Goal: Task Accomplishment & Management: Use online tool/utility

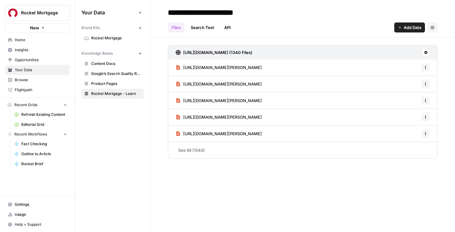
click at [38, 123] on span "Editorial Grid" at bounding box center [44, 125] width 46 height 6
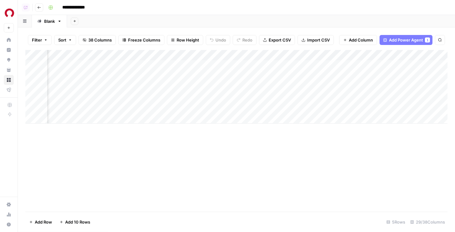
scroll to position [0, 834]
click at [215, 108] on div "Add Column" at bounding box center [236, 87] width 422 height 74
click at [234, 76] on div "Add Column" at bounding box center [236, 87] width 422 height 74
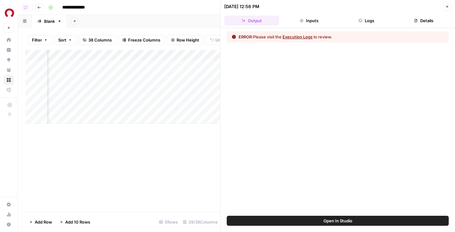
click at [352, 19] on button "Logs" at bounding box center [366, 21] width 55 height 10
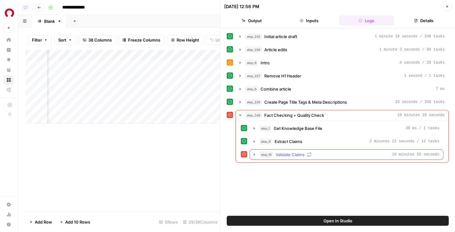
click at [285, 154] on span "Validate Claims" at bounding box center [289, 155] width 29 height 6
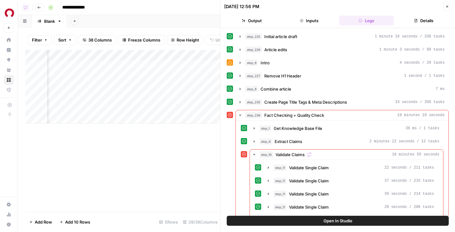
scroll to position [0, 1120]
click at [198, 76] on div "Add Column" at bounding box center [122, 87] width 195 height 74
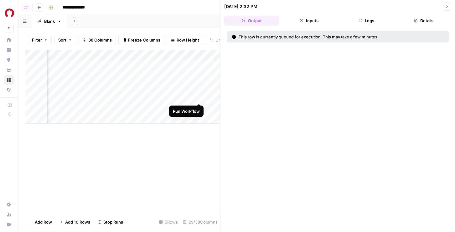
click at [201, 97] on div "Add Column" at bounding box center [122, 87] width 195 height 74
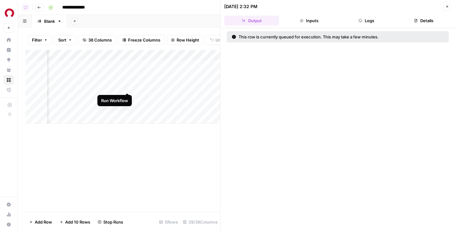
click at [127, 87] on div "Add Column" at bounding box center [122, 87] width 195 height 74
click at [129, 66] on div "Add Column" at bounding box center [122, 87] width 195 height 74
click at [448, 7] on span "Close" at bounding box center [448, 7] width 0 height 0
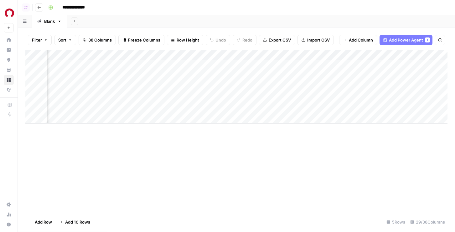
scroll to position [0, 953]
click at [358, 87] on div "Add Column" at bounding box center [236, 87] width 422 height 74
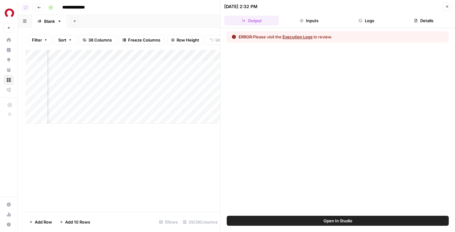
click at [411, 16] on button "Details" at bounding box center [423, 21] width 55 height 10
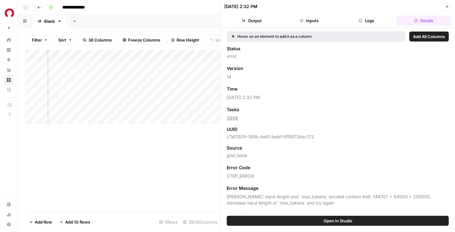
click at [449, 7] on button "Close" at bounding box center [447, 7] width 8 height 8
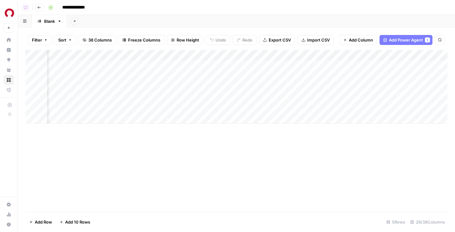
scroll to position [0, 1025]
click at [285, 64] on div "Add Column" at bounding box center [236, 87] width 422 height 74
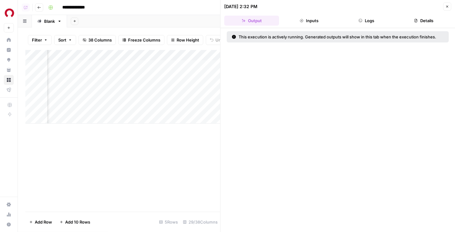
click at [365, 18] on button "Logs" at bounding box center [366, 21] width 55 height 10
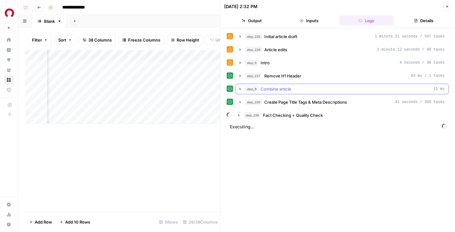
click at [272, 115] on span "Fact Checking + Quality Check" at bounding box center [293, 115] width 60 height 6
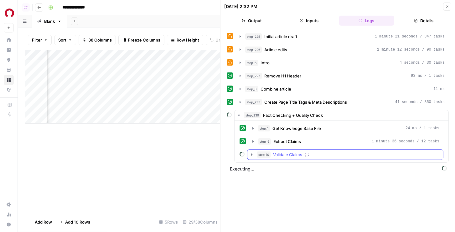
click at [273, 157] on span "Validate Claims" at bounding box center [287, 155] width 29 height 6
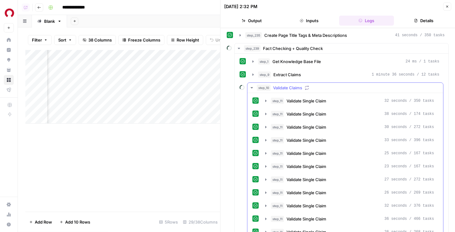
scroll to position [197, 0]
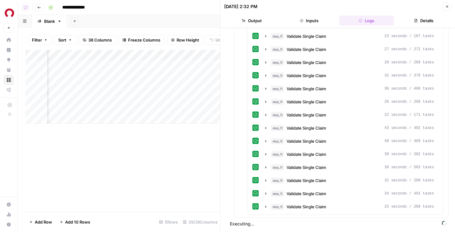
click at [447, 4] on button "Close" at bounding box center [447, 7] width 8 height 8
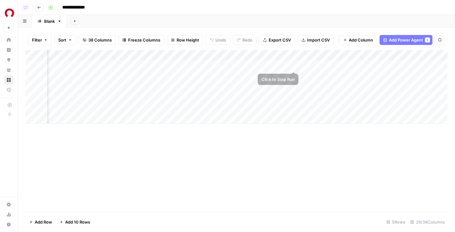
click at [291, 66] on div "Add Column" at bounding box center [236, 87] width 422 height 74
click at [292, 74] on div "Add Column" at bounding box center [236, 87] width 422 height 74
click at [294, 98] on div "Add Column" at bounding box center [236, 87] width 422 height 74
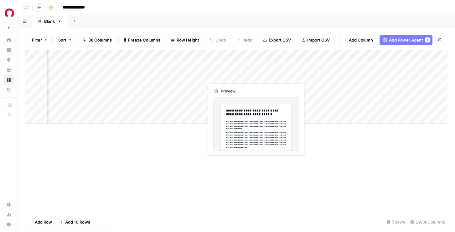
scroll to position [0, 963]
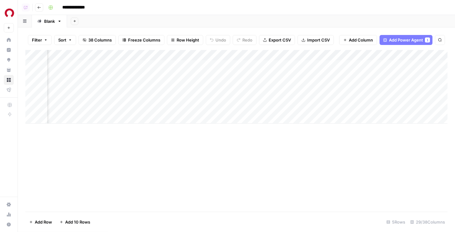
click at [100, 56] on div "Add Column" at bounding box center [236, 87] width 422 height 74
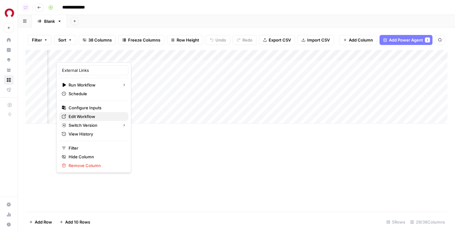
click at [84, 117] on span "Edit Workflow" at bounding box center [96, 117] width 55 height 6
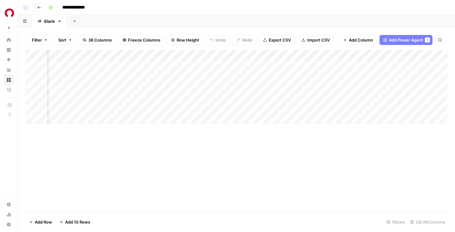
scroll to position [0, 955]
click at [115, 107] on div "Add Column" at bounding box center [236, 87] width 422 height 74
click at [113, 88] on div "Add Column" at bounding box center [236, 87] width 422 height 74
click at [186, 110] on div "Add Column" at bounding box center [236, 87] width 422 height 74
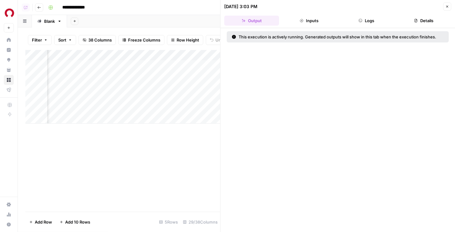
click at [448, 9] on button "Close" at bounding box center [447, 7] width 8 height 8
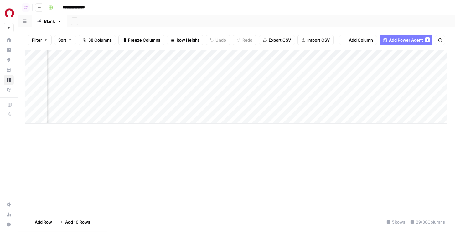
scroll to position [0, 1151]
click at [223, 88] on div "Add Column" at bounding box center [236, 87] width 422 height 74
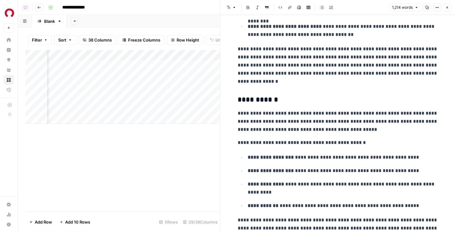
scroll to position [515, 0]
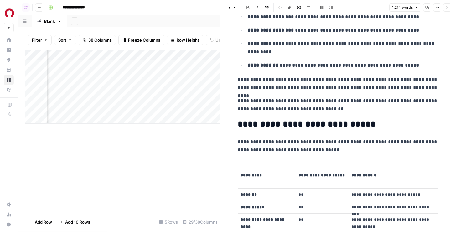
click at [446, 6] on icon "button" at bounding box center [447, 8] width 4 height 4
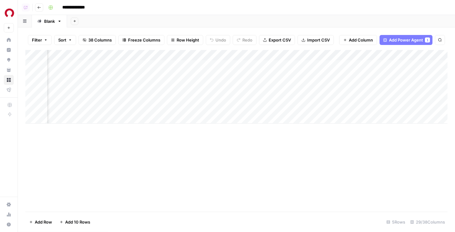
scroll to position [0, 914]
click at [146, 109] on div "Add Column" at bounding box center [236, 87] width 422 height 74
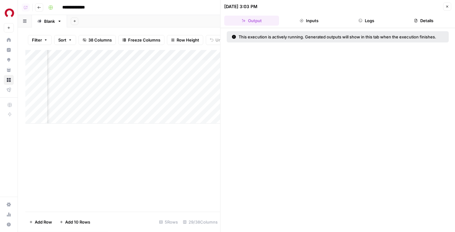
click at [357, 21] on button "Logs" at bounding box center [366, 21] width 55 height 10
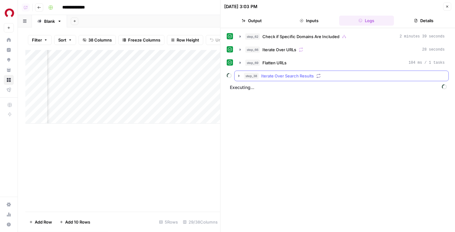
click at [321, 74] on div "step_38 Iterate Over Search Results" at bounding box center [344, 76] width 201 height 6
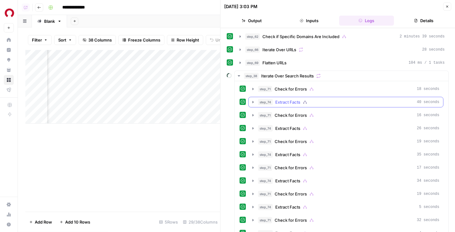
scroll to position [37, 0]
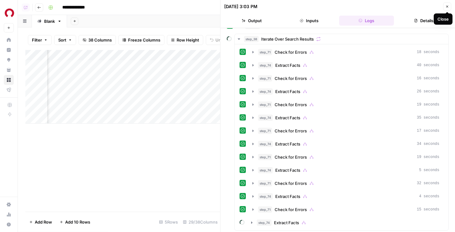
click at [447, 8] on button "Close" at bounding box center [447, 7] width 8 height 8
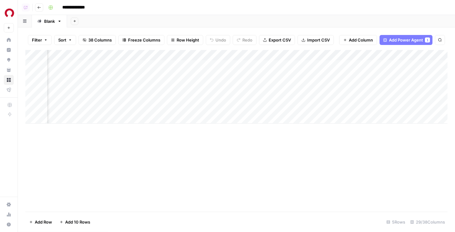
scroll to position [0, 895]
click at [166, 107] on div "Add Column" at bounding box center [236, 87] width 422 height 74
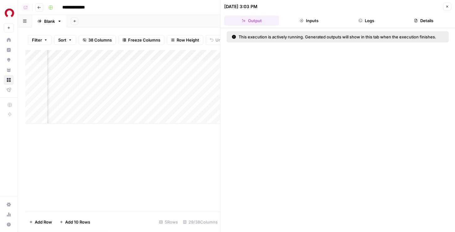
click at [372, 22] on button "Logs" at bounding box center [366, 21] width 55 height 10
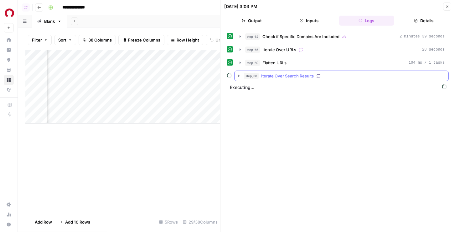
click at [314, 78] on div "step_38 Iterate Over Search Results" at bounding box center [344, 76] width 201 height 6
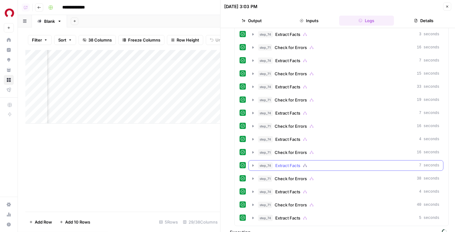
scroll to position [365, 0]
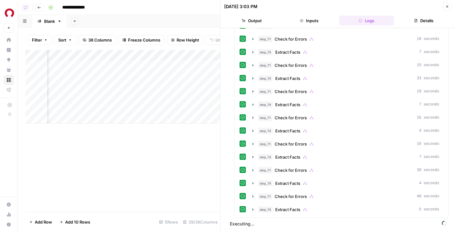
click at [445, 5] on icon "button" at bounding box center [447, 7] width 4 height 4
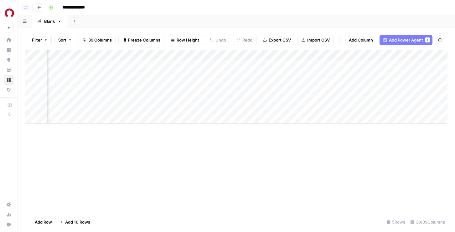
click at [335, 56] on div "Add Column" at bounding box center [236, 87] width 422 height 74
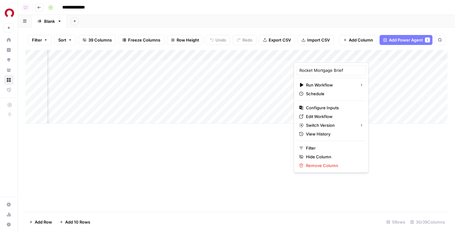
click at [268, 140] on div "Add Column" at bounding box center [236, 131] width 422 height 162
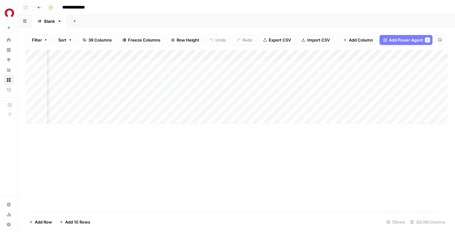
scroll to position [0, 1113]
click at [254, 56] on div "Add Column" at bounding box center [236, 87] width 422 height 74
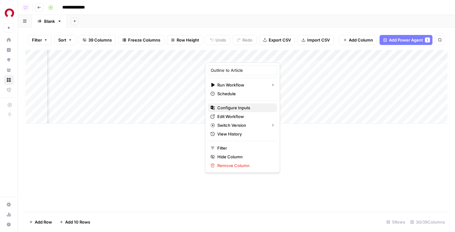
click at [227, 106] on span "Configure Inputs" at bounding box center [244, 108] width 55 height 6
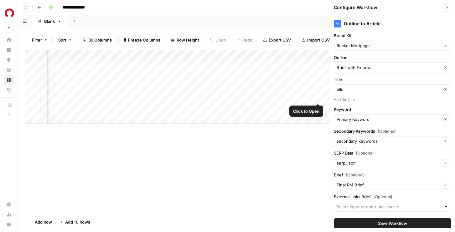
scroll to position [12, 0]
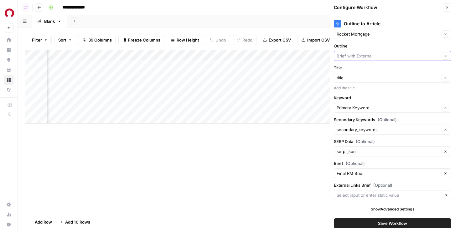
click at [375, 57] on input "Outline" at bounding box center [387, 56] width 103 height 6
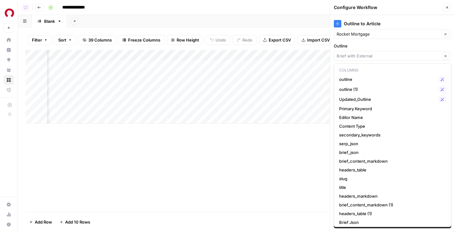
type input "Brief with External"
click at [375, 50] on div "Outline Brief with External Clear" at bounding box center [392, 52] width 117 height 18
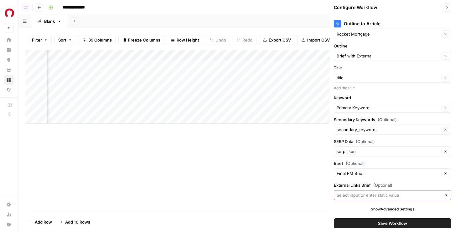
click at [355, 196] on input "External Links Brief (Optional)" at bounding box center [388, 195] width 105 height 6
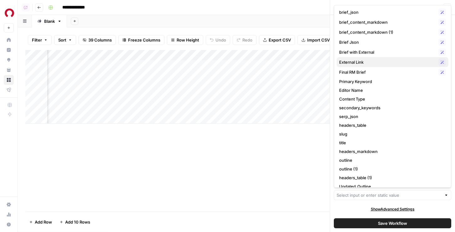
scroll to position [8, 0]
click at [366, 63] on span "External Link" at bounding box center [387, 63] width 97 height 6
type input "External Link"
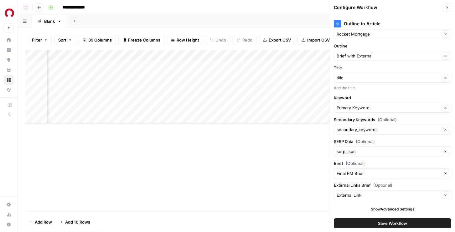
click at [374, 224] on button "Save Workflow" at bounding box center [392, 224] width 117 height 10
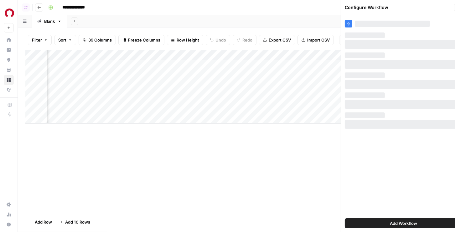
scroll to position [0, 0]
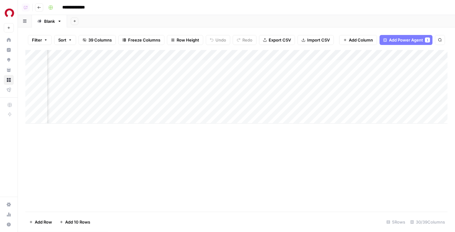
click at [330, 106] on div "Add Column" at bounding box center [236, 87] width 422 height 74
click at [137, 109] on div "Add Column" at bounding box center [236, 87] width 422 height 74
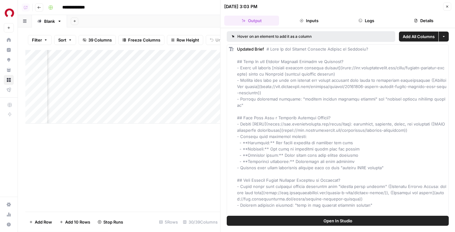
click at [426, 21] on button "Details" at bounding box center [423, 21] width 55 height 10
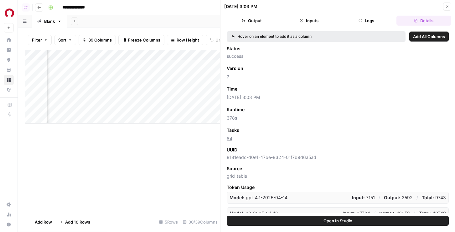
click at [251, 67] on span "Add as Column" at bounding box center [261, 69] width 27 height 6
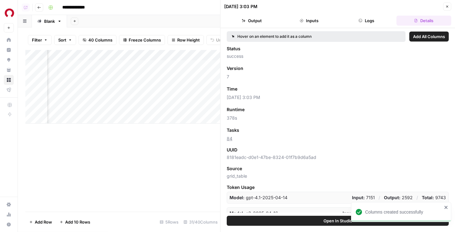
scroll to position [0, 1202]
click at [445, 6] on icon "button" at bounding box center [447, 7] width 4 height 4
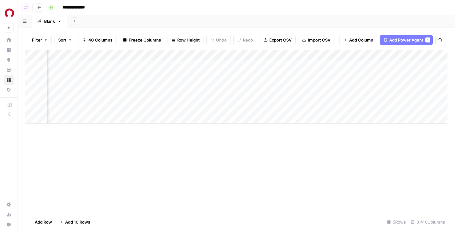
scroll to position [0, 1140]
click at [148, 107] on div "Add Column" at bounding box center [236, 87] width 422 height 74
click at [283, 108] on div "Add Column" at bounding box center [236, 87] width 422 height 74
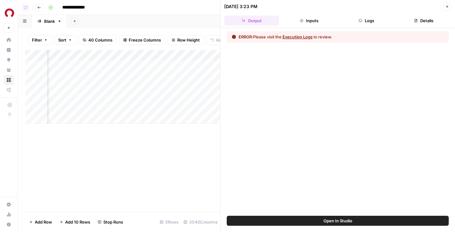
click at [374, 18] on button "Logs" at bounding box center [366, 21] width 55 height 10
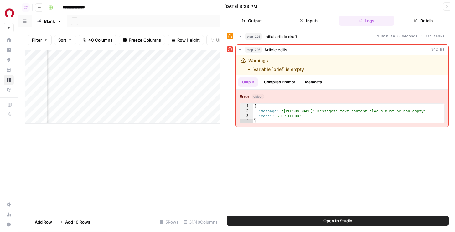
scroll to position [0, 1273]
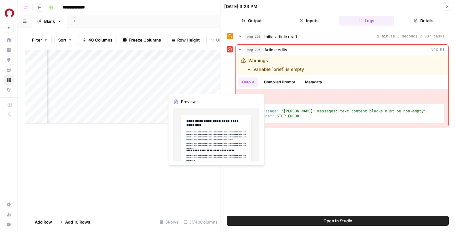
click at [152, 95] on div "Add Column" at bounding box center [122, 87] width 195 height 74
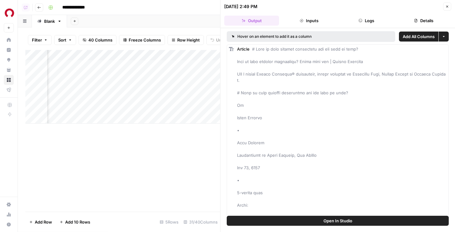
click at [413, 19] on button "Details" at bounding box center [423, 21] width 55 height 10
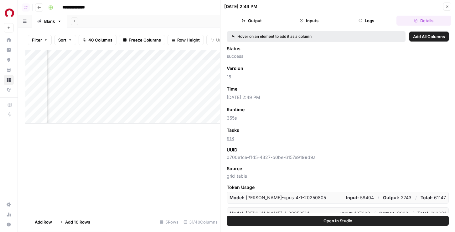
click at [252, 69] on span "Add as Column" at bounding box center [261, 69] width 27 height 6
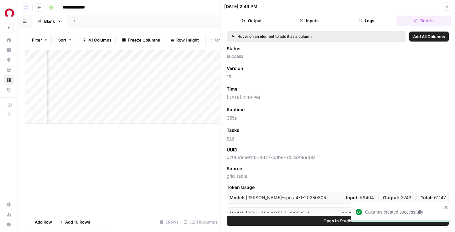
scroll to position [0, 1707]
click at [445, 4] on button "Close" at bounding box center [447, 7] width 8 height 8
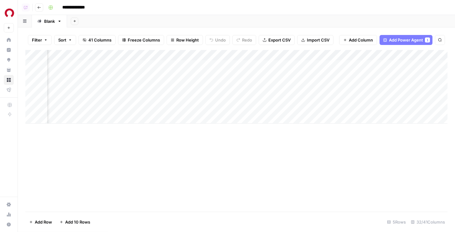
scroll to position [0, 988]
drag, startPoint x: 145, startPoint y: 55, endPoint x: 137, endPoint y: 56, distance: 7.2
click at [137, 56] on div "Add Column" at bounding box center [236, 87] width 422 height 74
drag, startPoint x: 138, startPoint y: 54, endPoint x: 120, endPoint y: 54, distance: 17.2
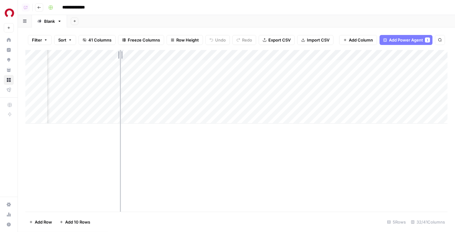
click at [120, 54] on div "Add Column" at bounding box center [236, 87] width 422 height 74
click at [293, 108] on div "Add Column" at bounding box center [236, 87] width 422 height 74
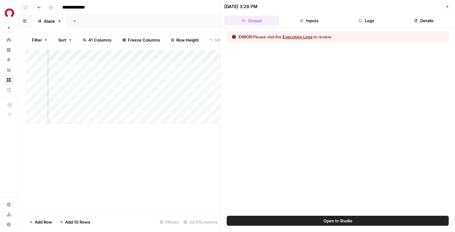
click at [373, 23] on button "Logs" at bounding box center [366, 21] width 55 height 10
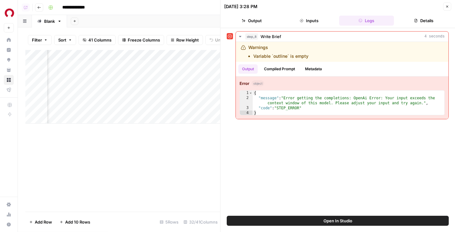
click at [310, 219] on button "Open In Studio" at bounding box center [338, 221] width 222 height 10
click at [288, 219] on button "Open In Studio" at bounding box center [338, 221] width 222 height 10
click at [447, 9] on button "Close" at bounding box center [447, 7] width 8 height 8
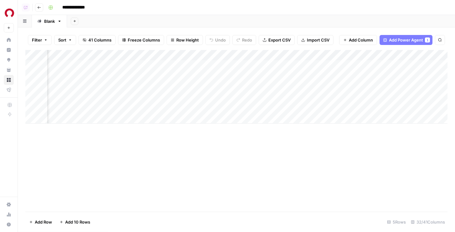
scroll to position [0, 991]
click at [291, 108] on div "Add Column" at bounding box center [236, 87] width 422 height 74
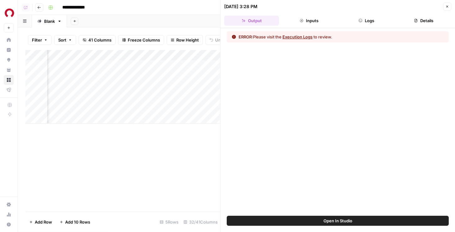
click at [451, 6] on button "Close" at bounding box center [447, 7] width 8 height 8
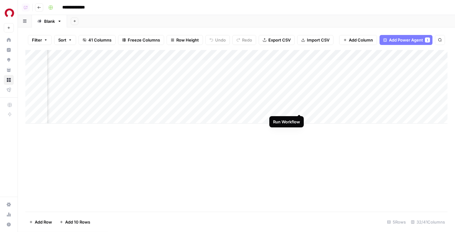
click at [301, 106] on div "Add Column" at bounding box center [236, 87] width 422 height 74
click at [316, 108] on div "Add Column" at bounding box center [236, 87] width 422 height 74
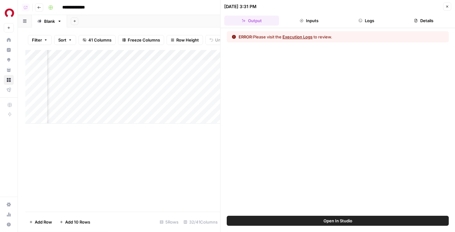
click at [361, 25] on button "Logs" at bounding box center [366, 21] width 55 height 10
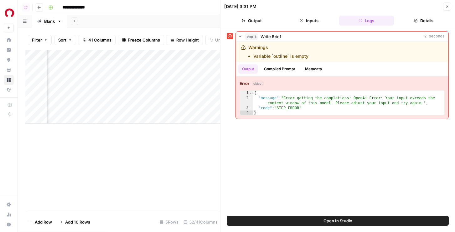
scroll to position [0, 1084]
click at [207, 107] on div "Add Column" at bounding box center [122, 87] width 195 height 74
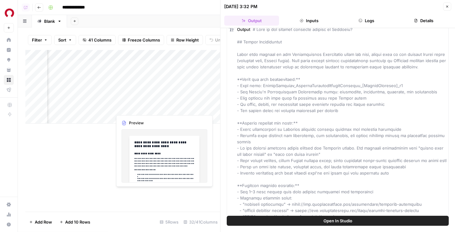
scroll to position [0, 1214]
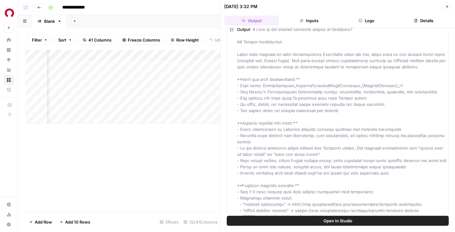
click at [182, 54] on div "Add Column" at bounding box center [122, 87] width 195 height 74
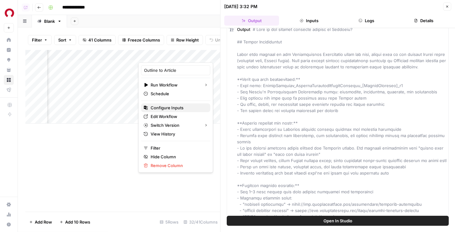
click at [162, 110] on span "Configure Inputs" at bounding box center [178, 108] width 55 height 6
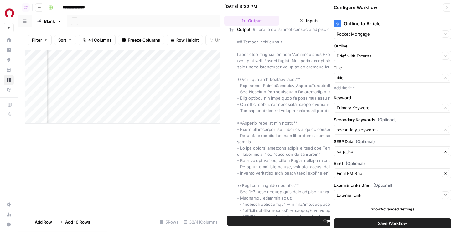
scroll to position [10, 0]
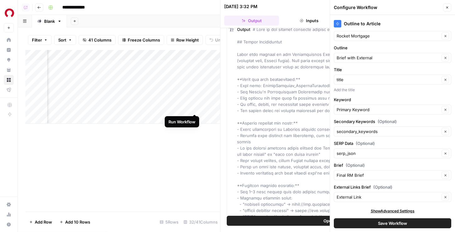
click at [196, 107] on div "Add Column" at bounding box center [122, 87] width 195 height 74
click at [93, 108] on div "Add Column" at bounding box center [122, 87] width 195 height 74
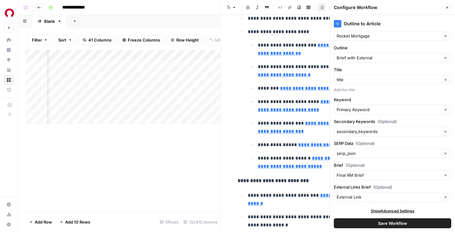
scroll to position [338, 0]
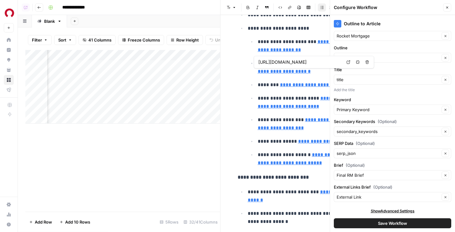
click at [446, 8] on icon "button" at bounding box center [447, 8] width 4 height 4
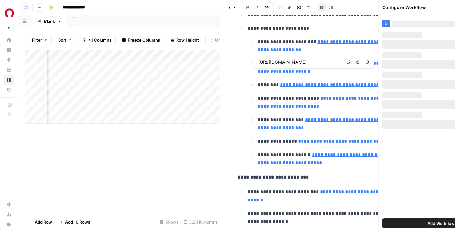
scroll to position [0, 0]
type input "https://www.rocketmortgage.com/learn/how-much-is-homeowners-insurance"
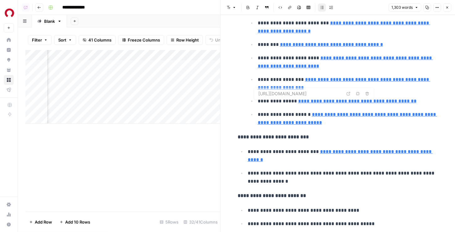
type input "https://www.rocketmortgage.com/learn/mip-vs-pmi"
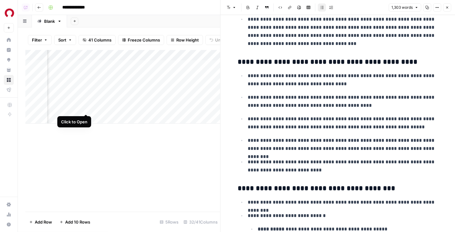
scroll to position [0, 1111]
click at [105, 110] on div "Add Column" at bounding box center [122, 87] width 195 height 74
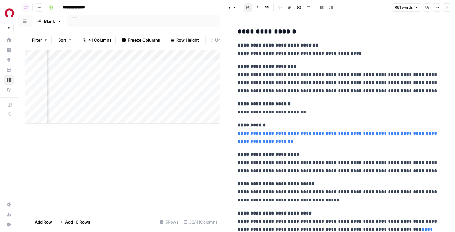
click at [271, 102] on strong "**********" at bounding box center [263, 104] width 53 height 5
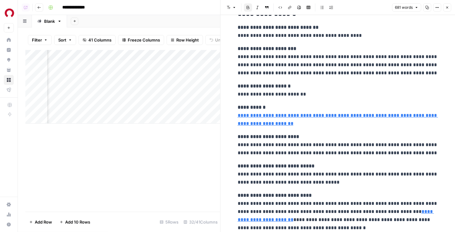
click at [278, 86] on strong "**********" at bounding box center [263, 86] width 53 height 5
copy div "**********"
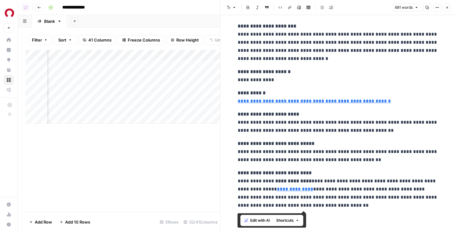
scroll to position [791, 0]
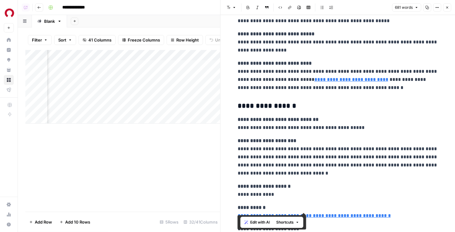
click at [294, 106] on h3 "**********" at bounding box center [337, 106] width 200 height 9
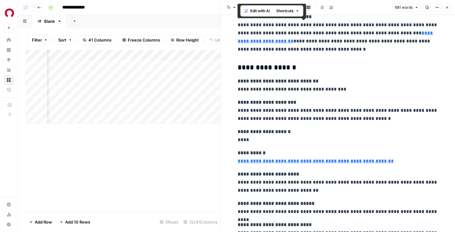
scroll to position [0, 0]
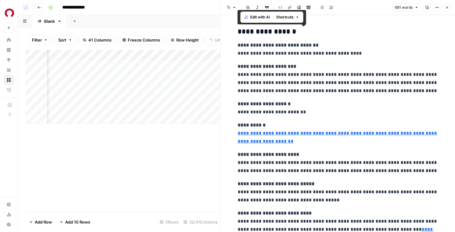
drag, startPoint x: 383, startPoint y: 201, endPoint x: 231, endPoint y: 34, distance: 225.5
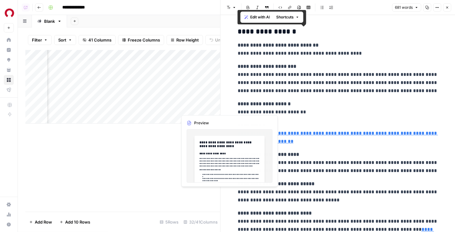
scroll to position [0, 1194]
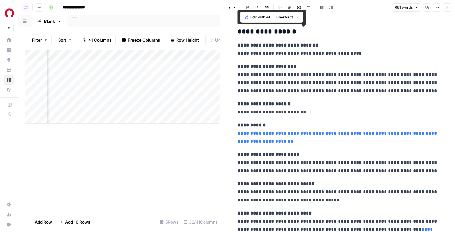
click at [152, 107] on div "Add Column" at bounding box center [122, 87] width 195 height 74
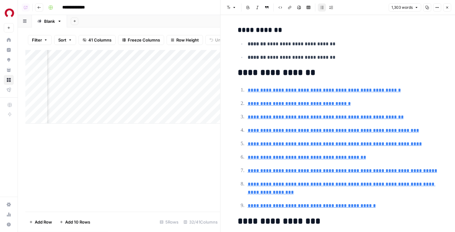
type input "https://www.rocketmortgage.com/learn/piti"
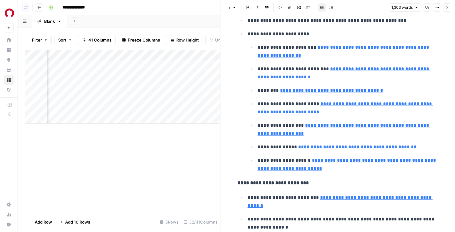
scroll to position [406, 0]
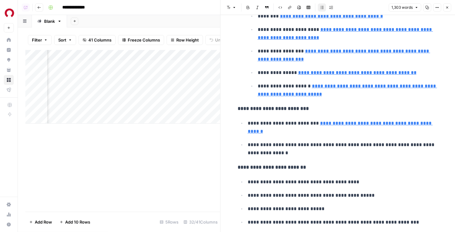
click at [289, 152] on p "**********" at bounding box center [343, 149] width 190 height 16
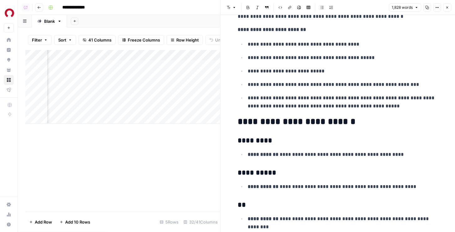
scroll to position [1414, 0]
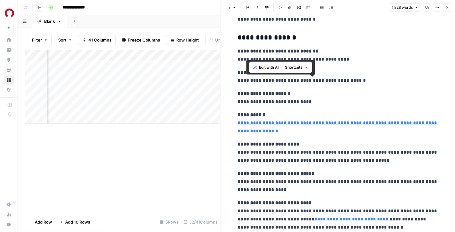
drag, startPoint x: 404, startPoint y: 117, endPoint x: 248, endPoint y: 81, distance: 160.9
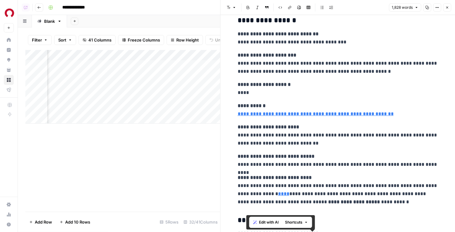
scroll to position [799, 0]
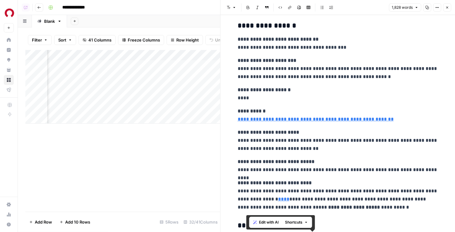
click at [345, 200] on p "**********" at bounding box center [337, 195] width 200 height 33
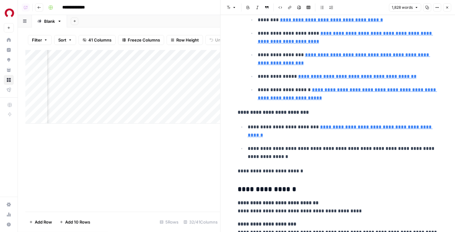
scroll to position [408, 0]
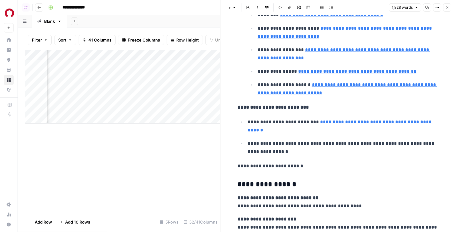
click at [263, 166] on p "**********" at bounding box center [337, 166] width 200 height 8
click at [300, 196] on strong "**********" at bounding box center [277, 198] width 81 height 5
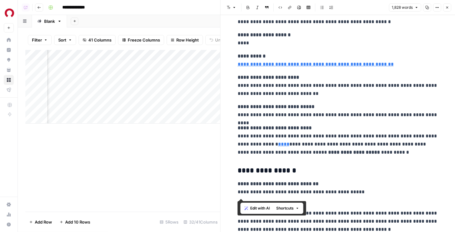
scroll to position [860, 0]
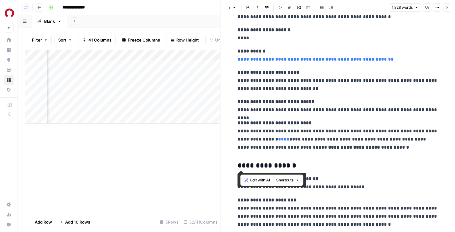
drag, startPoint x: 236, startPoint y: 104, endPoint x: 365, endPoint y: 153, distance: 137.5
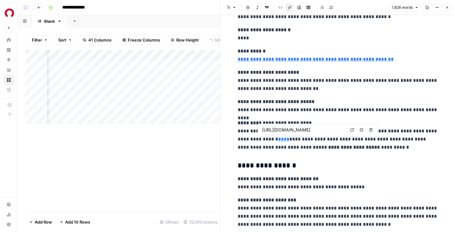
click at [278, 140] on link "****" at bounding box center [283, 139] width 11 height 5
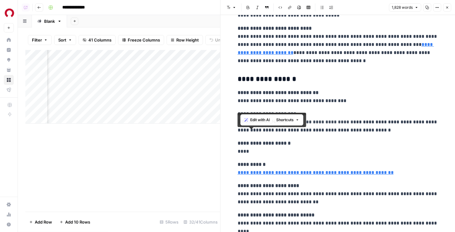
scroll to position [735, 0]
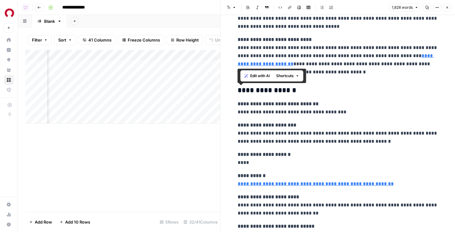
drag, startPoint x: 360, startPoint y: 156, endPoint x: 237, endPoint y: 89, distance: 139.2
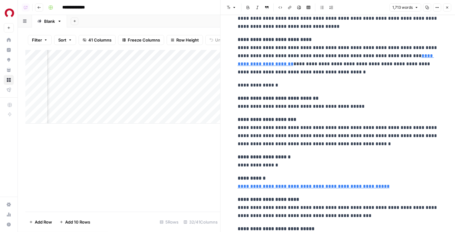
click at [252, 86] on p "**********" at bounding box center [337, 85] width 200 height 8
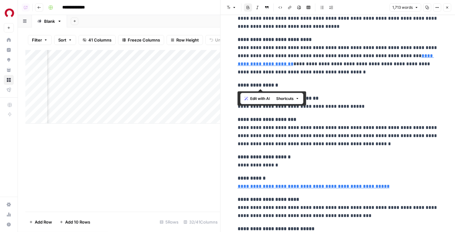
click at [277, 87] on strong "**********" at bounding box center [257, 85] width 40 height 5
click at [278, 87] on strong "**********" at bounding box center [257, 85] width 40 height 5
click at [263, 107] on p "**********" at bounding box center [337, 102] width 200 height 16
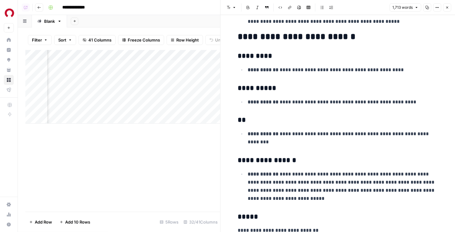
scroll to position [1304, 0]
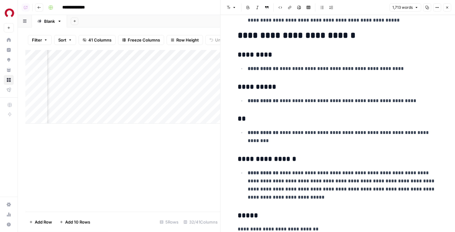
click at [213, 109] on div "Add Column" at bounding box center [122, 87] width 195 height 74
click at [93, 108] on div "Add Column" at bounding box center [122, 87] width 195 height 74
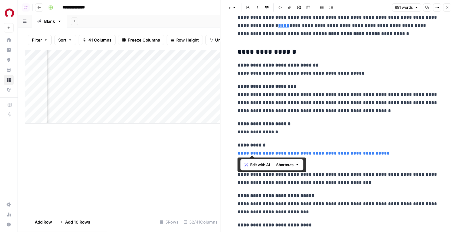
scroll to position [427, 0]
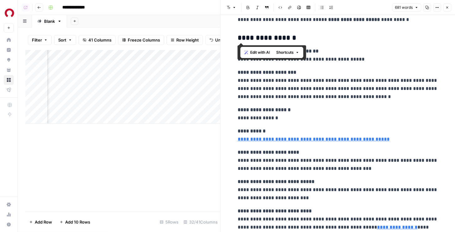
drag, startPoint x: 237, startPoint y: 66, endPoint x: 375, endPoint y: 28, distance: 142.9
click at [375, 28] on div "**********" at bounding box center [338, 145] width 208 height 1094
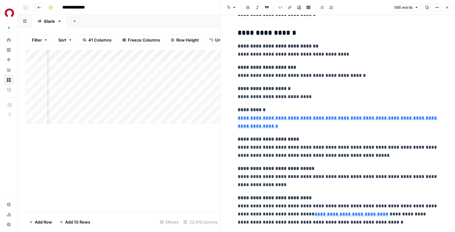
scroll to position [456, 0]
click at [304, 32] on h3 "**********" at bounding box center [337, 33] width 200 height 9
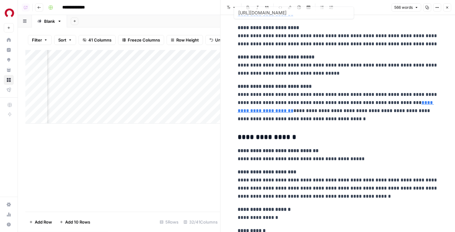
scroll to position [128, 0]
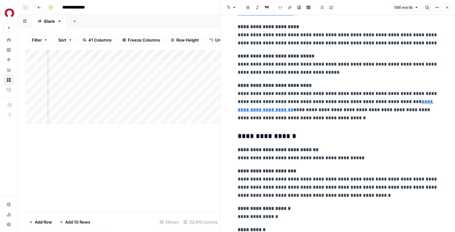
click at [298, 135] on h3 "**********" at bounding box center [337, 136] width 200 height 9
click at [168, 106] on div "Add Column" at bounding box center [122, 87] width 195 height 74
click at [446, 5] on button "Close" at bounding box center [447, 7] width 8 height 8
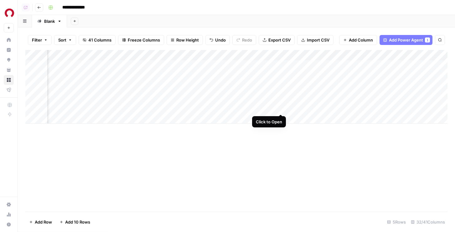
click at [281, 108] on div "Add Column" at bounding box center [236, 87] width 422 height 74
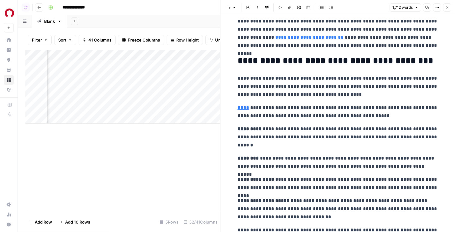
scroll to position [96, 0]
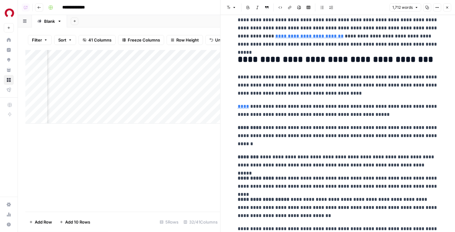
click at [244, 106] on link "****" at bounding box center [242, 106] width 11 height 5
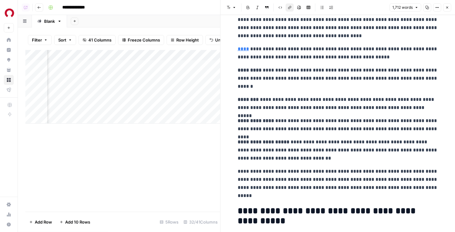
scroll to position [137, 0]
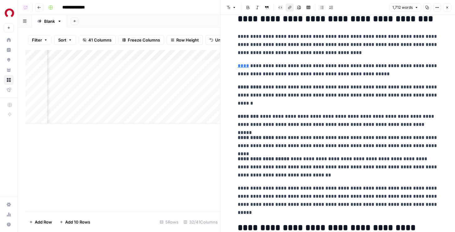
click at [243, 68] on link "****" at bounding box center [242, 66] width 11 height 5
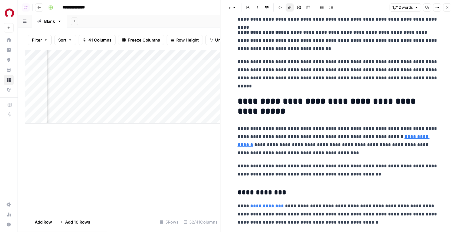
scroll to position [279, 0]
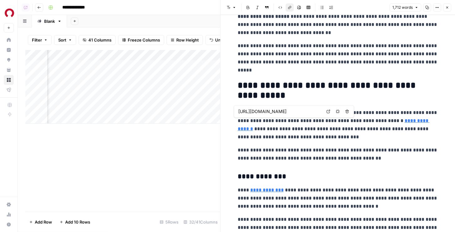
click at [250, 126] on link "**********" at bounding box center [333, 125] width 192 height 13
click at [246, 130] on link "**********" at bounding box center [333, 125] width 192 height 13
click at [249, 131] on link "**********" at bounding box center [333, 125] width 192 height 13
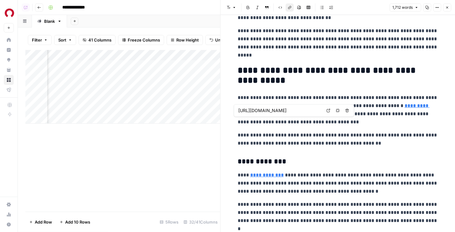
scroll to position [306, 0]
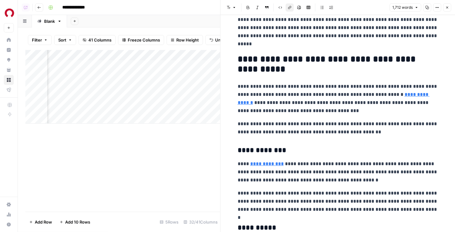
click at [254, 102] on link "**********" at bounding box center [333, 98] width 192 height 13
click at [314, 89] on p "**********" at bounding box center [337, 99] width 200 height 33
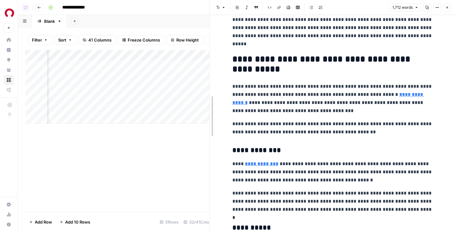
drag, startPoint x: 220, startPoint y: 103, endPoint x: 181, endPoint y: 105, distance: 39.5
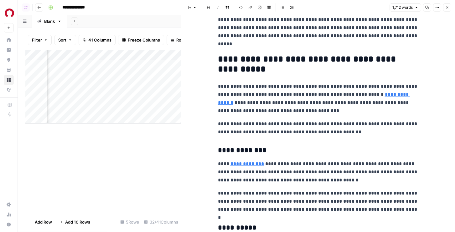
click at [231, 105] on link "**********" at bounding box center [314, 98] width 192 height 13
click at [269, 98] on p "**********" at bounding box center [318, 99] width 200 height 33
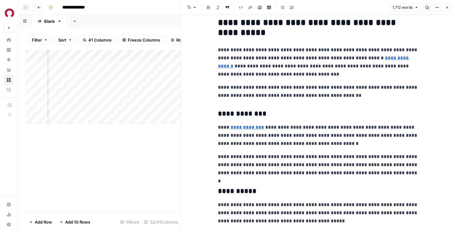
scroll to position [375, 0]
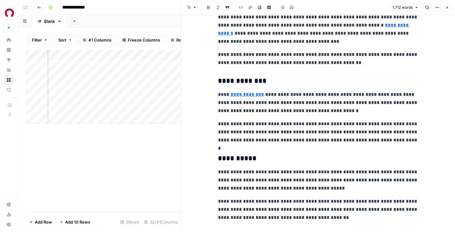
click at [249, 96] on link "**********" at bounding box center [246, 94] width 33 height 5
click at [252, 94] on link "**********" at bounding box center [246, 94] width 33 height 5
drag, startPoint x: 252, startPoint y: 94, endPoint x: 255, endPoint y: 28, distance: 66.4
click at [0, 0] on body "**********" at bounding box center [227, 116] width 455 height 232
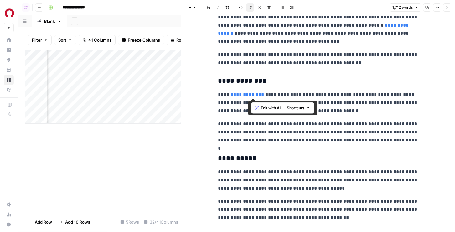
click at [248, 89] on div "https://www.rocketmortgage.com/learn/how-bonds-affect-mortgage-rates" at bounding box center [272, 86] width 86 height 8
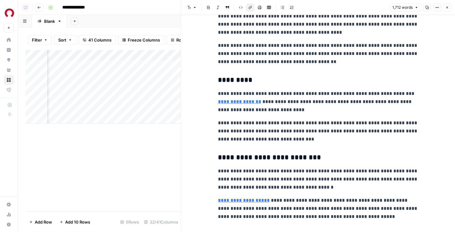
scroll to position [612, 0]
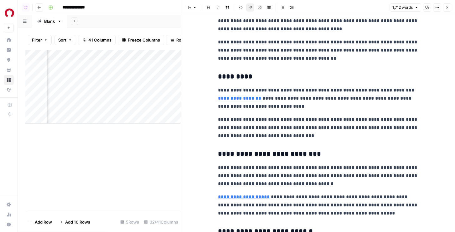
click at [243, 101] on link "**********" at bounding box center [239, 98] width 43 height 5
click at [245, 100] on link "**********" at bounding box center [239, 98] width 43 height 5
drag, startPoint x: 244, startPoint y: 99, endPoint x: 258, endPoint y: 52, distance: 48.9
click at [0, 0] on body "**********" at bounding box center [227, 116] width 455 height 232
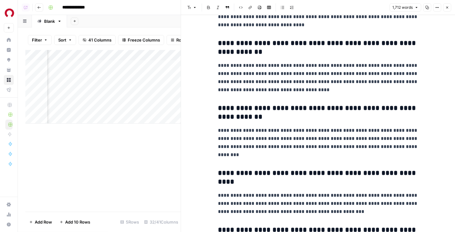
scroll to position [1868, 0]
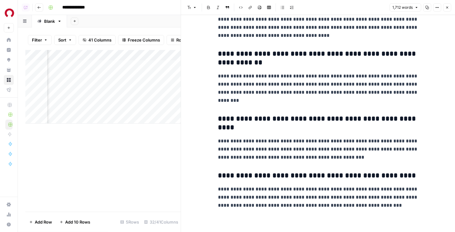
click at [444, 5] on button "Close" at bounding box center [447, 7] width 8 height 8
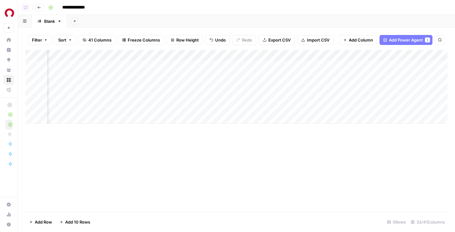
scroll to position [0, 1099]
click at [310, 85] on div "Add Column" at bounding box center [236, 87] width 422 height 74
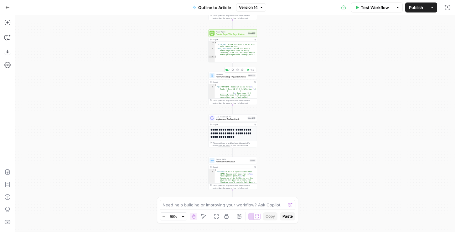
click at [239, 78] on span "Fact Checking + Quality Check" at bounding box center [231, 76] width 31 height 3
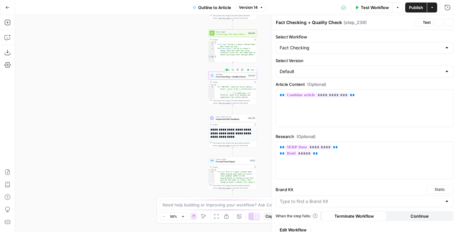
type input "Rocket Mortgage"
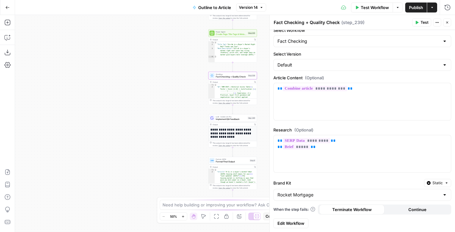
click at [290, 222] on span "Edit Workflow" at bounding box center [290, 224] width 27 height 6
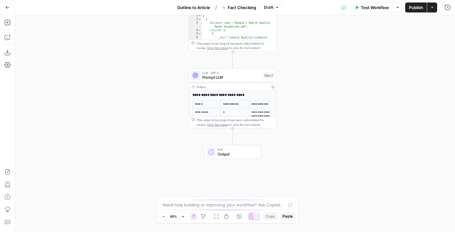
click at [411, 8] on span "Publish" at bounding box center [416, 7] width 14 height 6
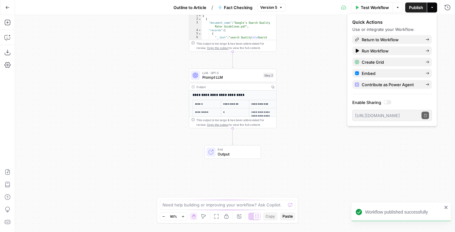
click at [202, 5] on span "Outline to Article" at bounding box center [189, 7] width 33 height 6
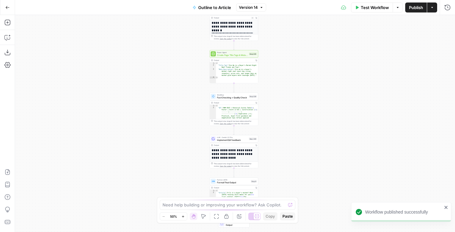
click at [416, 10] on span "Publish" at bounding box center [416, 7] width 14 height 6
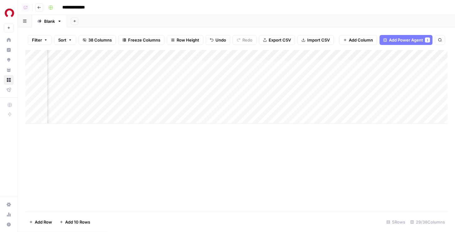
scroll to position [0, 973]
click at [345, 64] on div "Add Column" at bounding box center [236, 87] width 422 height 74
click at [347, 76] on div "Add Column" at bounding box center [236, 87] width 422 height 74
click at [347, 86] on div "Add Column" at bounding box center [236, 87] width 422 height 74
click at [347, 97] on div "Add Column" at bounding box center [236, 87] width 422 height 74
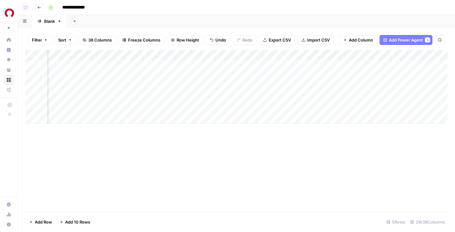
click at [336, 88] on div "Add Column" at bounding box center [236, 87] width 422 height 74
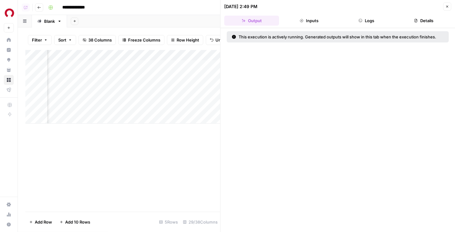
drag, startPoint x: 362, startPoint y: 12, endPoint x: 362, endPoint y: 15, distance: 3.4
click at [362, 12] on header "08/26/25 at 2:49 PM Close Output Inputs Logs Details" at bounding box center [337, 14] width 234 height 28
click at [362, 19] on icon "button" at bounding box center [360, 21] width 4 height 4
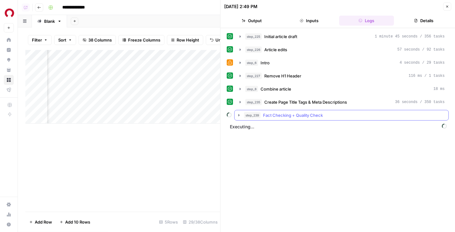
click at [290, 120] on button "step_239 Fact Checking + Quality Check" at bounding box center [341, 115] width 214 height 10
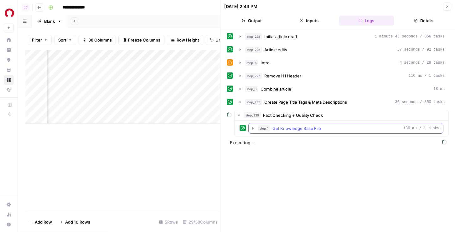
click at [289, 133] on button "step_1 Get Knowledge Base File 136 ms / 1 tasks" at bounding box center [345, 129] width 194 height 10
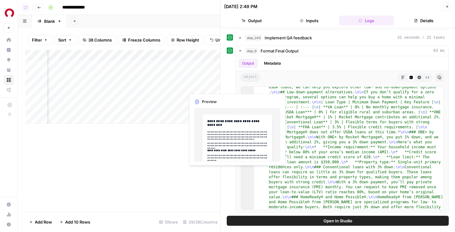
scroll to position [0, 1208]
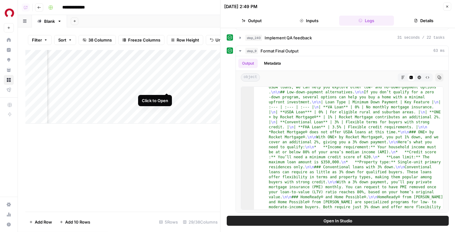
click at [168, 86] on div "Add Column" at bounding box center [122, 87] width 195 height 74
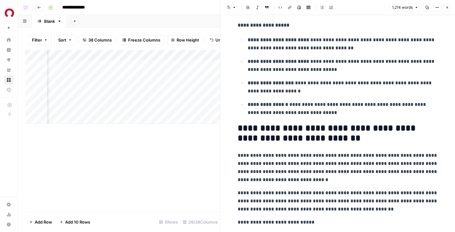
scroll to position [1484, 0]
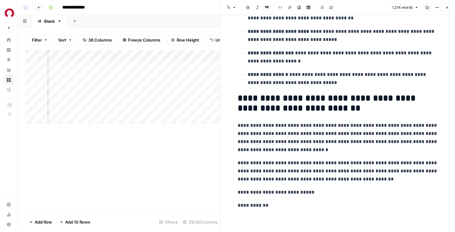
click at [170, 97] on div "Add Column" at bounding box center [122, 87] width 195 height 74
click at [167, 97] on div "Add Column" at bounding box center [122, 87] width 195 height 74
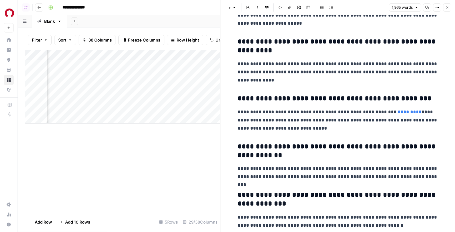
scroll to position [1683, 0]
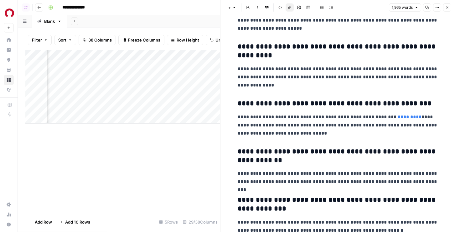
click at [407, 117] on link "*********" at bounding box center [409, 117] width 24 height 5
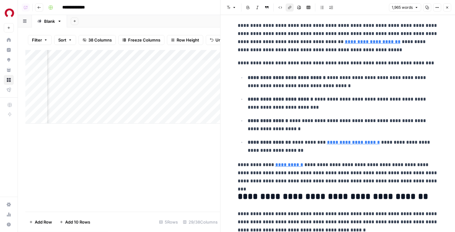
scroll to position [501, 0]
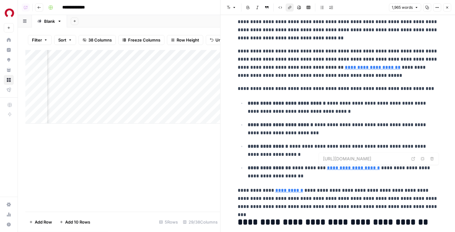
type input "[URL][DOMAIN_NAME]"
click at [296, 191] on link "**********" at bounding box center [289, 190] width 28 height 5
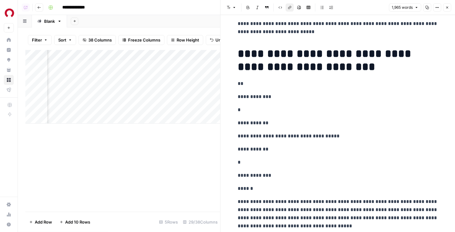
scroll to position [0, 0]
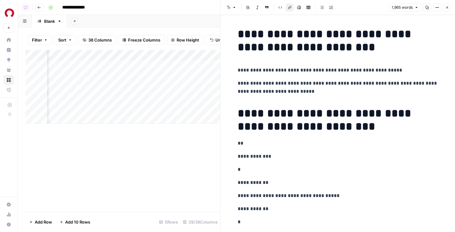
click at [166, 66] on div "Add Column" at bounding box center [122, 87] width 195 height 74
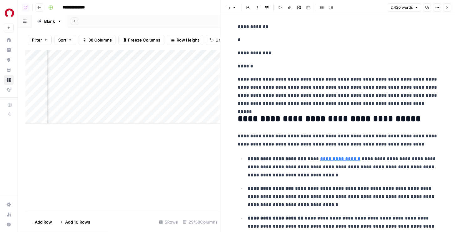
scroll to position [214, 0]
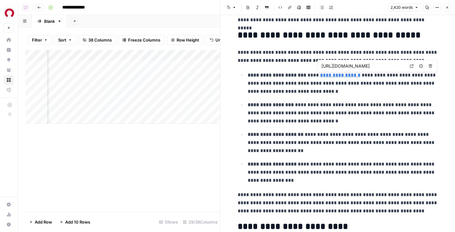
click at [329, 74] on link "**********" at bounding box center [340, 75] width 40 height 5
click at [412, 66] on icon at bounding box center [412, 66] width 4 height 4
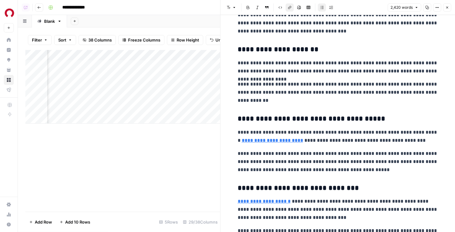
scroll to position [0, 1190]
click at [447, 6] on icon "button" at bounding box center [447, 8] width 4 height 4
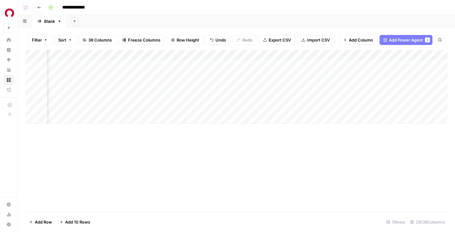
scroll to position [0, 1178]
click at [197, 66] on div "Add Column" at bounding box center [236, 87] width 422 height 74
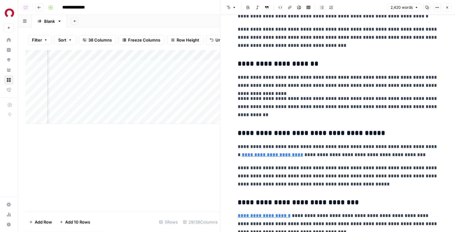
scroll to position [660, 0]
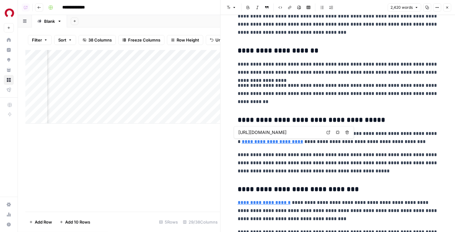
click at [329, 133] on icon at bounding box center [327, 132] width 3 height 3
click at [131, 64] on div "Add Column" at bounding box center [122, 87] width 195 height 74
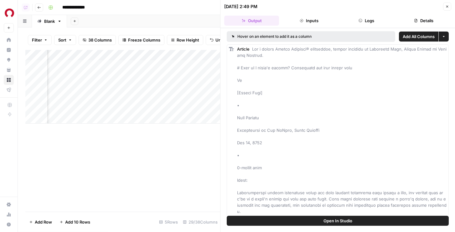
click at [447, 8] on button "Close" at bounding box center [447, 7] width 8 height 8
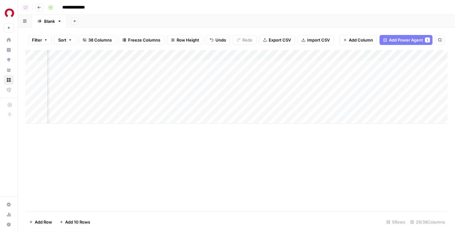
click at [133, 54] on div "Add Column" at bounding box center [236, 87] width 422 height 74
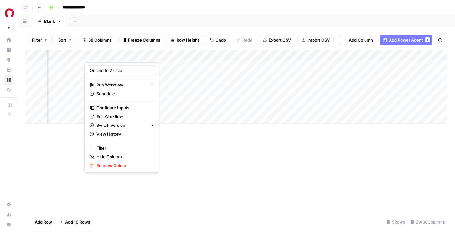
click at [108, 114] on span "Edit Workflow" at bounding box center [123, 117] width 55 height 6
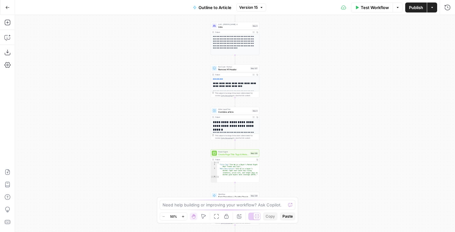
scroll to position [84, 0]
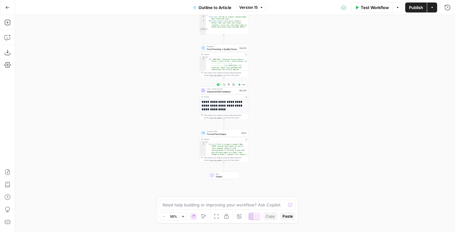
click at [217, 92] on span "Implement QA feedback" at bounding box center [222, 91] width 31 height 3
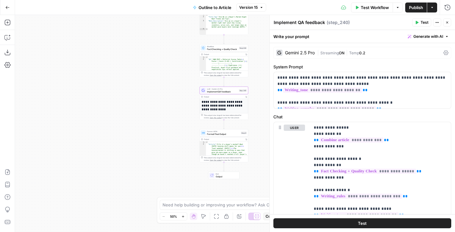
click at [322, 50] on div "| Streaming ON | Temp 0.2" at bounding box center [379, 53] width 124 height 6
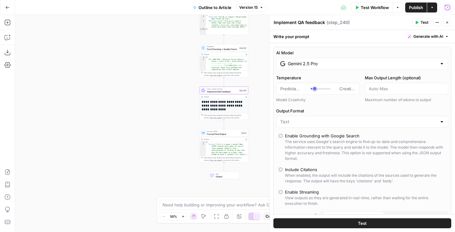
click at [445, 8] on icon "button" at bounding box center [447, 7] width 6 height 6
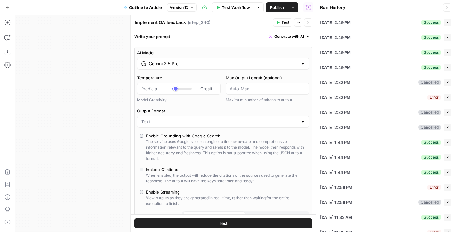
click at [448, 23] on icon "button" at bounding box center [447, 22] width 3 height 3
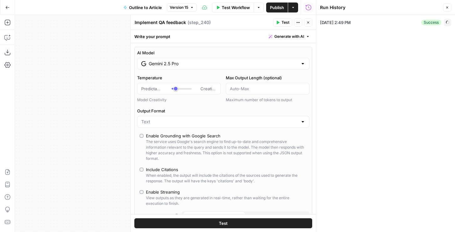
type input "Rocket Mortgage"
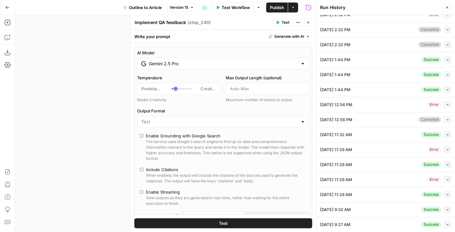
scroll to position [462, 0]
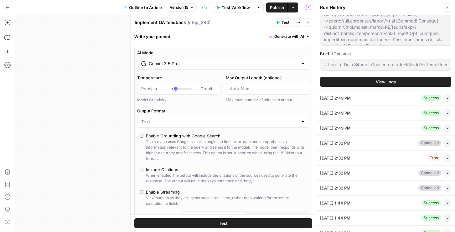
click at [391, 80] on span "View Logs" at bounding box center [385, 82] width 20 height 6
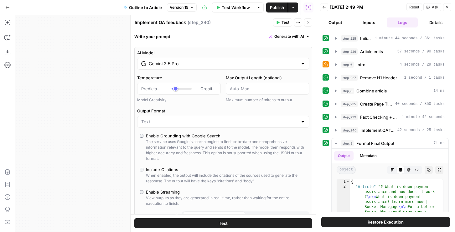
click at [372, 223] on span "Restore Execution" at bounding box center [385, 222] width 36 height 6
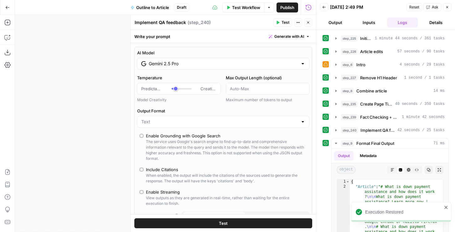
click at [166, 62] on input "Gemini 2.5 Pro" at bounding box center [223, 64] width 149 height 6
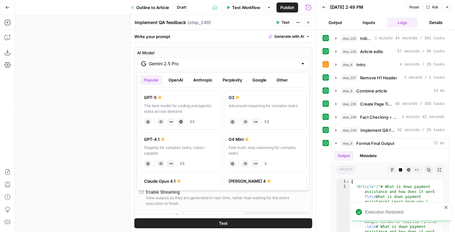
click at [200, 77] on button "Anthropic" at bounding box center [202, 80] width 27 height 10
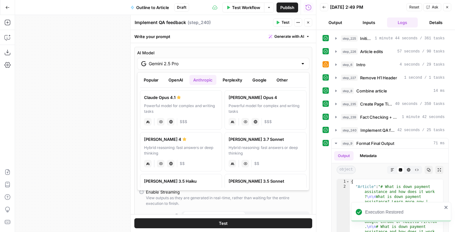
click at [196, 142] on div "[PERSON_NAME] 4" at bounding box center [181, 139] width 74 height 6
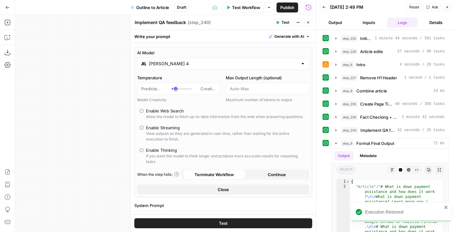
type input "[PERSON_NAME] 4"
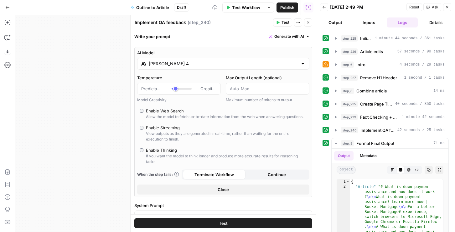
click at [197, 225] on button "Test" at bounding box center [223, 224] width 178 height 10
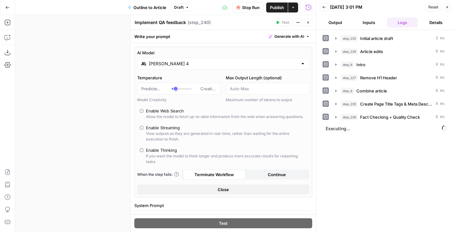
click at [331, 21] on button "Output" at bounding box center [335, 23] width 31 height 10
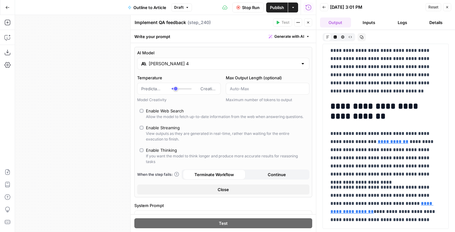
scroll to position [195, 0]
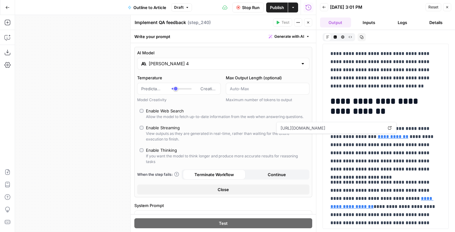
click at [378, 136] on link "**********" at bounding box center [392, 137] width 31 height 5
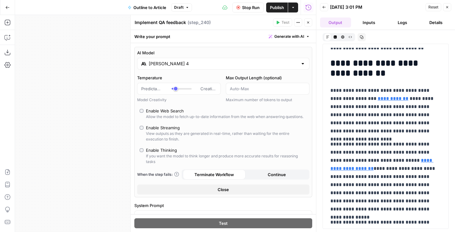
click at [410, 162] on link "**********" at bounding box center [381, 164] width 103 height 13
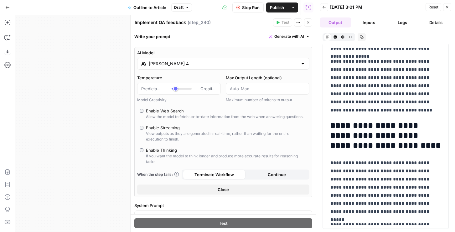
scroll to position [478, 0]
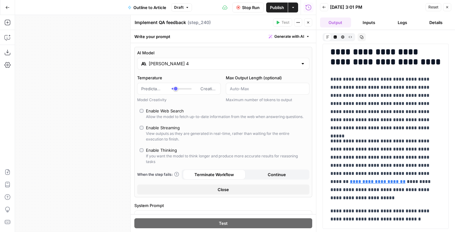
click at [361, 180] on link "**********" at bounding box center [378, 182] width 56 height 5
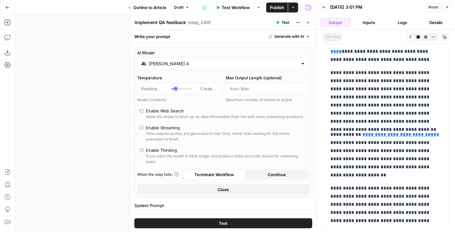
scroll to position [2330, 0]
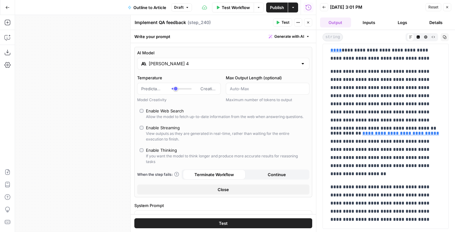
click at [446, 8] on icon "button" at bounding box center [447, 7] width 4 height 4
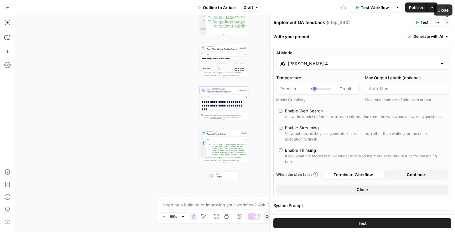
click at [446, 21] on icon "button" at bounding box center [447, 23] width 4 height 4
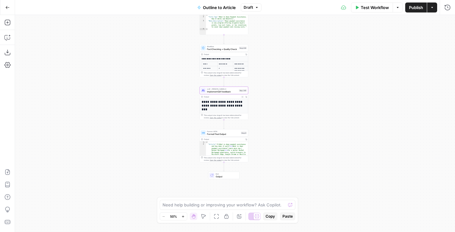
click at [227, 92] on span "Implement QA feedback" at bounding box center [222, 91] width 31 height 3
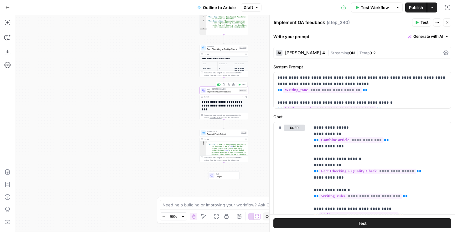
scroll to position [71, 0]
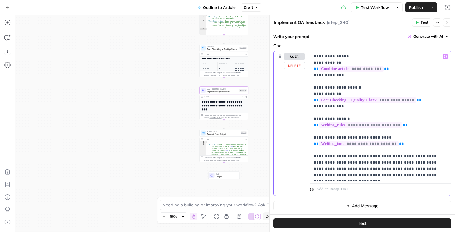
click at [404, 146] on p "**********" at bounding box center [380, 116] width 133 height 125
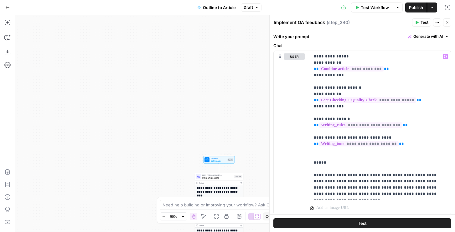
click at [212, 161] on span "Set Inputs" at bounding box center [219, 161] width 16 height 3
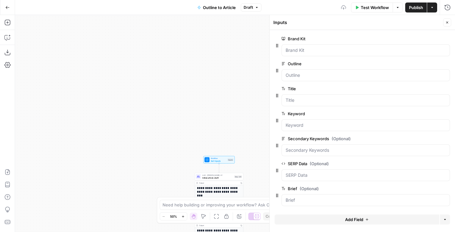
scroll to position [0, 0]
click at [322, 222] on button "Add Field" at bounding box center [356, 220] width 165 height 10
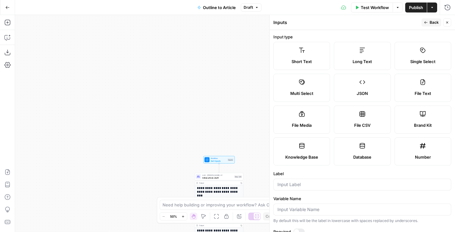
click at [289, 181] on div at bounding box center [362, 185] width 178 height 12
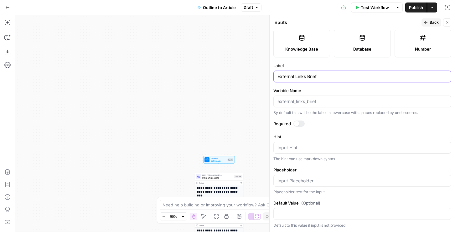
scroll to position [0, 0]
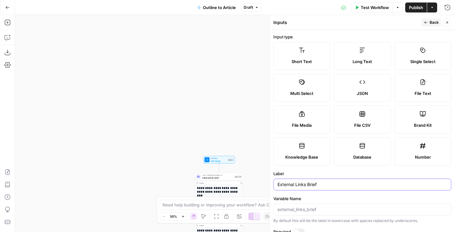
type input "External Links Brief"
click at [355, 52] on label "Long Text" at bounding box center [362, 56] width 57 height 28
click at [434, 22] on span "Back" at bounding box center [433, 23] width 9 height 6
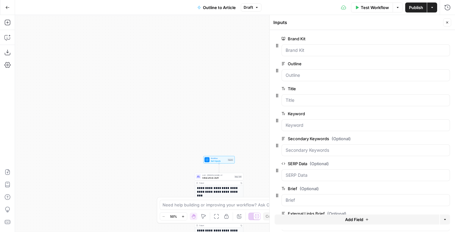
click at [447, 23] on icon "button" at bounding box center [447, 23] width 4 height 4
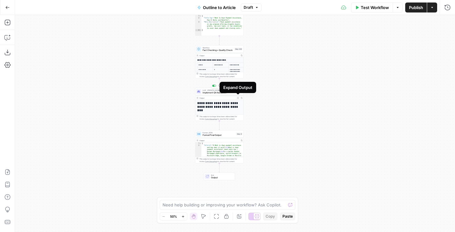
click at [205, 91] on span "Implement QA feedback" at bounding box center [217, 92] width 31 height 3
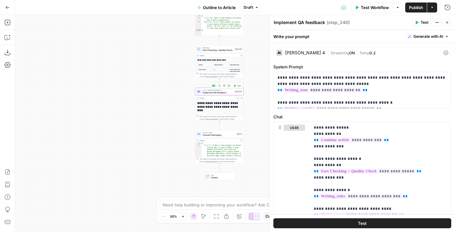
scroll to position [90, 0]
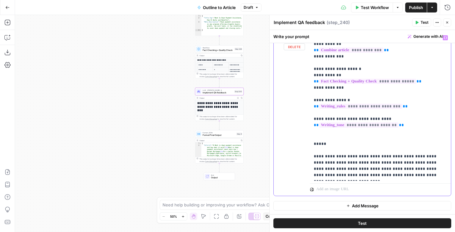
click at [328, 143] on p "**********" at bounding box center [380, 107] width 133 height 144
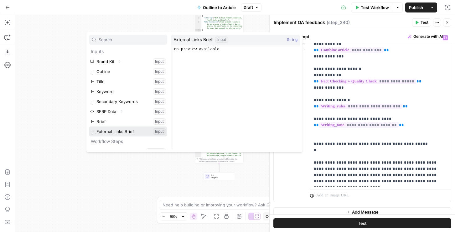
click at [119, 130] on button "Select variable External Links Brief" at bounding box center [128, 132] width 78 height 10
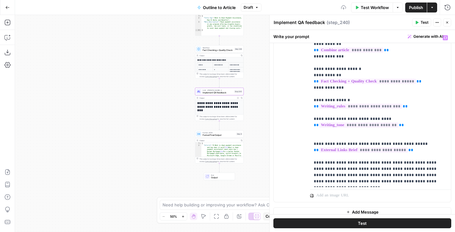
click at [412, 8] on span "Publish" at bounding box center [416, 7] width 14 height 6
click at [407, 149] on p "**********" at bounding box center [380, 110] width 133 height 150
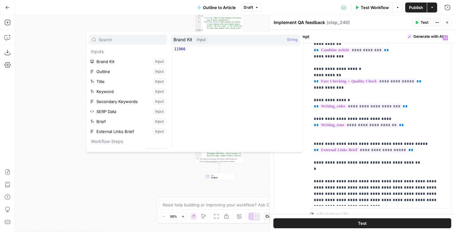
click at [372, 9] on span "Test Workflow" at bounding box center [374, 7] width 28 height 6
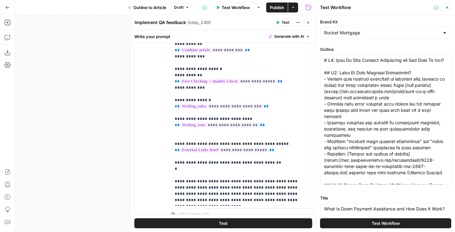
type input "what is down payment assistance"
type input "# What Is Down Payment Assistance and How Does It Work?Write this article in th…"
click at [340, 222] on button "Test Workflow" at bounding box center [385, 224] width 131 height 10
type input "what is down payment assistance"
type input "# What Is Down Payment Assistance and How Does It Work?Write this article in th…"
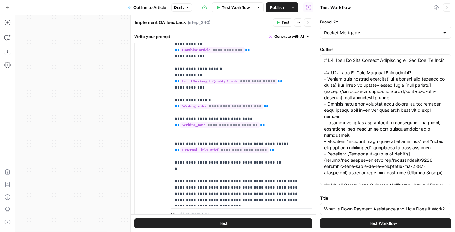
type input "what is down payment assistance"
type input "# What Is Down Payment Assistance and How Does It Work?Write this article in th…"
type input "what is down payment assistance"
type input "# What Is Down Payment Assistance and How Does It Work?Write this article in th…"
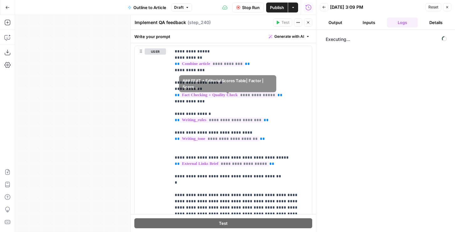
scroll to position [73, 0]
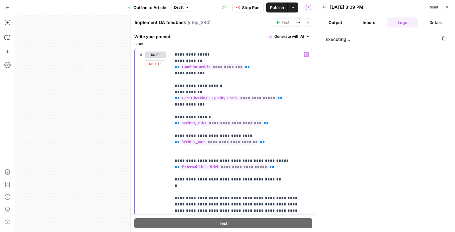
click at [188, 186] on p "**********" at bounding box center [241, 136] width 133 height 169
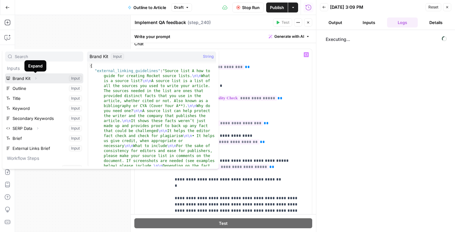
click at [34, 79] on icon "button" at bounding box center [36, 79] width 4 height 4
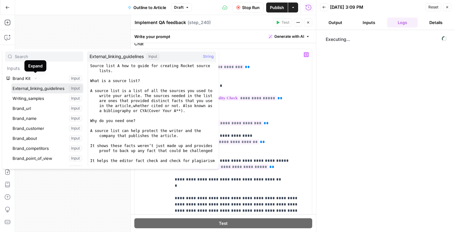
click at [24, 88] on button "Select variable External_linking_guidelines" at bounding box center [47, 89] width 72 height 10
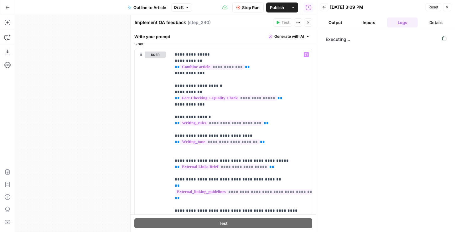
click at [239, 5] on button "Stop Run" at bounding box center [247, 8] width 31 height 10
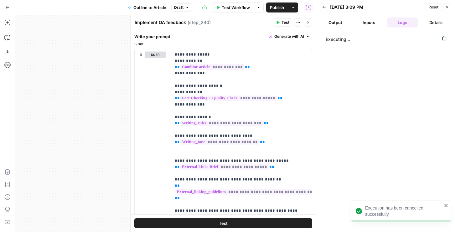
click at [276, 9] on span "Publish" at bounding box center [277, 7] width 14 height 6
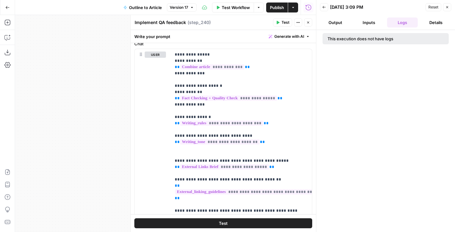
click at [311, 23] on button "Close" at bounding box center [308, 22] width 8 height 8
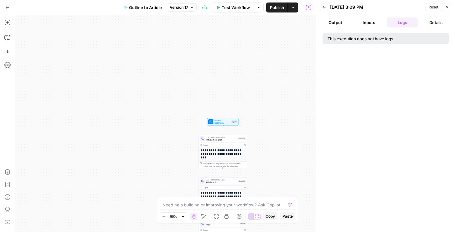
click at [229, 141] on div "LLM · Claude Opus 4.1 Initial article draft Step 225 Copy step Delete step Edit…" at bounding box center [222, 139] width 49 height 8
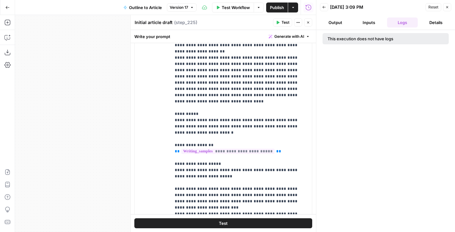
scroll to position [349, 0]
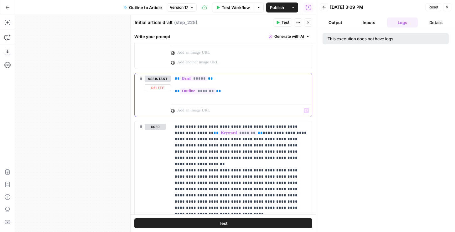
click at [221, 93] on p "** ***** ** ** ******* **" at bounding box center [241, 85] width 133 height 19
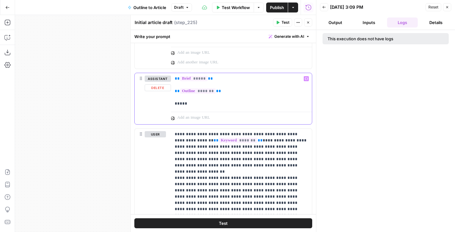
click at [172, 101] on div "** ***** ** ** ******* ** *****" at bounding box center [241, 91] width 141 height 36
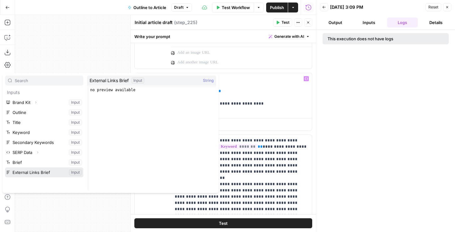
click at [40, 169] on button "Select variable External Links Brief" at bounding box center [44, 173] width 78 height 10
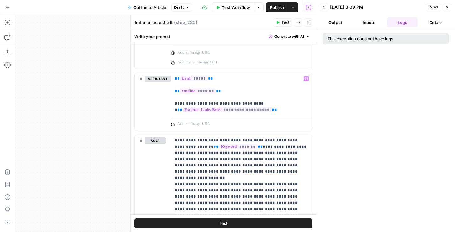
click at [309, 22] on icon "button" at bounding box center [308, 23] width 4 height 4
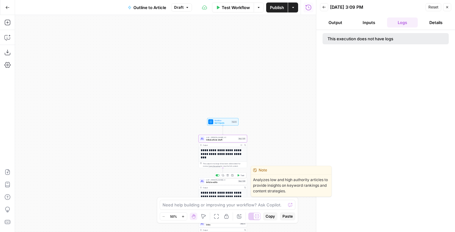
click at [210, 182] on span "Article edits" at bounding box center [221, 182] width 31 height 3
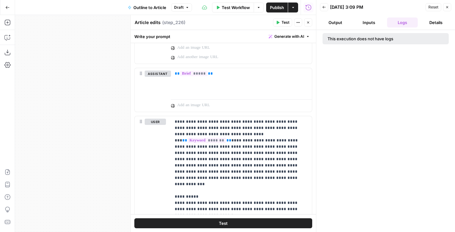
scroll to position [534, 0]
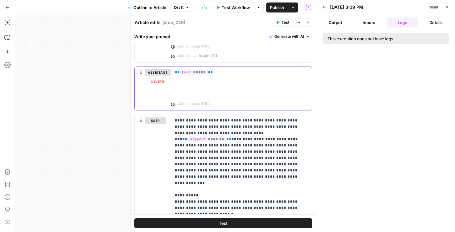
click at [227, 85] on div "** ***** **" at bounding box center [241, 81] width 141 height 29
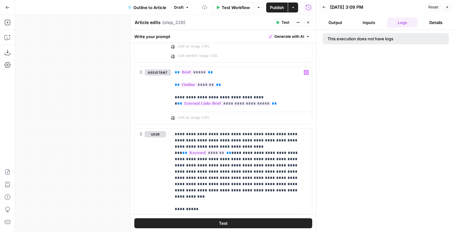
click at [273, 5] on span "Publish" at bounding box center [277, 7] width 14 height 6
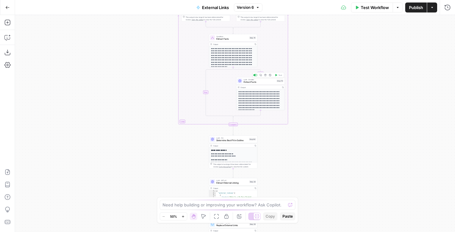
click at [254, 83] on span "Extract Facts" at bounding box center [259, 82] width 32 height 3
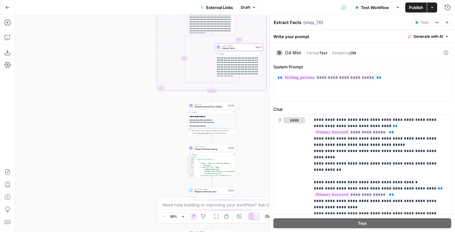
scroll to position [29, 0]
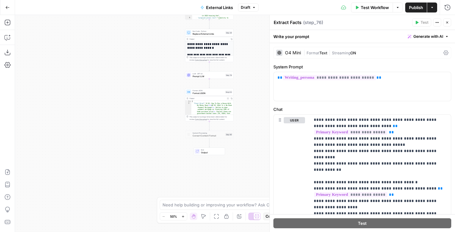
click at [213, 92] on span "Format JSON" at bounding box center [208, 93] width 32 height 3
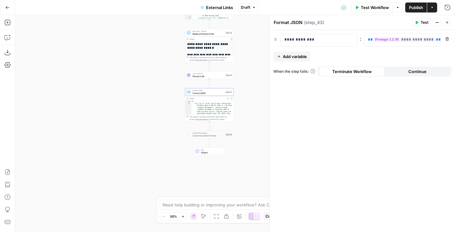
click at [295, 56] on span "Add variable" at bounding box center [295, 57] width 24 height 6
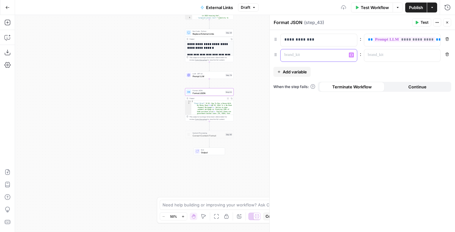
click at [294, 54] on p at bounding box center [313, 55] width 59 height 6
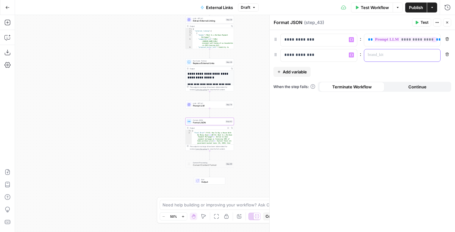
click at [405, 57] on p at bounding box center [397, 55] width 59 height 6
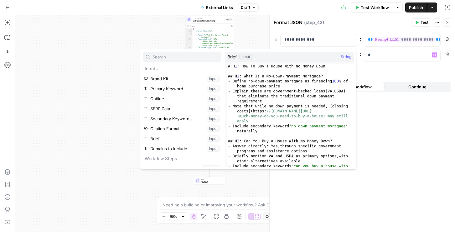
scroll to position [77, 0]
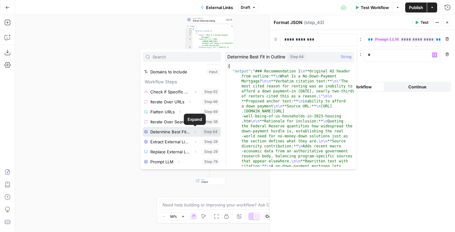
click at [193, 133] on icon "button" at bounding box center [195, 132] width 4 height 4
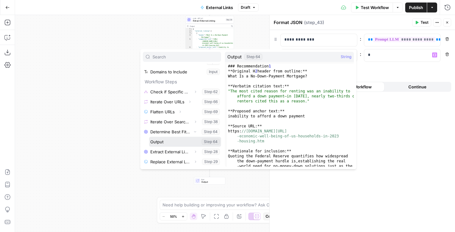
click at [167, 145] on button "Select variable Output" at bounding box center [185, 142] width 72 height 10
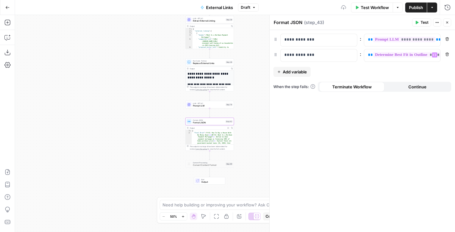
click at [414, 10] on span "Publish" at bounding box center [416, 7] width 14 height 6
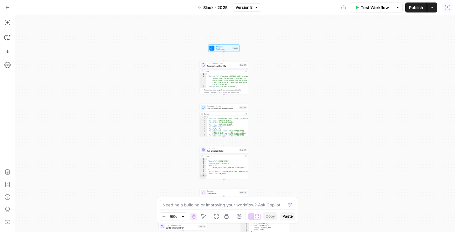
click at [448, 12] on button "Run History" at bounding box center [447, 8] width 10 height 10
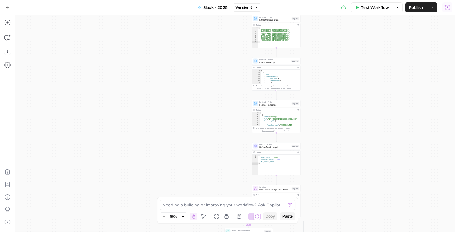
click at [447, 6] on icon "button" at bounding box center [447, 7] width 6 height 6
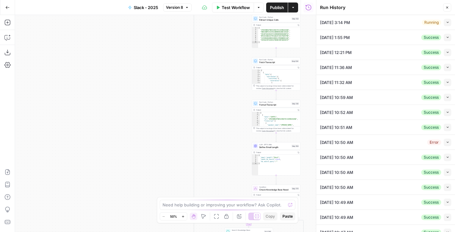
click at [446, 21] on icon "button" at bounding box center [447, 22] width 3 height 3
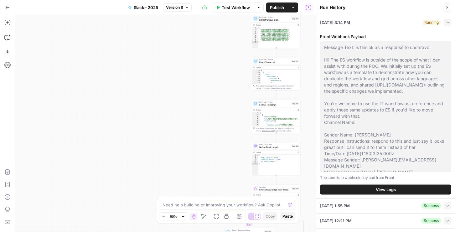
click at [372, 190] on button "View Logs" at bounding box center [385, 190] width 131 height 10
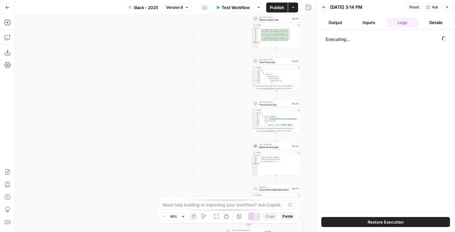
click at [347, 223] on button "Restore Execution" at bounding box center [385, 222] width 129 height 10
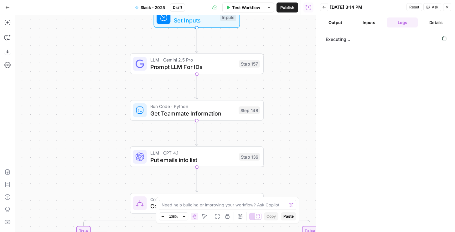
click at [354, 24] on button "Inputs" at bounding box center [368, 23] width 31 height 10
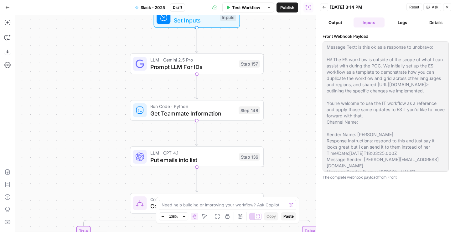
drag, startPoint x: 334, startPoint y: 22, endPoint x: 341, endPoint y: 22, distance: 7.2
click at [339, 22] on button "Output" at bounding box center [335, 23] width 31 height 10
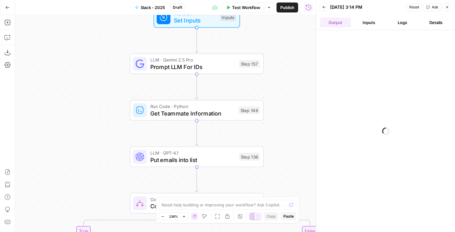
click at [396, 24] on button "Logs" at bounding box center [402, 23] width 31 height 10
click at [322, 6] on icon "button" at bounding box center [324, 7] width 4 height 4
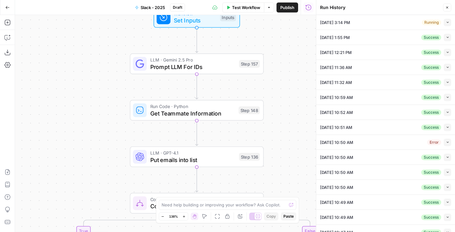
click at [449, 23] on button "Collapse" at bounding box center [447, 23] width 8 height 8
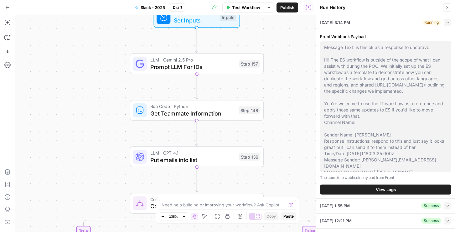
click at [379, 190] on span "View Logs" at bounding box center [385, 190] width 20 height 6
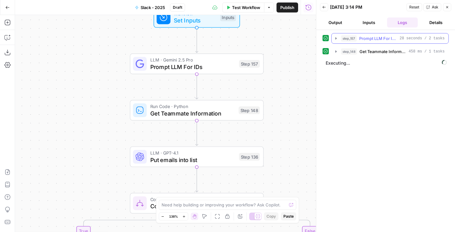
click at [358, 37] on div "step_157 Prompt LLM For IDs 28 seconds / 2 tasks" at bounding box center [393, 38] width 104 height 6
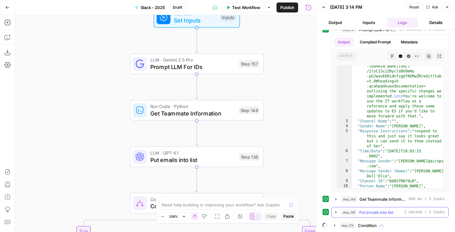
scroll to position [22, 0]
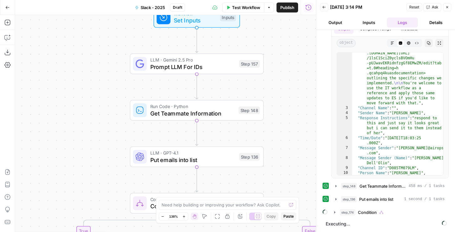
click at [322, 6] on icon "button" at bounding box center [324, 7] width 4 height 4
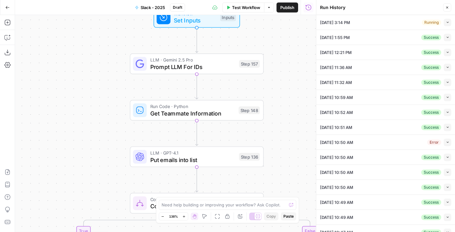
click at [447, 22] on icon "button" at bounding box center [447, 22] width 2 height 1
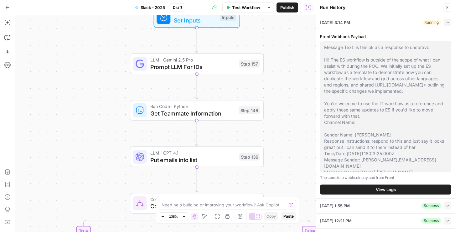
click at [354, 198] on div "Front Webhook Payload The complete webhook payload from Front View Logs" at bounding box center [385, 114] width 131 height 169
click at [354, 194] on button "View Logs" at bounding box center [385, 190] width 131 height 10
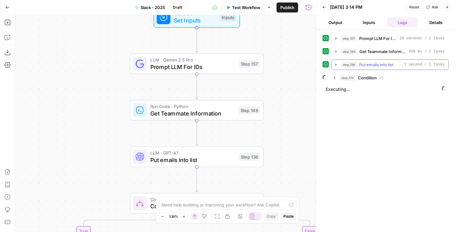
click at [370, 79] on span "Condition" at bounding box center [367, 78] width 19 height 6
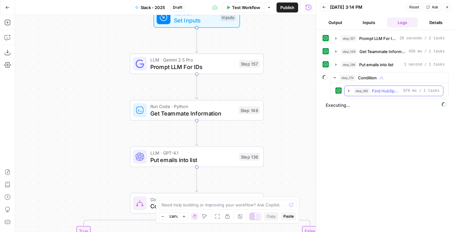
click at [373, 95] on button "step_160 Find HubSpot Account 976 ms / 1 tasks" at bounding box center [393, 91] width 99 height 10
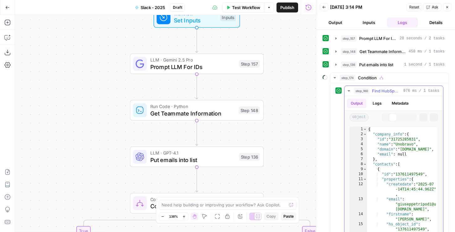
click at [373, 93] on span "Find HubSpot Account" at bounding box center [386, 91] width 29 height 6
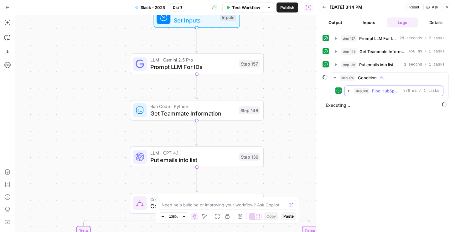
click at [372, 91] on div "step_160 Find HubSpot Account 976 ms / 1 tasks" at bounding box center [396, 91] width 85 height 6
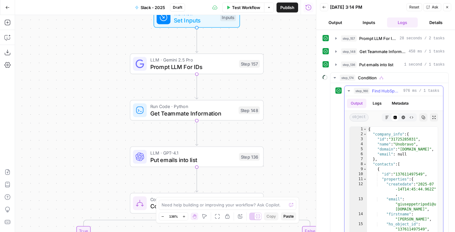
scroll to position [1, 0]
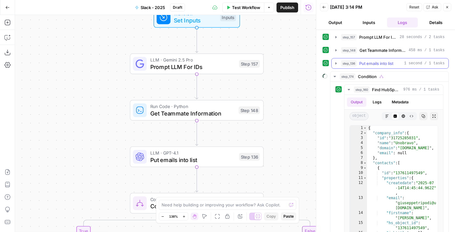
click at [368, 63] on span "Put emails into list" at bounding box center [376, 63] width 34 height 6
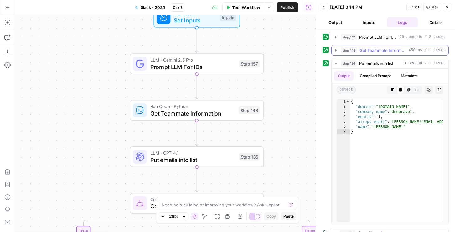
click at [367, 52] on span "Get Teammate Information" at bounding box center [382, 50] width 47 height 6
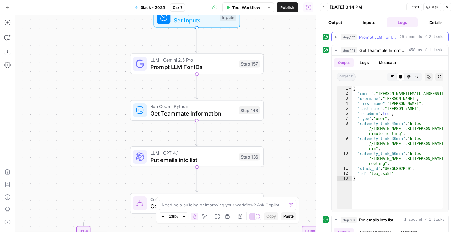
click at [367, 39] on span "Prompt LLM For IDs" at bounding box center [378, 37] width 38 height 6
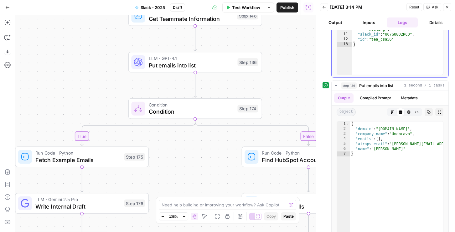
scroll to position [371, 0]
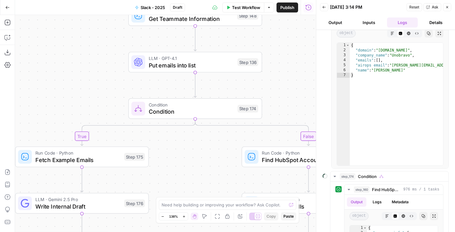
click at [305, 6] on button "Run History" at bounding box center [308, 8] width 10 height 10
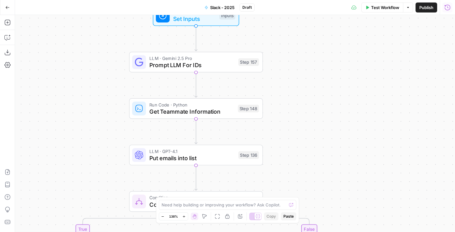
click at [450, 12] on button "Run History" at bounding box center [447, 8] width 10 height 10
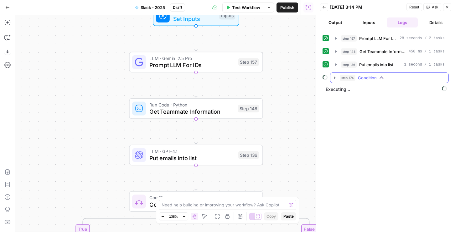
click at [368, 77] on span "Condition" at bounding box center [367, 78] width 19 height 6
click at [366, 91] on span "step_160" at bounding box center [362, 91] width 16 height 6
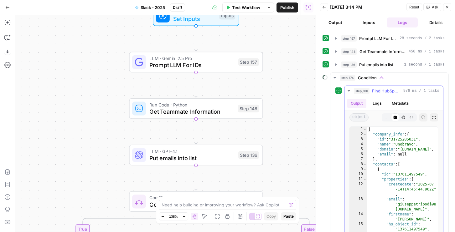
scroll to position [38, 0]
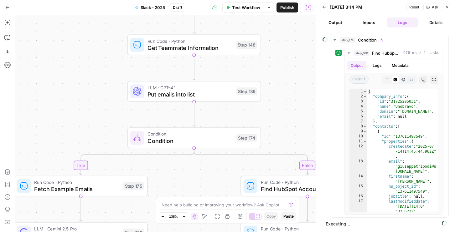
click at [190, 136] on span "Condition" at bounding box center [189, 134] width 85 height 7
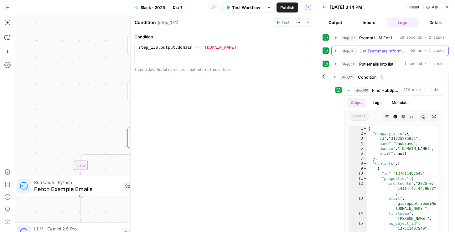
scroll to position [0, 0]
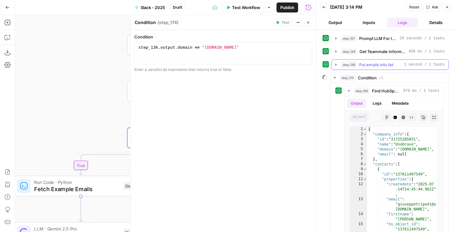
click at [367, 65] on span "Put emails into list" at bounding box center [376, 65] width 34 height 6
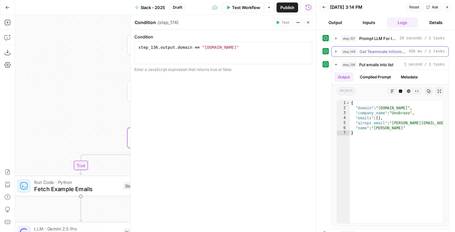
click at [370, 49] on span "Get Teammate Information" at bounding box center [382, 52] width 47 height 6
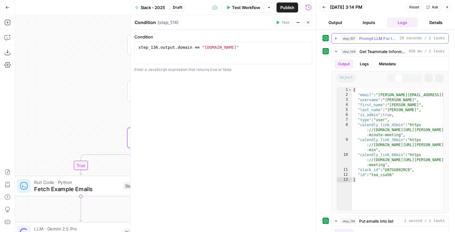
click at [370, 41] on span "Prompt LLM For IDs" at bounding box center [378, 38] width 38 height 6
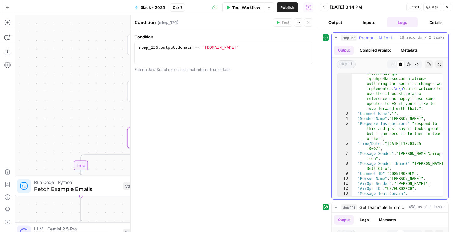
scroll to position [78, 0]
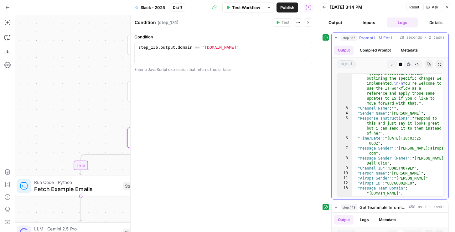
type textarea "**********"
drag, startPoint x: 399, startPoint y: 148, endPoint x: 399, endPoint y: 154, distance: 5.9
click at [399, 154] on div ""Message Text" : "is this ok as a response to unobravo: \n\n Hi! The ES workflo…" at bounding box center [397, 117] width 91 height 233
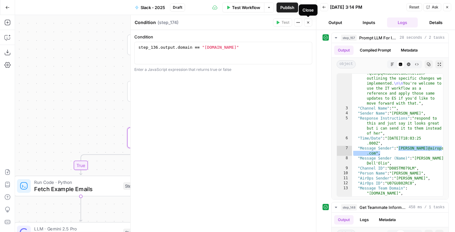
click at [308, 21] on icon "button" at bounding box center [308, 23] width 4 height 4
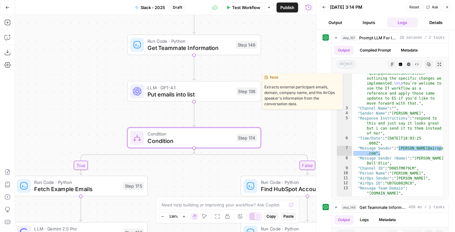
click at [220, 94] on span "Put emails into list" at bounding box center [189, 94] width 85 height 9
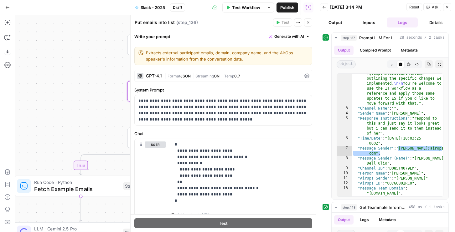
click at [445, 7] on icon "button" at bounding box center [447, 7] width 4 height 4
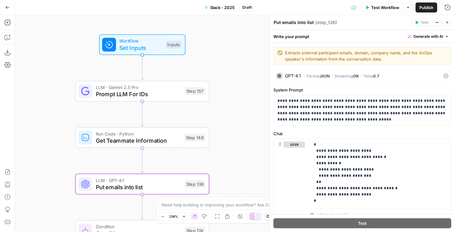
click at [184, 97] on div "LLM · Gemini 2.5 Pro Prompt LLM For IDs Step 157 Copy step Delete step Edit Not…" at bounding box center [141, 91] width 127 height 15
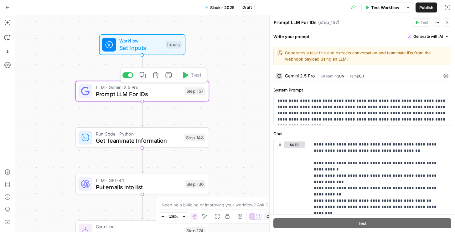
scroll to position [155, 0]
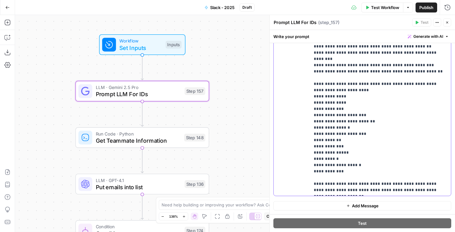
click at [358, 145] on p "**********" at bounding box center [380, 90] width 133 height 207
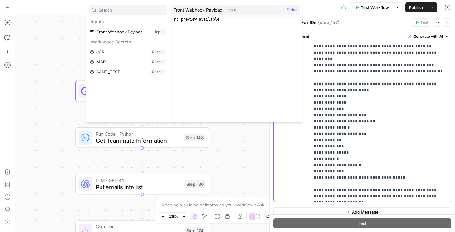
click at [384, 151] on p "**********" at bounding box center [380, 93] width 133 height 213
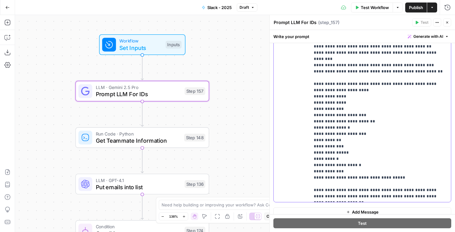
click at [386, 152] on p "**********" at bounding box center [380, 93] width 133 height 213
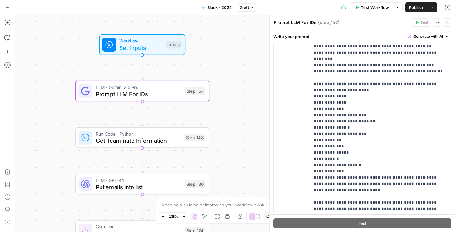
click at [418, 7] on span "Publish" at bounding box center [416, 7] width 14 height 6
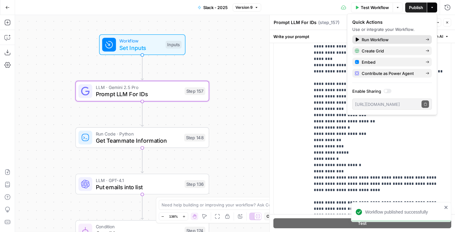
click at [362, 39] on span "Run Workflow" at bounding box center [390, 40] width 59 height 6
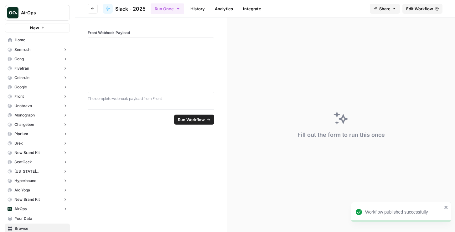
click at [201, 11] on link "History" at bounding box center [197, 9] width 22 height 10
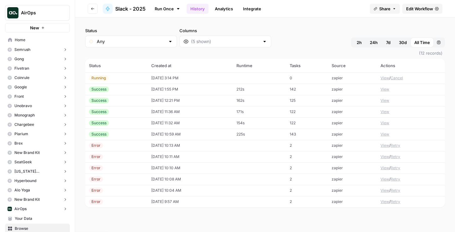
click at [386, 78] on button "View" at bounding box center [384, 78] width 9 height 6
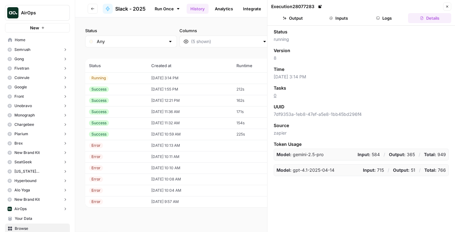
click at [387, 16] on button "Logs" at bounding box center [383, 18] width 43 height 10
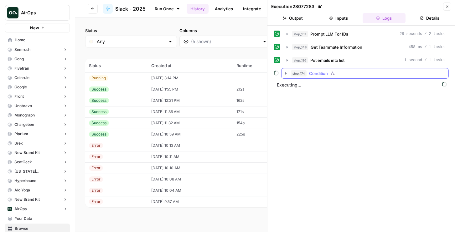
click at [318, 72] on span "Condition" at bounding box center [318, 73] width 19 height 6
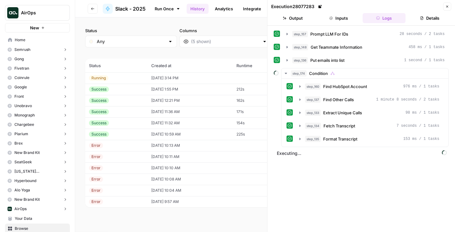
click at [447, 8] on button "Close" at bounding box center [447, 7] width 8 height 8
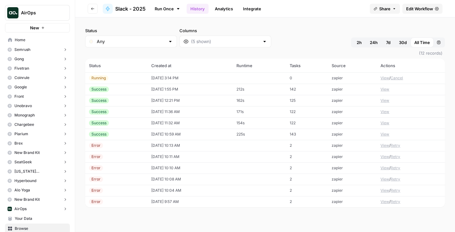
click at [400, 79] on button "Cancel" at bounding box center [396, 78] width 13 height 6
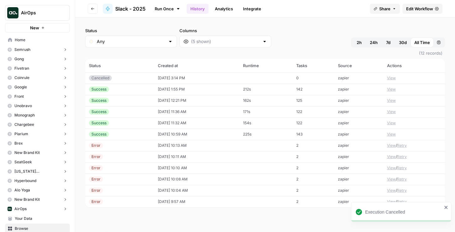
click at [384, 78] on td "View" at bounding box center [414, 78] width 62 height 11
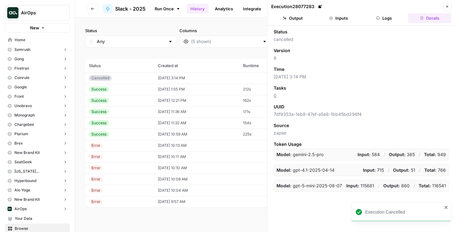
click at [337, 16] on button "Inputs" at bounding box center [338, 18] width 43 height 10
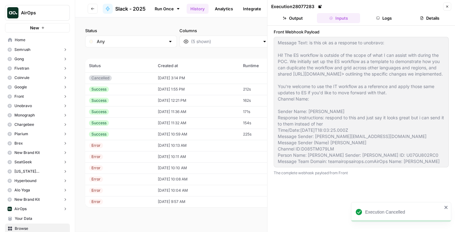
scroll to position [31, 0]
click at [163, 4] on link "Run Once" at bounding box center [167, 8] width 33 height 11
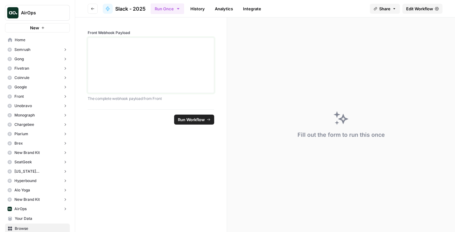
click at [144, 68] on div at bounding box center [151, 65] width 118 height 50
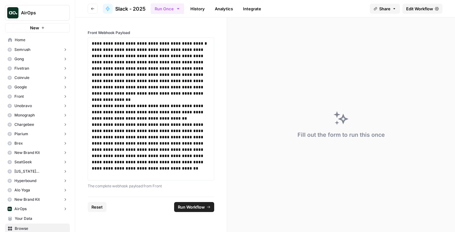
click at [185, 210] on span "Run Workflow" at bounding box center [191, 207] width 27 height 6
click at [202, 206] on span "Cancel" at bounding box center [198, 207] width 14 height 6
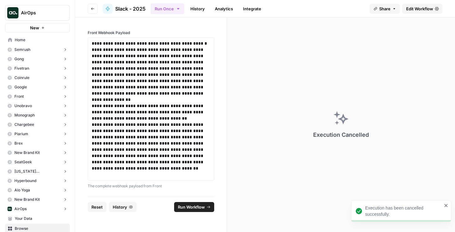
click at [421, 8] on span "Edit Workflow" at bounding box center [419, 9] width 27 height 6
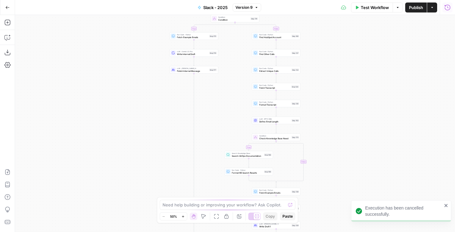
click at [445, 5] on icon "button" at bounding box center [447, 7] width 6 height 6
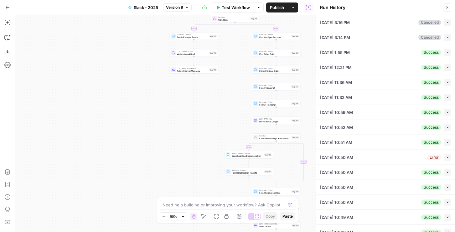
click at [451, 21] on button "Collapse" at bounding box center [447, 23] width 8 height 8
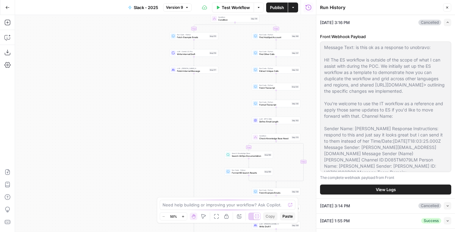
click at [443, 205] on button "Collapse" at bounding box center [447, 206] width 8 height 8
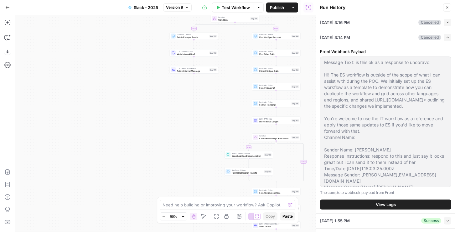
click at [386, 205] on span "View Logs" at bounding box center [385, 205] width 20 height 6
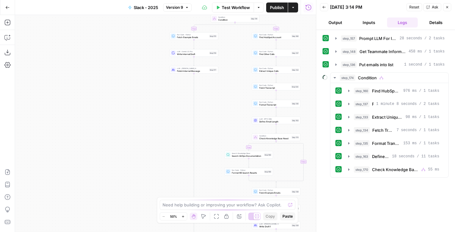
click at [246, 6] on span "Test Workflow" at bounding box center [236, 7] width 28 height 6
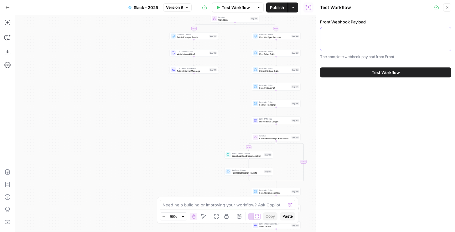
click at [349, 33] on textarea "Front Webhook Payload" at bounding box center [385, 33] width 123 height 6
paste textarea "Message Text: is this ok as a response to unobravo: Hi! The ES workflow is outs…"
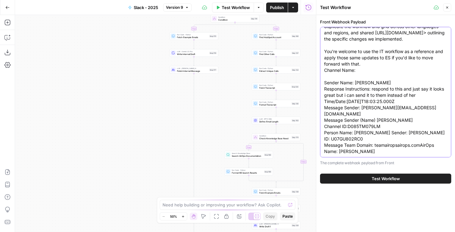
type textarea "Message Text: is this ok as a response to unobravo: Hi! The ES workflow is outs…"
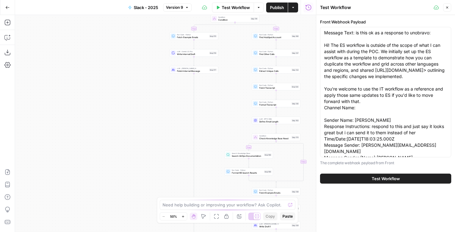
click at [353, 173] on div "Test Workflow" at bounding box center [385, 179] width 131 height 18
click at [353, 179] on button "Test Workflow" at bounding box center [385, 179] width 131 height 10
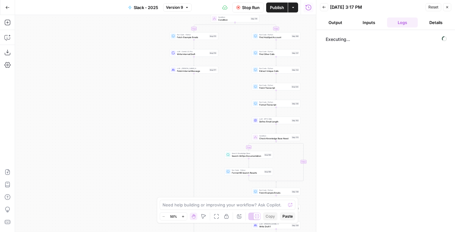
click at [322, 6] on icon "button" at bounding box center [324, 7] width 4 height 4
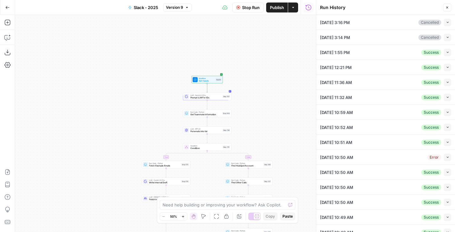
click at [211, 94] on span "LLM · Gemini 2.5 Pro" at bounding box center [205, 95] width 31 height 3
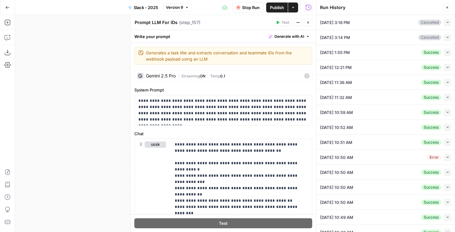
click at [209, 76] on span "|" at bounding box center [207, 76] width 5 height 6
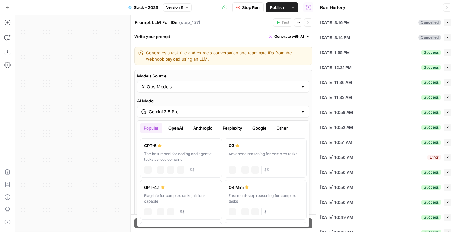
click at [189, 115] on input "Gemini 2.5 Pro" at bounding box center [223, 112] width 149 height 6
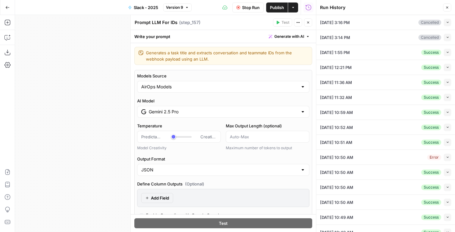
click at [307, 21] on icon "button" at bounding box center [308, 23] width 4 height 4
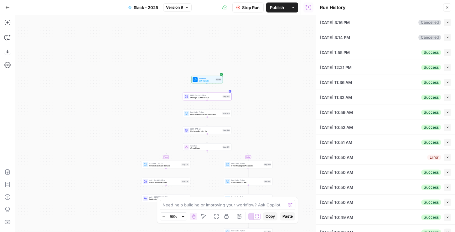
click at [447, 10] on button "Close" at bounding box center [447, 7] width 8 height 8
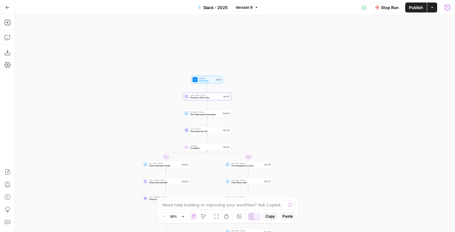
click at [450, 8] on button "Run History" at bounding box center [447, 8] width 10 height 10
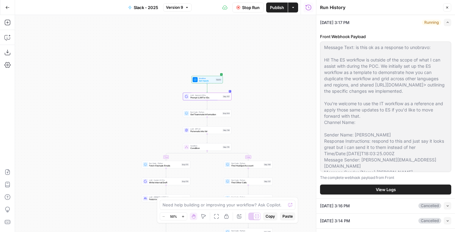
click at [374, 189] on button "View Logs" at bounding box center [385, 190] width 131 height 10
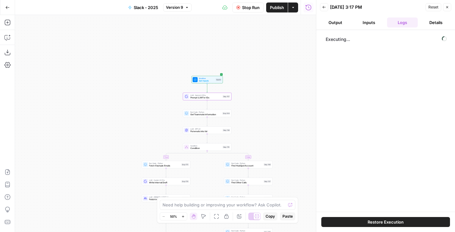
click at [359, 228] on div "Restore Execution" at bounding box center [385, 222] width 139 height 20
click at [359, 222] on button "Restore Execution" at bounding box center [385, 222] width 129 height 10
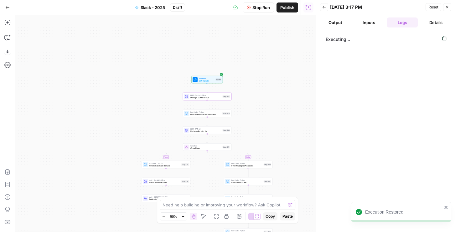
click at [374, 21] on button "Inputs" at bounding box center [368, 23] width 31 height 10
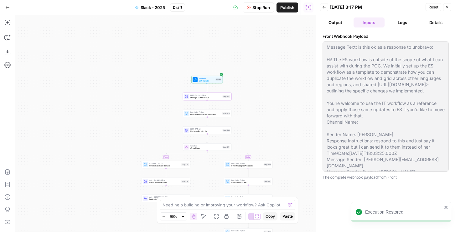
click at [404, 21] on button "Logs" at bounding box center [402, 23] width 31 height 10
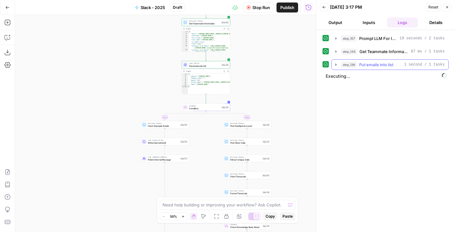
click at [348, 64] on span "step_136" at bounding box center [349, 65] width 16 height 6
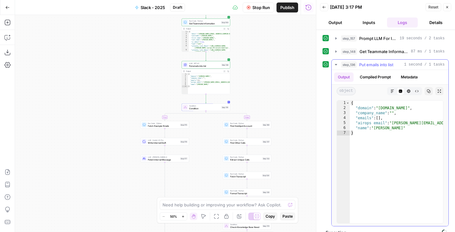
click at [373, 68] on button "step_136 Put emails into list 1 second / 1 tasks" at bounding box center [389, 65] width 117 height 10
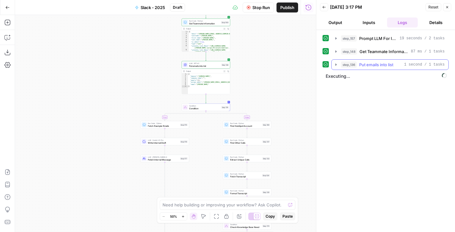
click at [365, 68] on button "step_136 Put emails into list 1 second / 1 tasks" at bounding box center [389, 65] width 117 height 10
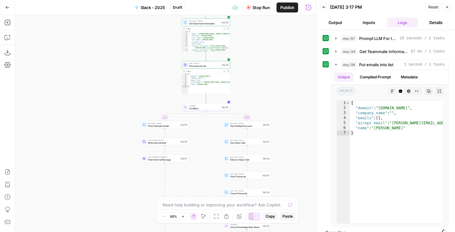
click at [362, 56] on div "step_157 Prompt LLM For IDs 19 seconds / 2 tasks step_148 Get Teammate Informat…" at bounding box center [385, 130] width 126 height 194
click at [363, 47] on button "step_148 Get Teammate Information 87 ms / 1 tasks" at bounding box center [389, 52] width 117 height 10
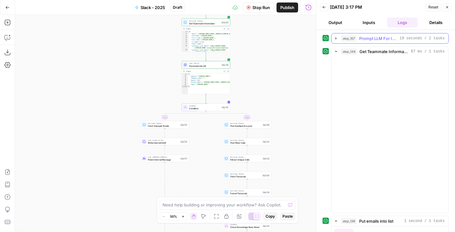
click at [363, 39] on span "Prompt LLM For IDs" at bounding box center [378, 38] width 38 height 6
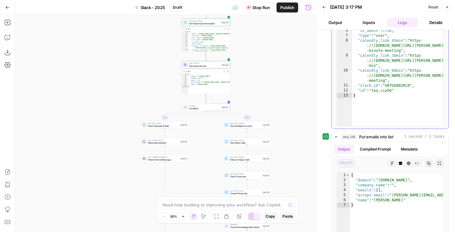
scroll to position [322, 0]
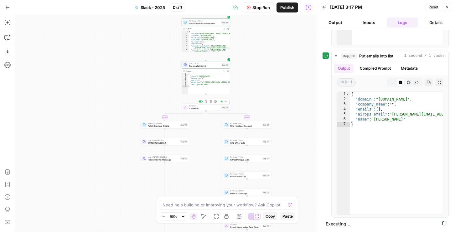
click at [212, 109] on span "Condition" at bounding box center [204, 108] width 31 height 3
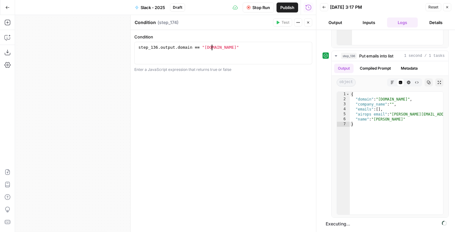
click at [211, 46] on div "step_136 . output . domain == "airops.com"" at bounding box center [223, 59] width 172 height 28
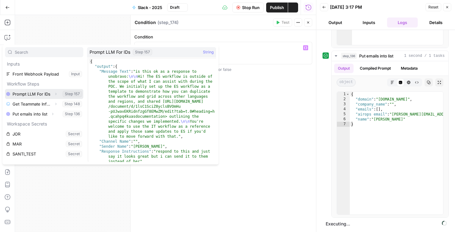
click at [57, 93] on icon "button" at bounding box center [56, 94] width 4 height 4
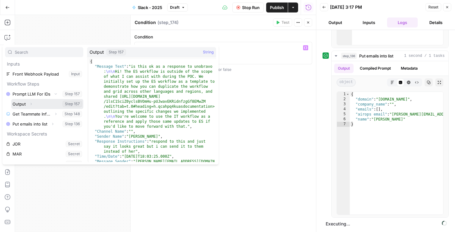
click at [30, 104] on icon "button" at bounding box center [31, 104] width 4 height 4
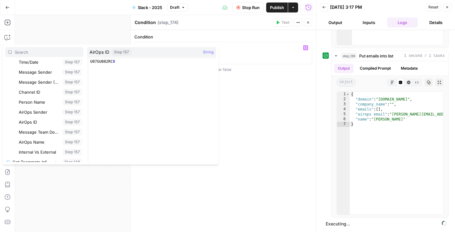
scroll to position [110, 0]
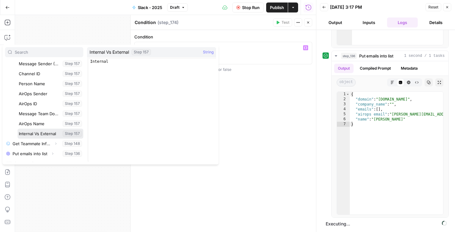
click at [41, 135] on button "Select variable Internal Vs External" at bounding box center [51, 134] width 66 height 10
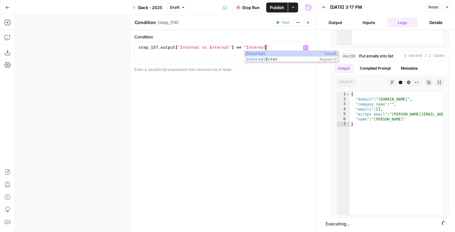
scroll to position [0, 9]
type textarea "**********"
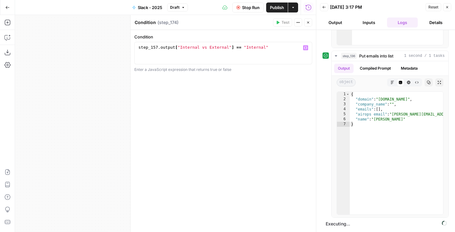
click at [271, 105] on div "**********" at bounding box center [222, 131] width 185 height 202
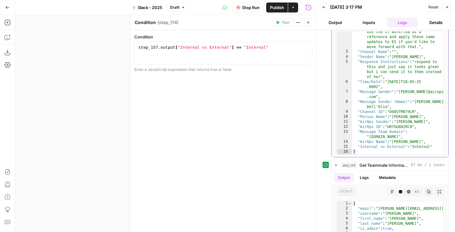
scroll to position [69, 0]
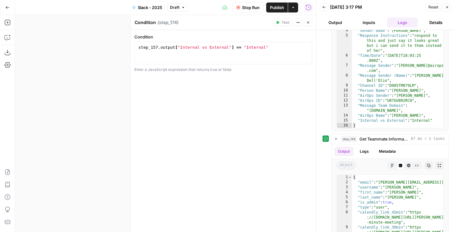
click at [284, 134] on div "**********" at bounding box center [222, 131] width 185 height 202
click at [442, 6] on div "Reset Close" at bounding box center [438, 7] width 26 height 9
click at [445, 6] on icon "button" at bounding box center [447, 7] width 4 height 4
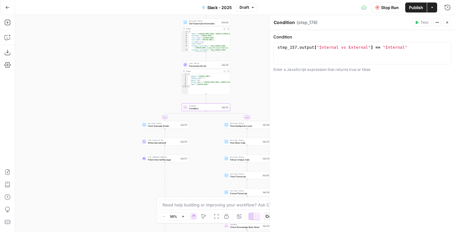
click at [385, 7] on span "Stop Run" at bounding box center [390, 7] width 18 height 6
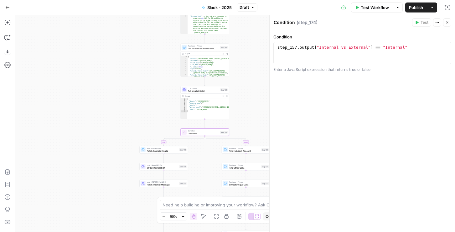
click at [447, 23] on icon "button" at bounding box center [447, 23] width 2 height 2
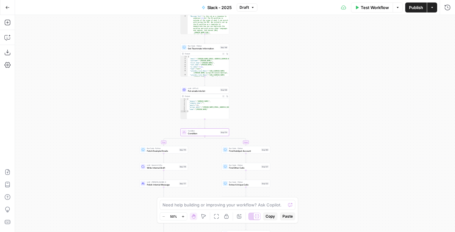
click at [215, 131] on span "Condition" at bounding box center [203, 131] width 31 height 3
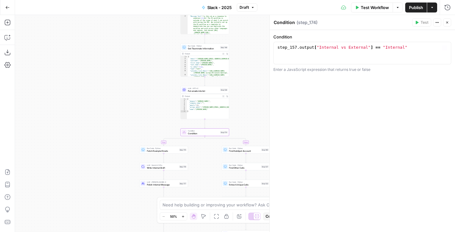
type textarea "**********"
click at [308, 47] on div "step_157 . output [ "Internal vs External" ] == "Internal"" at bounding box center [362, 59] width 172 height 28
click at [448, 21] on icon "button" at bounding box center [447, 23] width 4 height 4
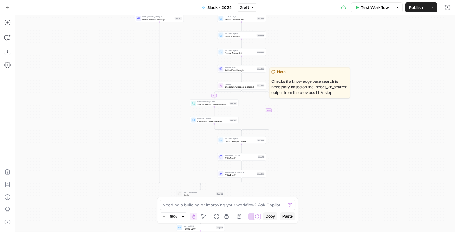
click at [241, 85] on span "Check Knowledge Base Need" at bounding box center [239, 86] width 31 height 3
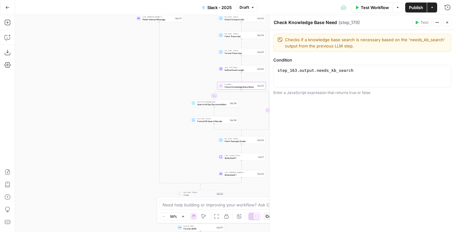
click at [447, 20] on button "Close" at bounding box center [447, 22] width 8 height 8
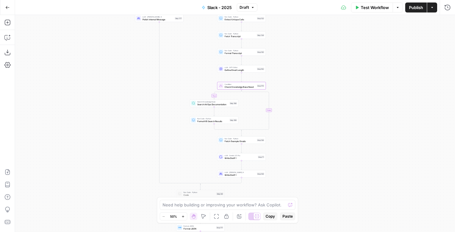
click at [378, 5] on span "Test Workflow" at bounding box center [374, 7] width 28 height 6
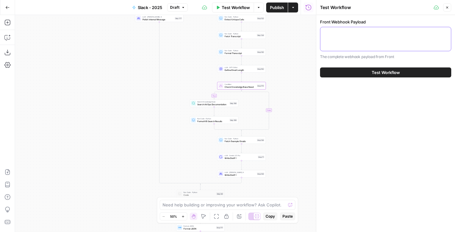
click at [372, 31] on textarea "Front Webhook Payload" at bounding box center [385, 33] width 123 height 6
paste textarea "Message Text: is this ok as a response to unobravo: Hi! The ES workflow is outs…"
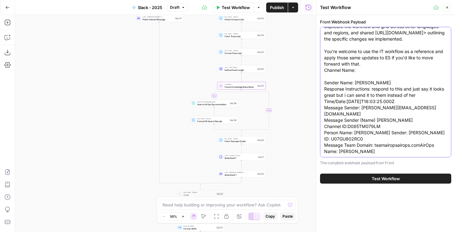
type textarea "Message Text: is this ok as a response to unobravo: Hi! The ES workflow is outs…"
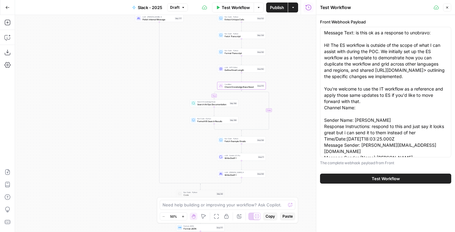
click at [235, 7] on span "Test Workflow" at bounding box center [236, 7] width 28 height 6
click at [260, 7] on button "Options" at bounding box center [258, 8] width 10 height 10
click at [257, 8] on icon "button" at bounding box center [259, 8] width 4 height 4
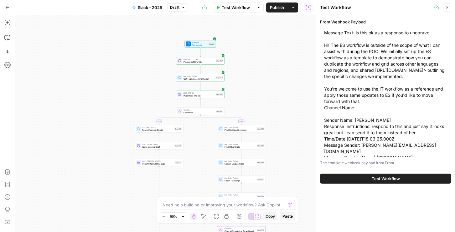
click at [311, 11] on button "Run History" at bounding box center [308, 8] width 10 height 10
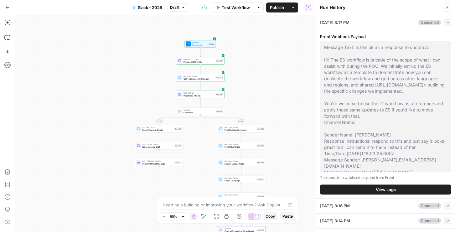
click at [375, 196] on div "Front Webhook Payload The complete webhook payload from Front View Logs" at bounding box center [385, 114] width 131 height 169
click at [385, 206] on div "08/26/25 at 3:16 PM Cancelled Collapse" at bounding box center [385, 206] width 131 height 15
click at [449, 206] on button "Collapse" at bounding box center [447, 206] width 8 height 8
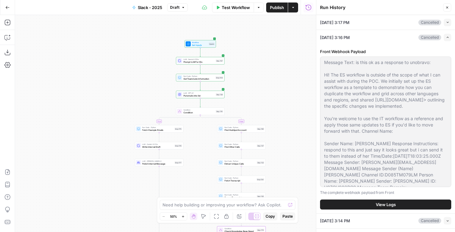
click at [383, 205] on span "View Logs" at bounding box center [385, 205] width 20 height 6
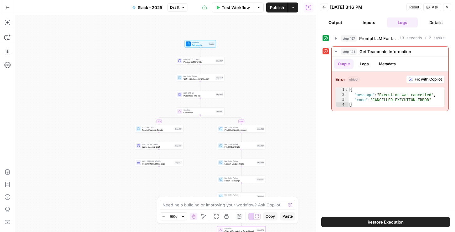
click at [378, 222] on span "Restore Execution" at bounding box center [385, 222] width 36 height 6
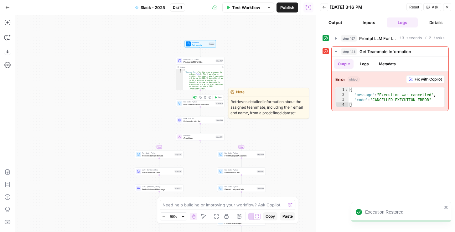
click at [216, 98] on icon "button" at bounding box center [216, 97] width 2 height 2
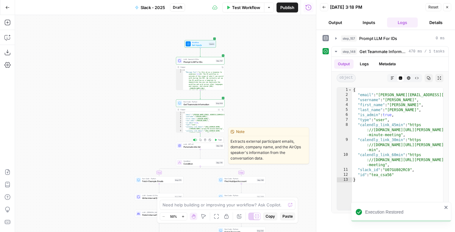
click at [218, 141] on span "Test" at bounding box center [220, 140] width 4 height 3
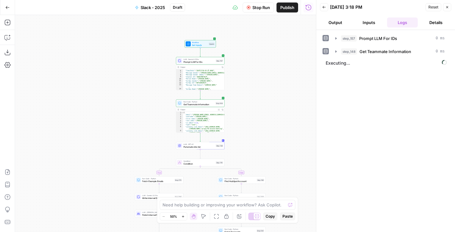
scroll to position [100, 0]
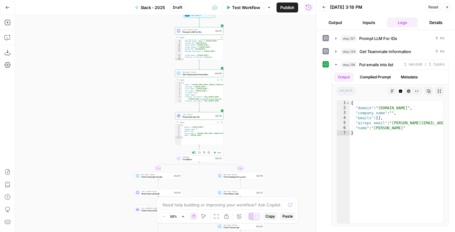
click at [215, 152] on icon "button" at bounding box center [214, 153] width 3 height 3
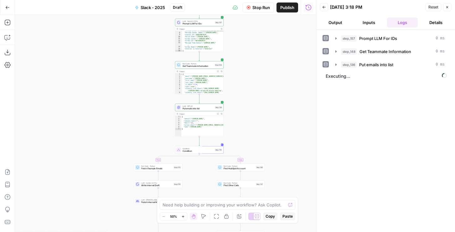
click at [196, 149] on span "Condition" at bounding box center [197, 149] width 31 height 3
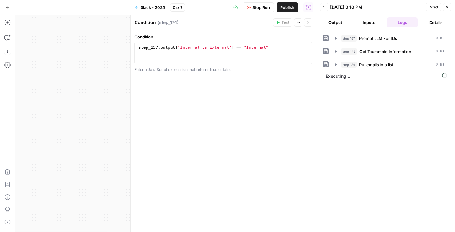
click at [334, 24] on button "Output" at bounding box center [335, 23] width 31 height 10
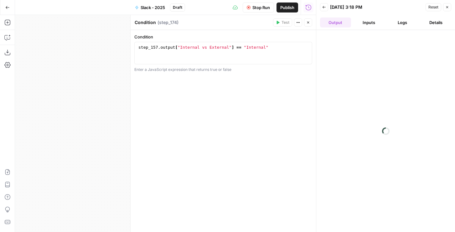
click at [309, 22] on icon "button" at bounding box center [308, 23] width 4 height 4
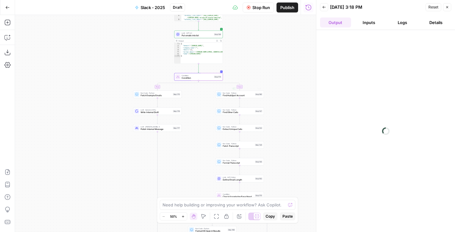
click at [161, 96] on span "Fetch Example Emails" at bounding box center [155, 95] width 31 height 3
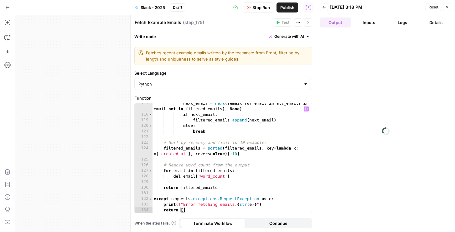
scroll to position [808, 0]
click at [405, 23] on button "Logs" at bounding box center [402, 23] width 31 height 10
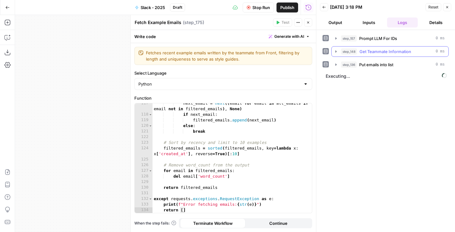
click at [352, 50] on span "step_148" at bounding box center [349, 52] width 16 height 6
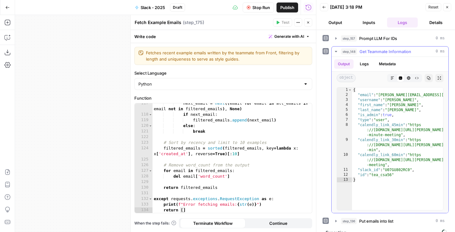
click at [352, 50] on span "step_148" at bounding box center [349, 52] width 16 height 6
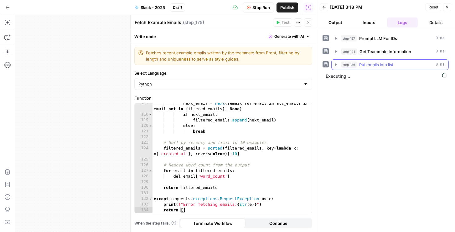
click at [356, 68] on div "step_136 Put emails into list 0 ms" at bounding box center [393, 65] width 104 height 6
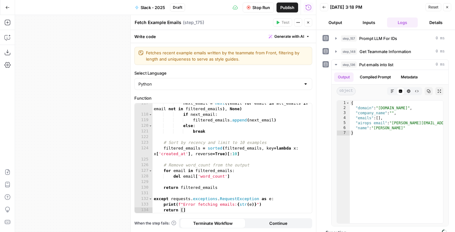
click at [308, 23] on icon "button" at bounding box center [308, 23] width 4 height 4
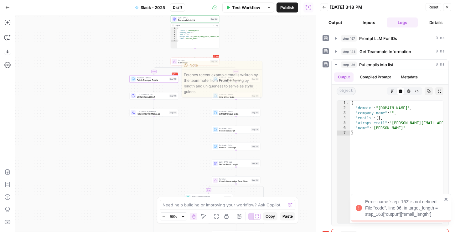
click at [165, 81] on span "Fetch Example Emails" at bounding box center [152, 80] width 31 height 3
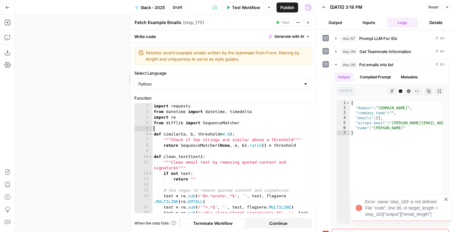
click at [217, 130] on div "import requests from datetime import datetime , timedelta import re from diffli…" at bounding box center [231, 167] width 159 height 127
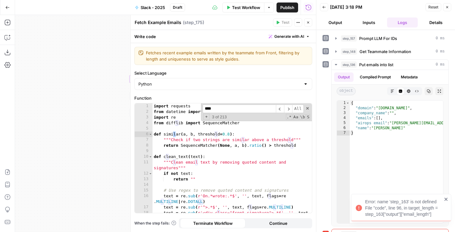
scroll to position [598, 0]
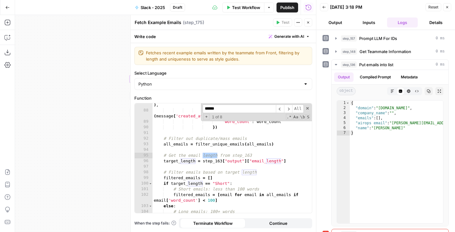
type input "******"
click at [208, 170] on div "'subject' : message . get ( 'subject' , '' ) , 'created_at' : datetime . fromti…" at bounding box center [231, 163] width 159 height 132
drag, startPoint x: 203, startPoint y: 161, endPoint x: 289, endPoint y: 161, distance: 86.7
click at [289, 161] on div "'subject' : message . get ( 'subject' , '' ) , 'created_at' : datetime . fromti…" at bounding box center [231, 163] width 159 height 132
type textarea "**********"
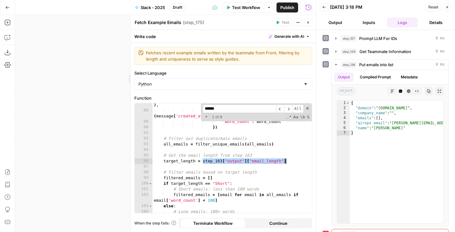
click at [289, 161] on div "'subject' : message . get ( 'subject' , '' ) , 'created_at' : datetime . fromti…" at bounding box center [231, 163] width 159 height 132
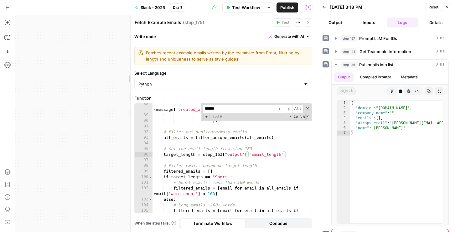
scroll to position [611, 0]
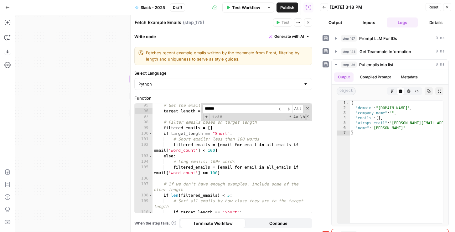
scroll to position [671, 0]
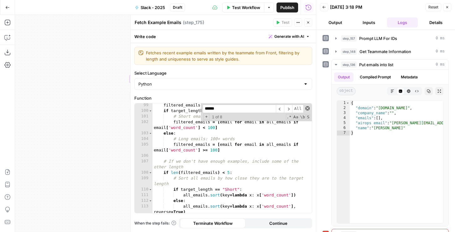
click at [306, 110] on span at bounding box center [307, 108] width 4 height 4
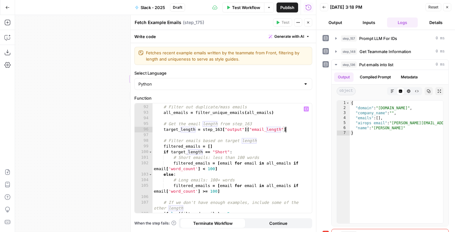
scroll to position [440, 0]
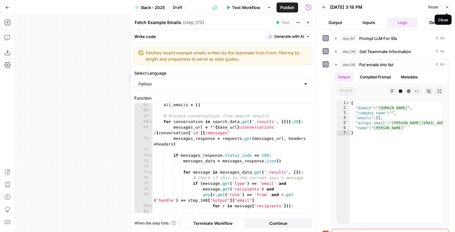
click at [447, 8] on icon "button" at bounding box center [447, 7] width 4 height 4
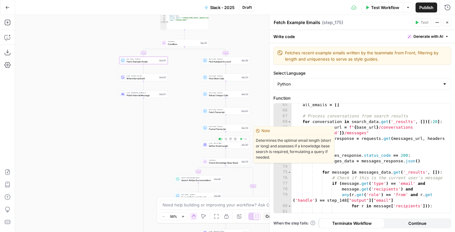
click at [227, 139] on button "Copy step" at bounding box center [226, 139] width 4 height 4
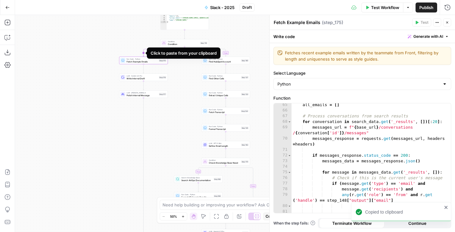
click at [144, 50] on icon "Edge from step_174 to step_175" at bounding box center [164, 52] width 42 height 10
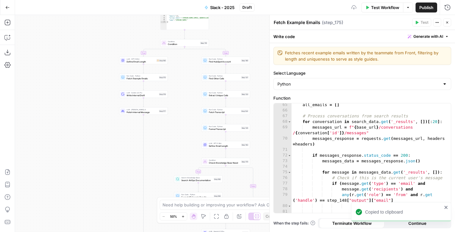
click at [140, 60] on span "Define Email Length" at bounding box center [140, 61] width 28 height 3
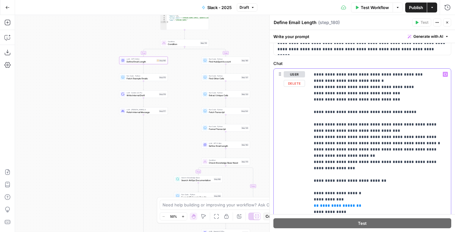
scroll to position [172, 0]
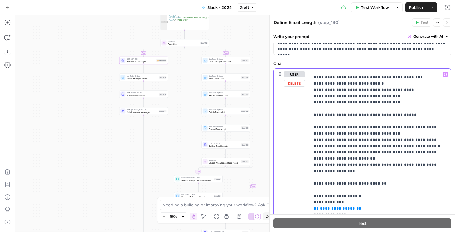
drag, startPoint x: 356, startPoint y: 120, endPoint x: 312, endPoint y: 171, distance: 67.4
click at [312, 171] on div "**********" at bounding box center [380, 196] width 141 height 255
click at [9, 40] on icon "button" at bounding box center [7, 37] width 6 height 6
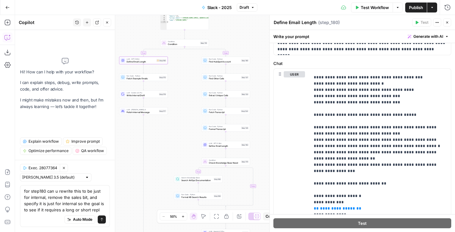
type textarea "for step180 can u rewrite this to be just for internal, remove the sales bit, a…"
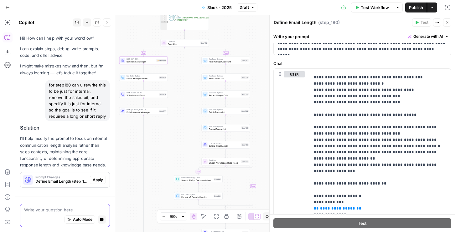
scroll to position [24, 0]
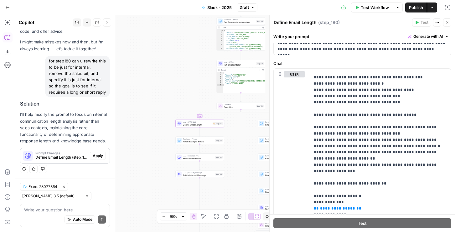
click at [96, 158] on span "Apply" at bounding box center [98, 156] width 10 height 6
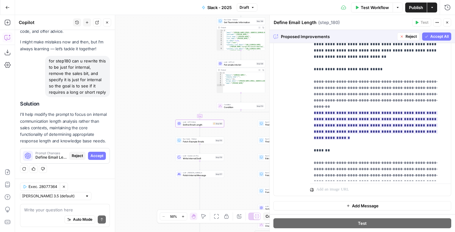
click at [93, 159] on button "Accept" at bounding box center [97, 156] width 18 height 8
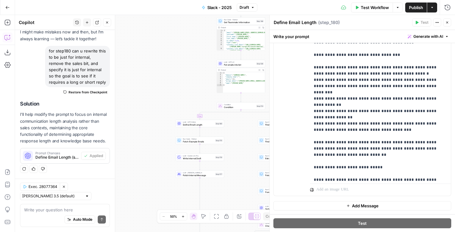
scroll to position [532, 0]
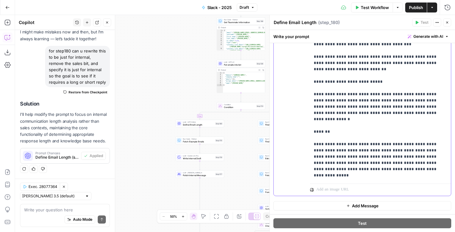
drag, startPoint x: 410, startPoint y: 164, endPoint x: 304, endPoint y: 158, distance: 106.5
click at [304, 158] on div "**********" at bounding box center [361, 61] width 177 height 270
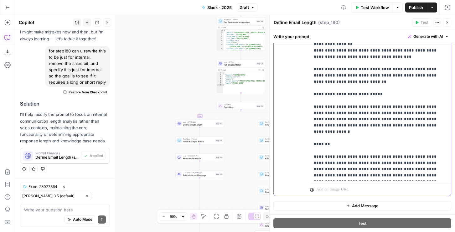
scroll to position [492, 0]
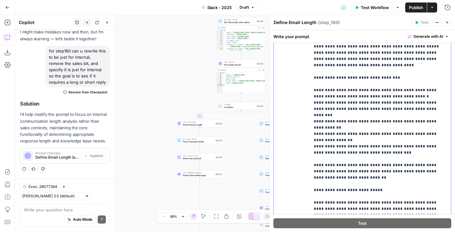
scroll to position [175, 0]
drag, startPoint x: 387, startPoint y: 111, endPoint x: 308, endPoint y: 145, distance: 86.0
click at [308, 145] on div "**********" at bounding box center [361, 130] width 177 height 270
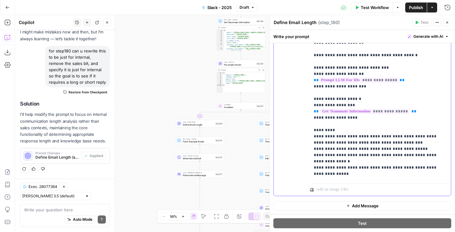
scroll to position [223, 0]
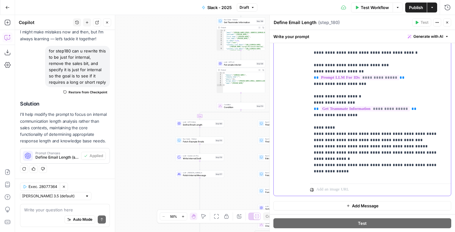
drag, startPoint x: 341, startPoint y: 149, endPoint x: 311, endPoint y: 161, distance: 31.8
click at [311, 161] on div "**********" at bounding box center [380, 53] width 141 height 255
click at [258, 101] on span "Test" at bounding box center [260, 100] width 4 height 3
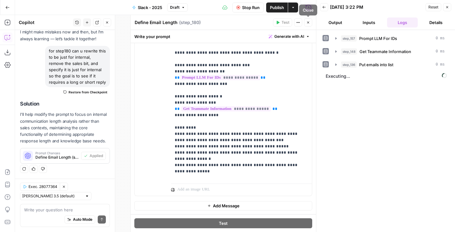
click at [309, 21] on icon "button" at bounding box center [308, 23] width 4 height 4
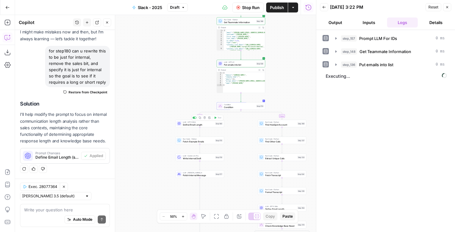
click at [197, 141] on span "Fetch Example Emails" at bounding box center [198, 141] width 31 height 3
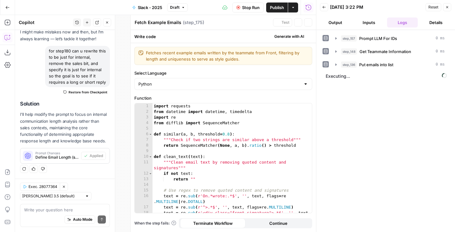
type textarea "**********"
click at [252, 140] on div "import requests from datetime import datetime , timedelta import re from diffli…" at bounding box center [231, 167] width 159 height 127
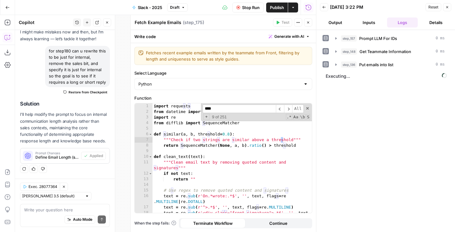
scroll to position [328, 0]
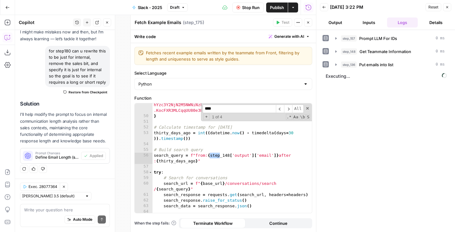
click at [451, 8] on header "Back [DATE] 3:22 PM Reset Close Output Inputs Logs Details" at bounding box center [385, 15] width 139 height 30
click at [447, 8] on icon "button" at bounding box center [447, 7] width 4 height 4
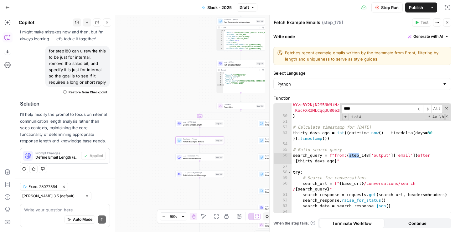
click at [356, 109] on input "****" at bounding box center [377, 109] width 73 height 8
type input "*****"
click at [367, 155] on div ""authorization" : "[AUTH_TOKEN] .eyJzY29wZXMiOlsicHJvdmlzaW9uaW5nIiwicHJpdmF0ZT…" at bounding box center [370, 154] width 159 height 149
click at [428, 110] on span "​" at bounding box center [427, 109] width 8 height 8
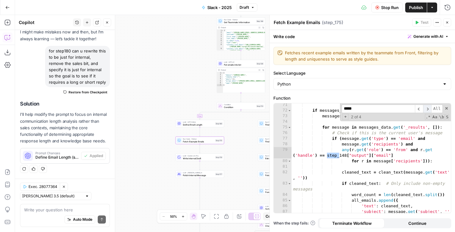
click at [427, 109] on span "​" at bounding box center [427, 109] width 8 height 8
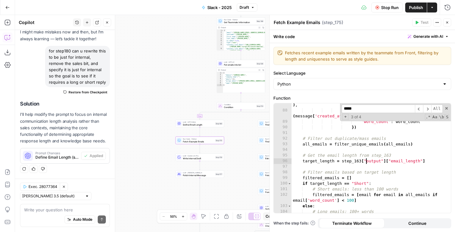
click at [366, 163] on div "'subject' : message . get ( 'subject' , '' ) , 'created_at' : datetime . fromti…" at bounding box center [370, 163] width 159 height 132
click at [360, 161] on div "'subject' : message . get ( 'subject' , '' ) , 'created_at' : datetime . fromti…" at bounding box center [370, 163] width 159 height 132
click at [305, 160] on div "'subject' : message . get ( 'subject' , '' ) , 'created_at' : datetime . fromti…" at bounding box center [370, 163] width 159 height 132
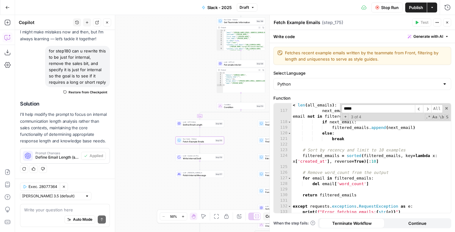
scroll to position [800, 0]
type textarea "**********"
click at [386, 110] on input "*****" at bounding box center [377, 109] width 73 height 8
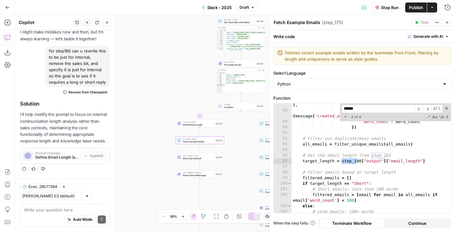
type input "*******"
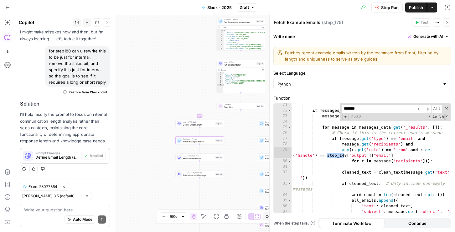
scroll to position [486, 0]
type textarea "**********"
click at [447, 26] on button "Close" at bounding box center [447, 22] width 8 height 8
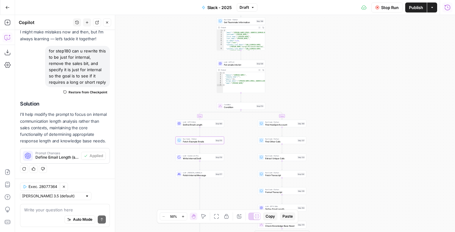
click at [448, 6] on icon "button" at bounding box center [447, 7] width 6 height 6
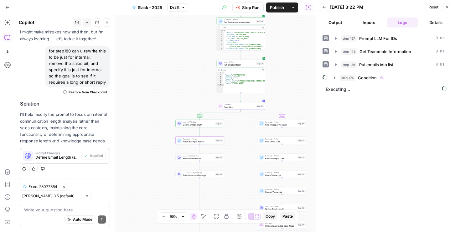
click at [340, 24] on button "Output" at bounding box center [335, 23] width 31 height 10
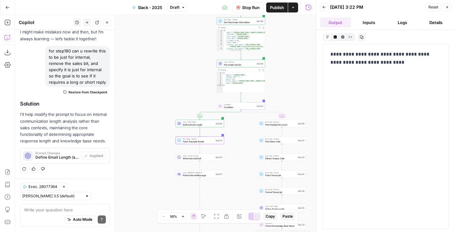
click at [250, 7] on span "Stop Run" at bounding box center [251, 7] width 18 height 6
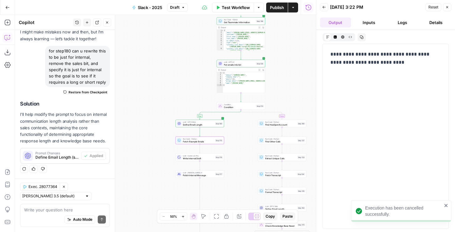
click at [195, 125] on span "Define Email Length" at bounding box center [198, 124] width 31 height 3
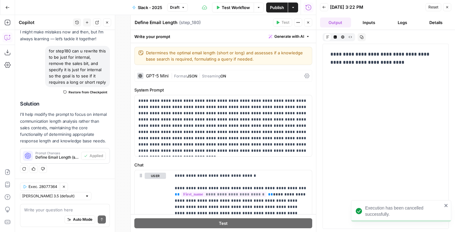
click at [209, 80] on div "GPT-5 Mini | Format JSON | Streaming ON" at bounding box center [223, 76] width 178 height 12
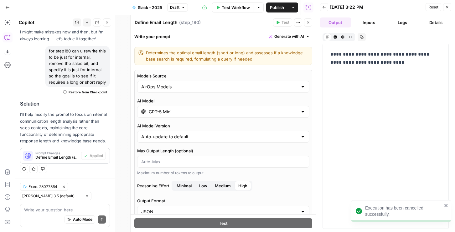
scroll to position [115, 0]
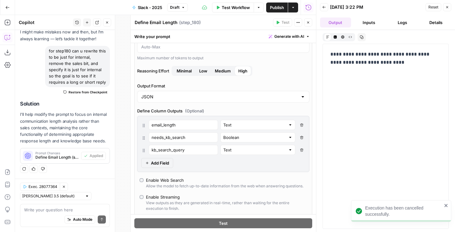
click at [301, 135] on button "Delete Field" at bounding box center [302, 138] width 8 height 10
type input "kb_search_query"
type input "Text"
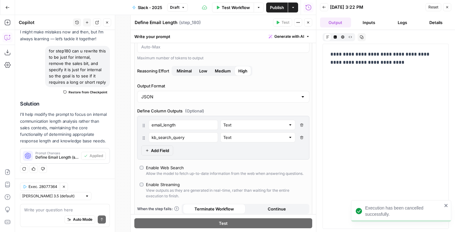
click at [301, 135] on button "Delete Field" at bounding box center [302, 138] width 8 height 10
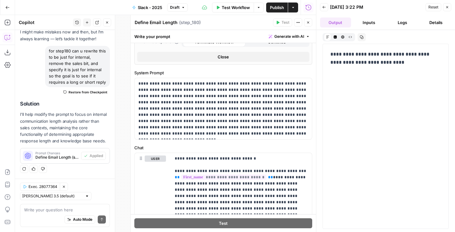
scroll to position [269, 0]
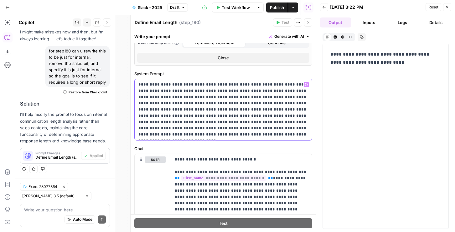
click at [266, 127] on p "**********" at bounding box center [223, 110] width 170 height 56
drag, startPoint x: 171, startPoint y: 135, endPoint x: 249, endPoint y: 134, distance: 78.6
click at [249, 134] on p "**********" at bounding box center [223, 110] width 170 height 56
click at [305, 24] on button "Close" at bounding box center [308, 22] width 8 height 8
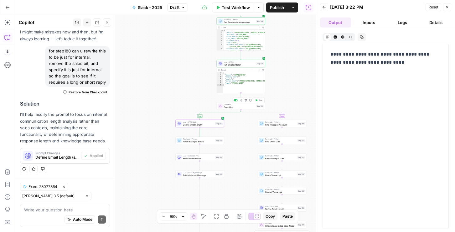
click at [257, 100] on icon "button" at bounding box center [256, 100] width 3 height 3
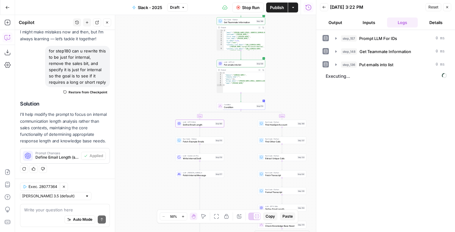
click at [331, 20] on button "Output" at bounding box center [335, 23] width 31 height 10
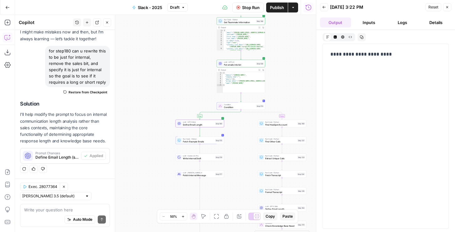
click at [392, 22] on button "Logs" at bounding box center [402, 23] width 31 height 10
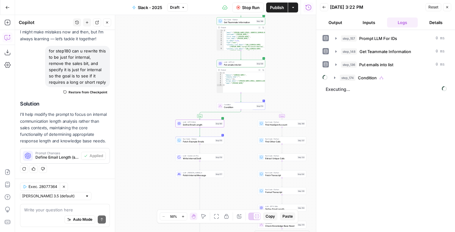
click at [341, 78] on span "step_174" at bounding box center [348, 78] width 16 height 6
click at [349, 94] on button "step_180 Define Email Length 12 seconds / 1 tasks" at bounding box center [393, 91] width 99 height 10
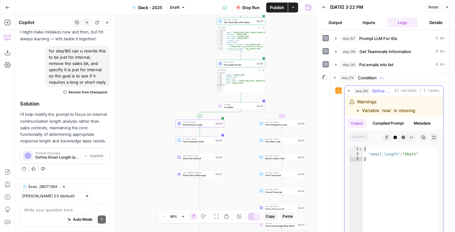
scroll to position [58, 0]
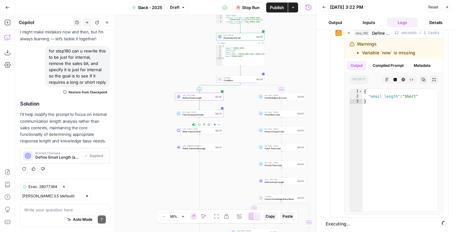
click at [197, 132] on span "Write Internal Draft" at bounding box center [197, 131] width 31 height 3
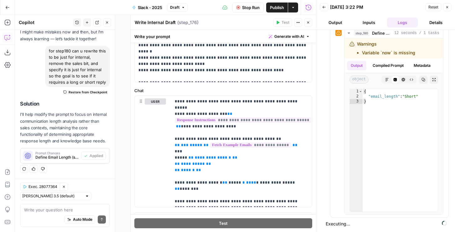
scroll to position [131, 0]
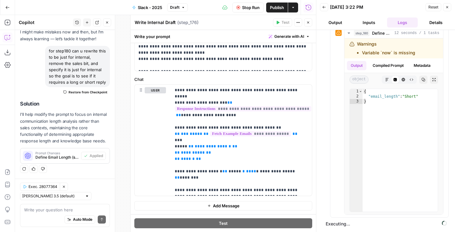
click at [309, 23] on icon "button" at bounding box center [308, 23] width 4 height 4
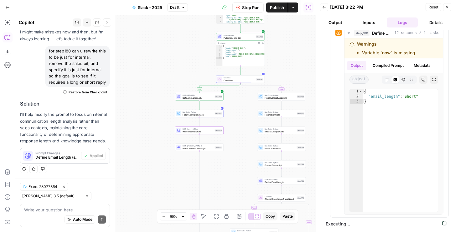
click at [342, 21] on button "Output" at bounding box center [335, 23] width 31 height 10
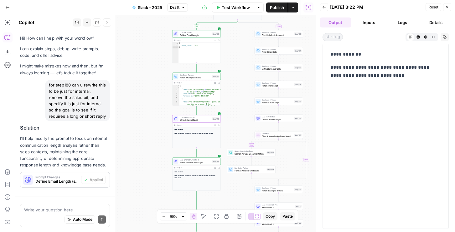
scroll to position [34, 0]
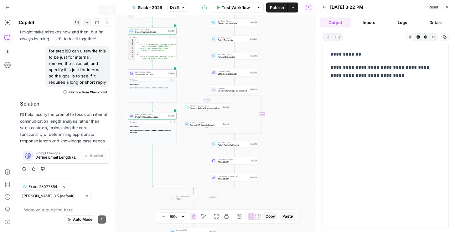
click at [109, 24] on button "Close" at bounding box center [107, 22] width 8 height 8
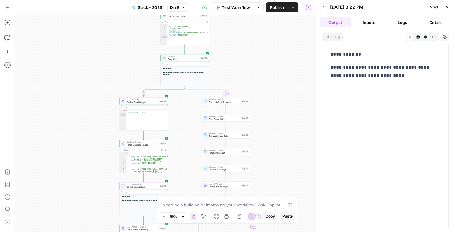
click at [140, 101] on span "Define Email Length" at bounding box center [142, 102] width 31 height 3
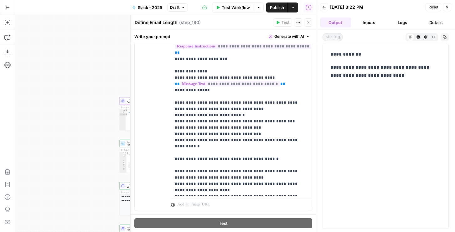
scroll to position [26, 0]
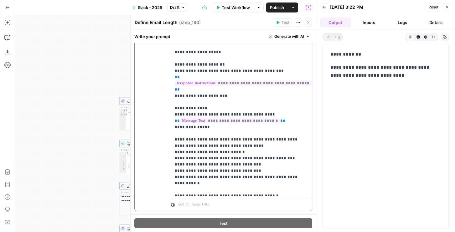
click at [233, 127] on p "**********" at bounding box center [241, 187] width 133 height 538
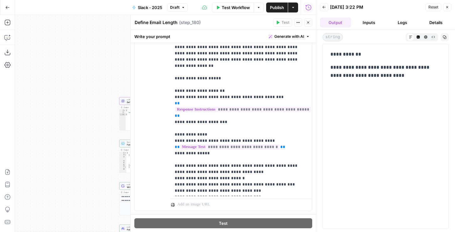
click at [307, 22] on icon "button" at bounding box center [308, 23] width 4 height 4
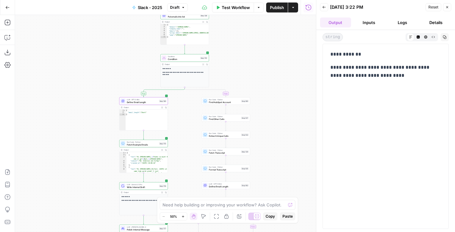
click at [279, 9] on span "Publish" at bounding box center [277, 7] width 14 height 6
click at [285, 3] on button "Publish" at bounding box center [277, 8] width 22 height 10
click at [450, 2] on header "Back [DATE] 3:22 PM Reset Close Output Inputs Logs Details" at bounding box center [385, 15] width 139 height 30
click at [449, 7] on button "Close" at bounding box center [447, 7] width 8 height 8
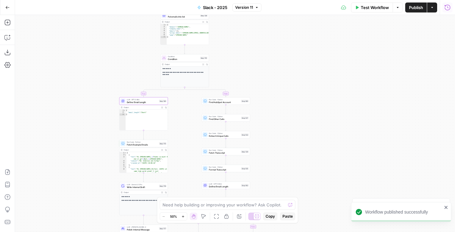
click at [448, 8] on icon "button" at bounding box center [447, 7] width 6 height 6
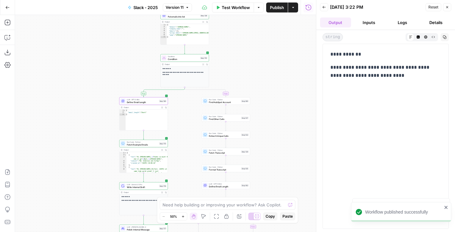
click at [324, 7] on icon "button" at bounding box center [324, 7] width 4 height 4
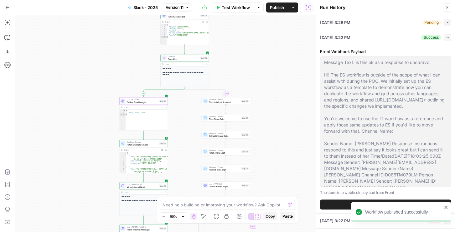
click at [443, 20] on button "Collapse" at bounding box center [447, 23] width 8 height 8
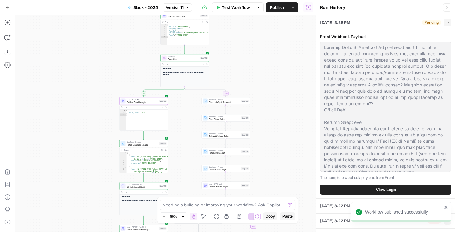
click at [370, 188] on button "View Logs" at bounding box center [385, 190] width 131 height 10
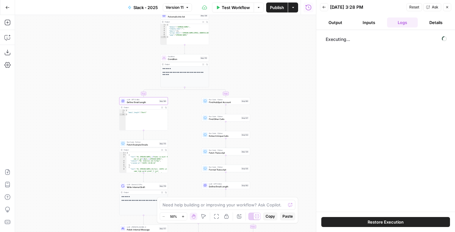
click at [370, 224] on span "Restore Execution" at bounding box center [385, 222] width 36 height 6
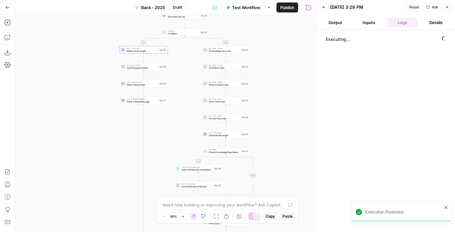
click at [370, 20] on button "Inputs" at bounding box center [368, 23] width 31 height 10
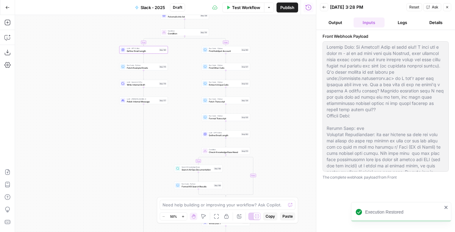
click at [400, 21] on button "Logs" at bounding box center [402, 23] width 31 height 10
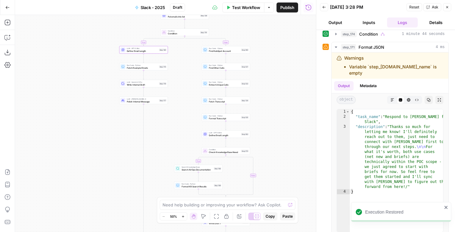
scroll to position [50, 0]
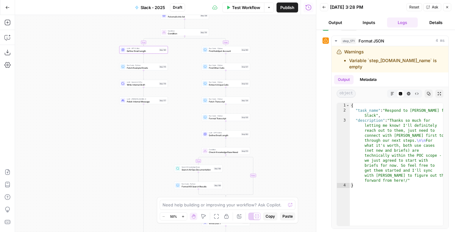
click at [286, 9] on span "Publish" at bounding box center [287, 7] width 14 height 6
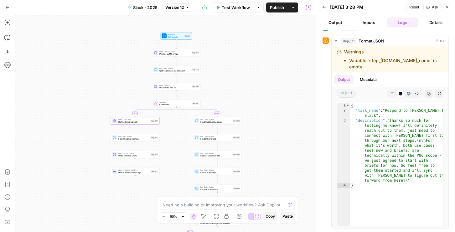
click at [449, 8] on button "Close" at bounding box center [447, 7] width 8 height 8
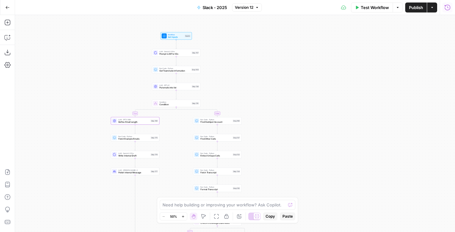
click at [447, 9] on icon "button" at bounding box center [447, 7] width 6 height 6
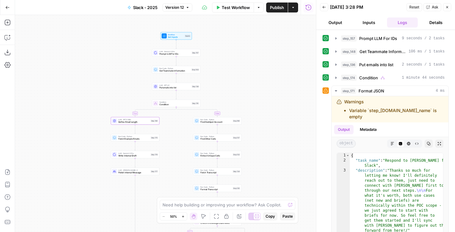
click at [325, 10] on button "Back" at bounding box center [324, 7] width 8 height 8
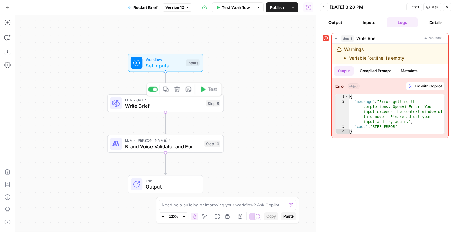
click at [164, 107] on span "Write Brief" at bounding box center [164, 106] width 78 height 8
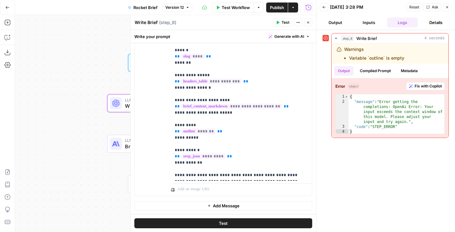
scroll to position [578, 0]
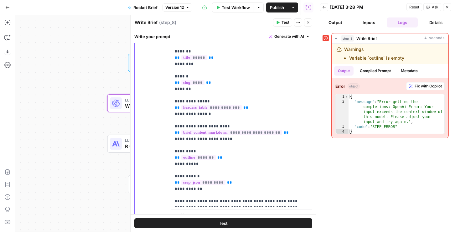
click at [241, 173] on p "**********" at bounding box center [241, 113] width 133 height 181
click at [237, 178] on p "**********" at bounding box center [241, 113] width 133 height 181
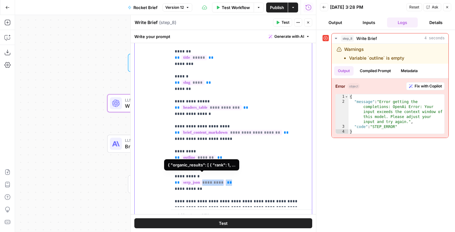
drag, startPoint x: 239, startPoint y: 179, endPoint x: 186, endPoint y: 177, distance: 53.2
click at [186, 177] on p "**********" at bounding box center [241, 113] width 133 height 181
click at [209, 190] on p "**********" at bounding box center [241, 113] width 133 height 181
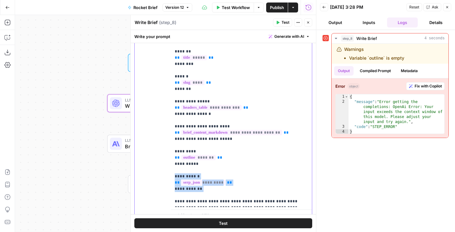
drag, startPoint x: 209, startPoint y: 187, endPoint x: 173, endPoint y: 168, distance: 40.3
click at [173, 168] on div "**********" at bounding box center [241, 114] width 141 height 186
click at [219, 184] on p "**********" at bounding box center [241, 113] width 133 height 181
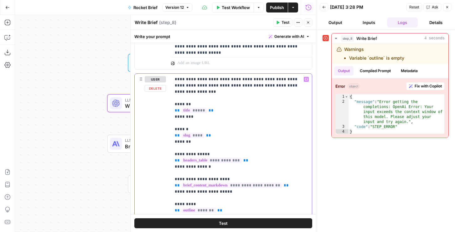
scroll to position [486, 0]
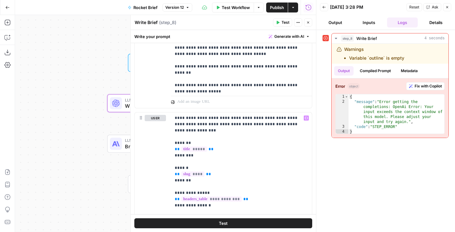
click at [278, 8] on span "Publish" at bounding box center [277, 7] width 14 height 6
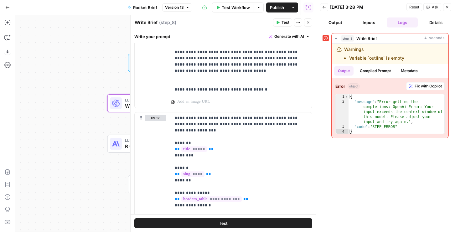
scroll to position [604, 0]
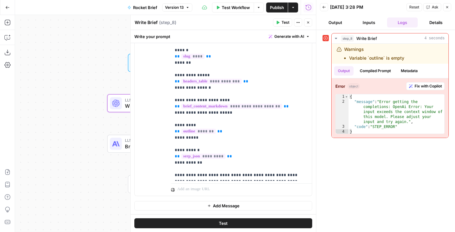
click at [325, 9] on button "Back" at bounding box center [324, 7] width 8 height 8
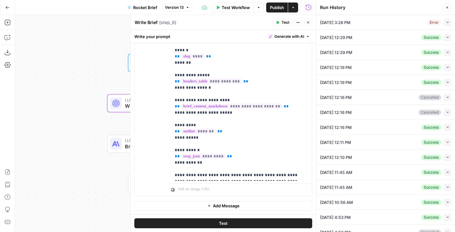
click at [446, 22] on icon "button" at bounding box center [447, 22] width 3 height 3
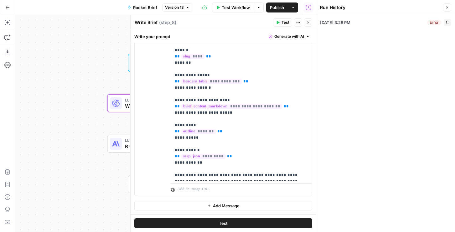
type input "Rocket Mortgage"
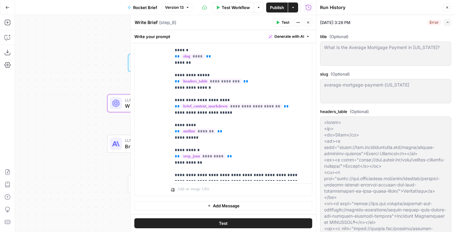
click at [450, 6] on button "Close" at bounding box center [447, 7] width 8 height 8
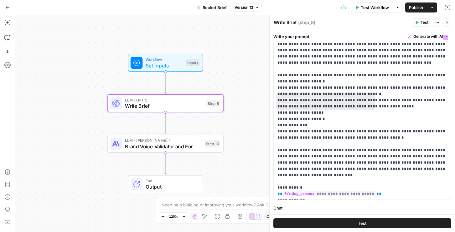
scroll to position [0, 0]
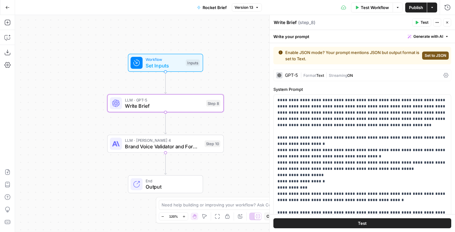
click at [310, 73] on div "| Format Text | Streaming ON" at bounding box center [370, 76] width 140 height 6
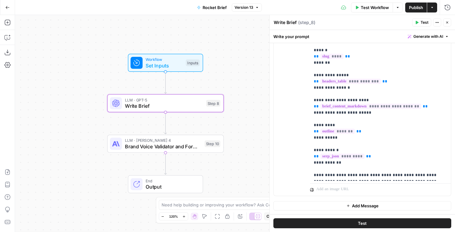
scroll to position [787, 0]
click at [352, 206] on span "Add Message" at bounding box center [365, 206] width 27 height 6
click at [276, 178] on div "user Delete" at bounding box center [288, 96] width 31 height 202
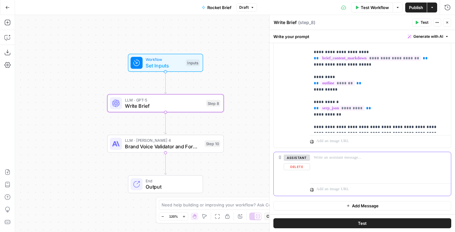
click at [298, 168] on button "Delete" at bounding box center [296, 167] width 26 height 7
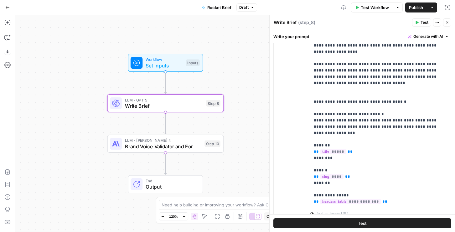
scroll to position [983, 0]
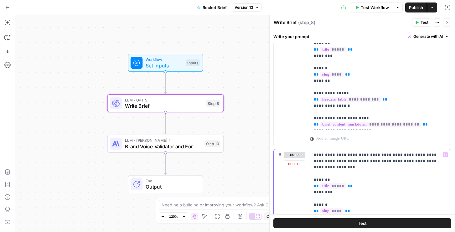
click at [296, 166] on button "Delete" at bounding box center [293, 164] width 21 height 7
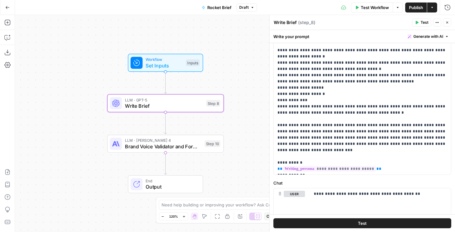
scroll to position [314, 0]
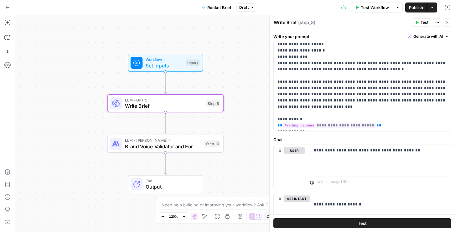
click at [415, 7] on span "Publish" at bounding box center [416, 7] width 14 height 6
click at [8, 7] on icon "button" at bounding box center [7, 7] width 4 height 4
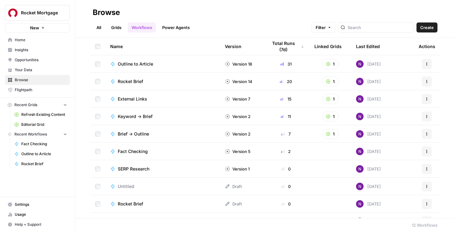
drag, startPoint x: 40, startPoint y: 26, endPoint x: 41, endPoint y: 17, distance: 9.7
click at [41, 17] on div "Rocket Mortgage New" at bounding box center [37, 16] width 75 height 33
click at [41, 16] on button "Rocket Mortgage" at bounding box center [37, 13] width 65 height 16
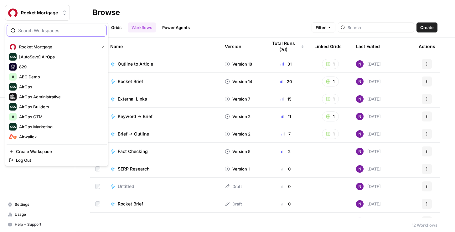
click at [38, 32] on input "search" at bounding box center [60, 31] width 84 height 6
type input "c"
type input "nico"
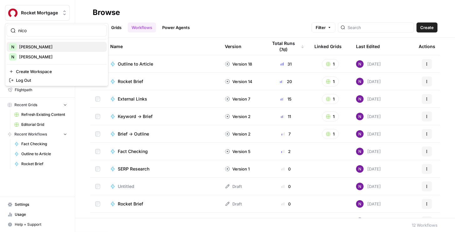
click at [28, 48] on span "[PERSON_NAME]" at bounding box center [60, 47] width 83 height 6
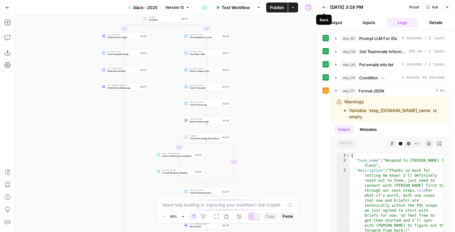
click at [326, 6] on button "Back" at bounding box center [324, 7] width 8 height 8
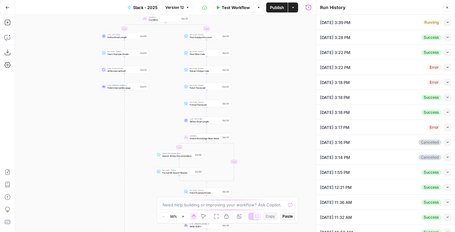
click at [447, 23] on icon "button" at bounding box center [447, 22] width 3 height 3
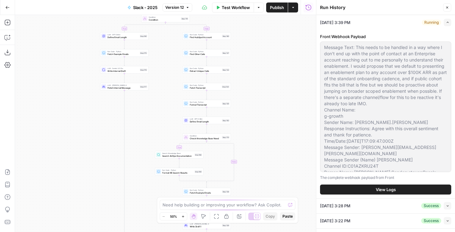
click at [356, 188] on button "View Logs" at bounding box center [385, 190] width 131 height 10
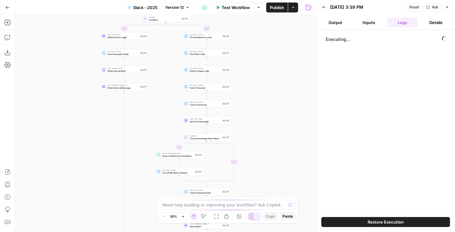
click at [367, 22] on button "Inputs" at bounding box center [368, 23] width 31 height 10
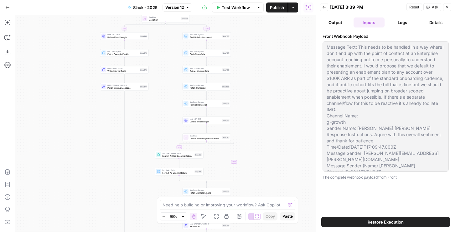
click at [400, 23] on button "Logs" at bounding box center [402, 23] width 31 height 10
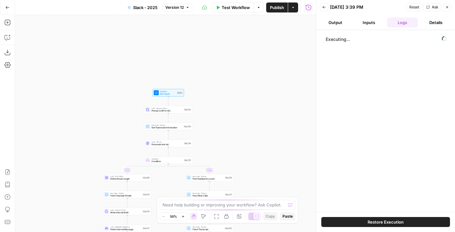
click at [323, 10] on button "Back" at bounding box center [324, 7] width 8 height 8
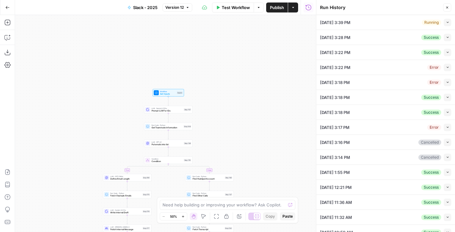
click at [449, 25] on button "Collapse" at bounding box center [447, 23] width 8 height 8
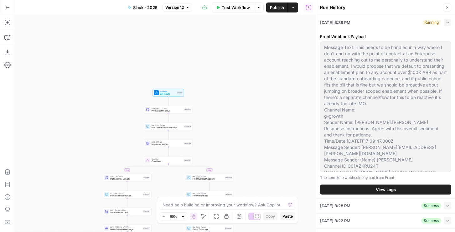
click at [371, 188] on button "View Logs" at bounding box center [385, 190] width 131 height 10
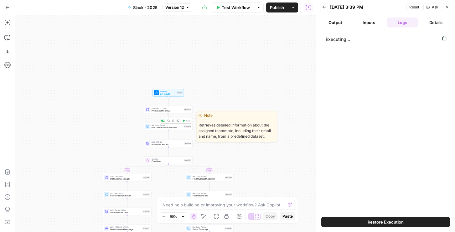
click at [182, 129] on div "Run Code · Python Get Teammate Information Step 148 Copy step Delete step Edit …" at bounding box center [168, 126] width 46 height 5
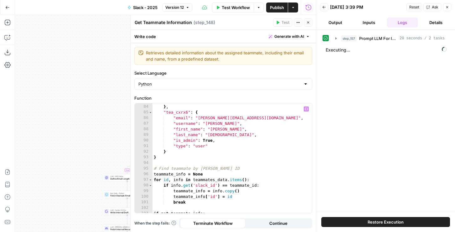
scroll to position [500, 0]
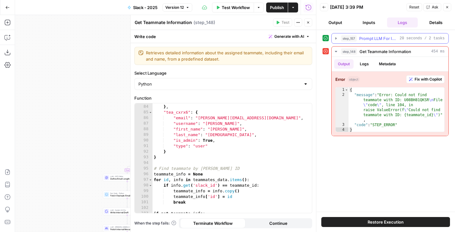
click at [376, 40] on span "Prompt LLM For IDs" at bounding box center [378, 38] width 38 height 6
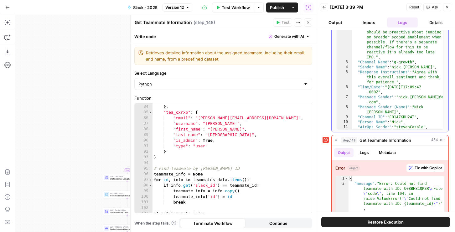
scroll to position [43, 0]
click at [415, 169] on span "Fix with Copilot" at bounding box center [427, 169] width 27 height 6
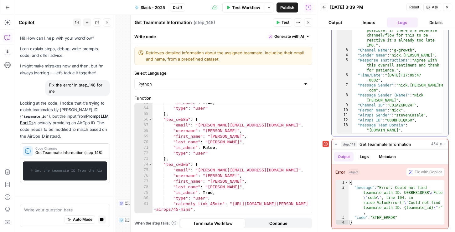
scroll to position [0, 0]
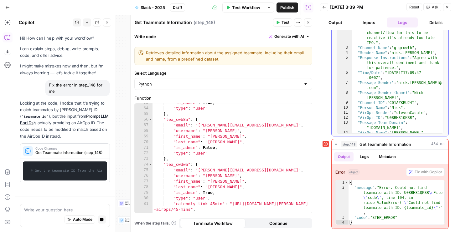
type textarea "**********"
click at [396, 118] on div ""Message Text" : "This needs to be handled in a way where I don't end up with t…" at bounding box center [397, 64] width 91 height 218
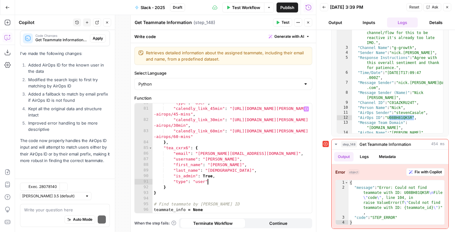
click at [210, 184] on div ""type" : "user" , "calendly_link_45min" : "https://calendly.com/travis -airops/…" at bounding box center [231, 160] width 159 height 121
type textarea "**********"
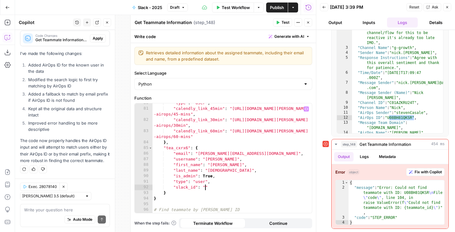
paste textarea "**********"
type textarea "**********"
click at [286, 21] on span "Test" at bounding box center [285, 23] width 8 height 6
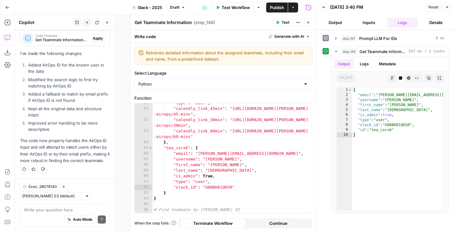
click at [306, 21] on icon "button" at bounding box center [308, 23] width 4 height 4
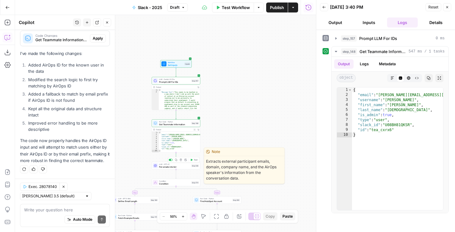
click at [192, 158] on button "Test" at bounding box center [194, 160] width 10 height 4
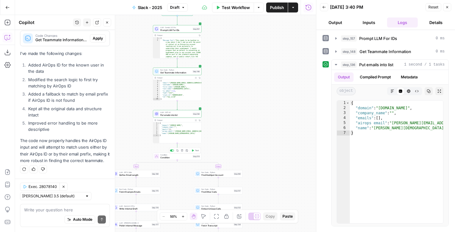
click at [197, 149] on button "Test" at bounding box center [195, 151] width 10 height 4
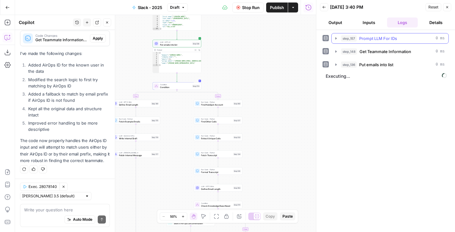
click at [368, 39] on span "Prompt LLM For IDs" at bounding box center [378, 38] width 38 height 6
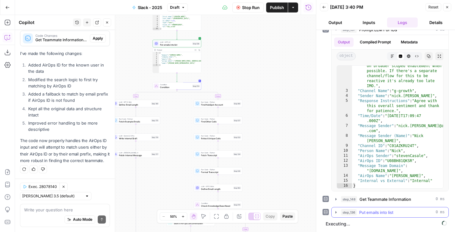
click at [367, 211] on span "Put emails into list" at bounding box center [376, 213] width 34 height 6
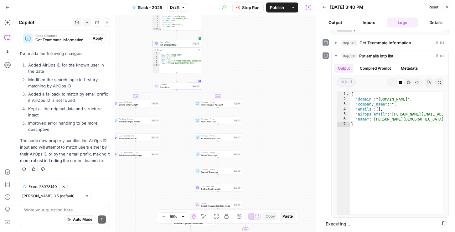
click at [339, 22] on button "Output" at bounding box center [335, 23] width 31 height 10
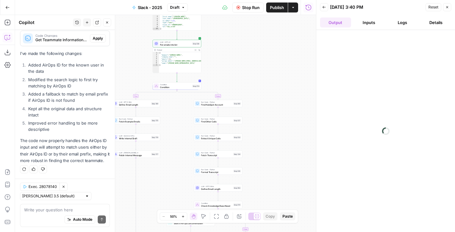
click at [369, 23] on button "Inputs" at bounding box center [368, 23] width 31 height 10
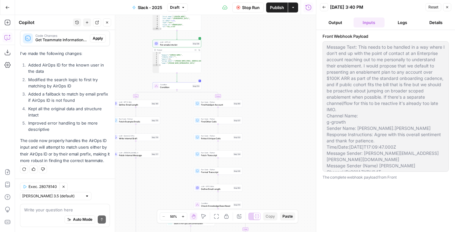
click at [403, 23] on button "Logs" at bounding box center [402, 23] width 31 height 10
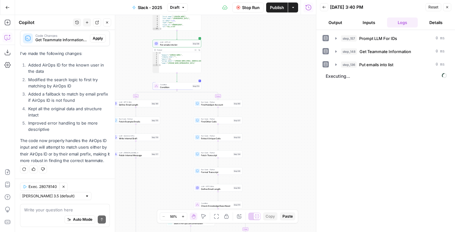
click at [108, 24] on icon "button" at bounding box center [107, 23] width 4 height 4
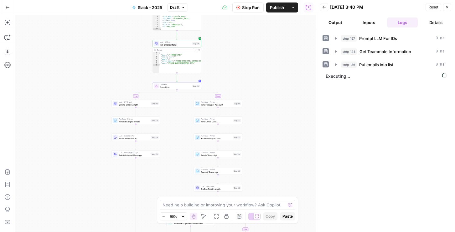
click at [277, 9] on span "Publish" at bounding box center [277, 7] width 14 height 6
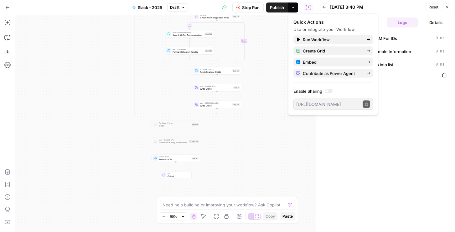
click at [393, 133] on div "step_157 Prompt LLM For IDs 0 ms step_148 Get Teammate Information 0 ms step_13…" at bounding box center [385, 131] width 126 height 196
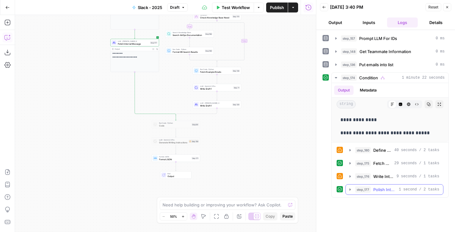
click at [381, 189] on span "Polish Internal Message" at bounding box center [384, 190] width 23 height 6
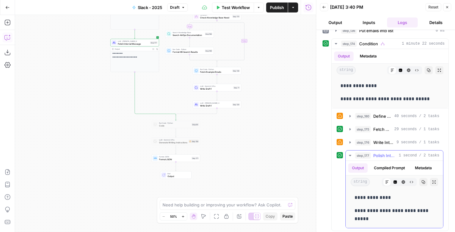
scroll to position [36, 0]
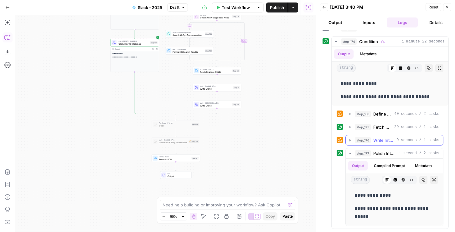
click at [372, 141] on div "step_176 Write Internal Draft 9 seconds / 1 tasks" at bounding box center [397, 140] width 84 height 6
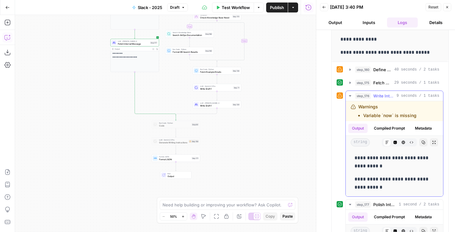
scroll to position [117, 0]
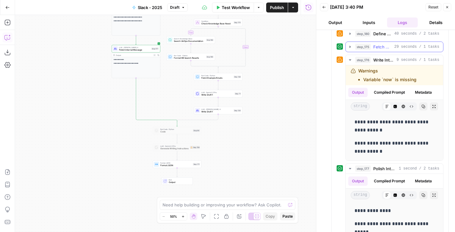
click at [383, 52] on button "step_175 Fetch Example Emails 29 seconds / 1 tasks" at bounding box center [393, 47] width 97 height 10
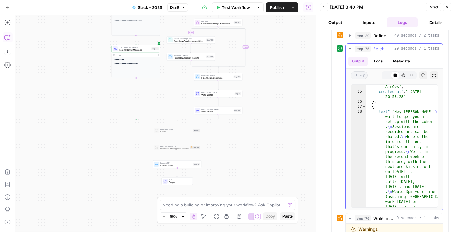
scroll to position [301, 0]
click at [379, 36] on span "Define Email Length" at bounding box center [382, 36] width 18 height 6
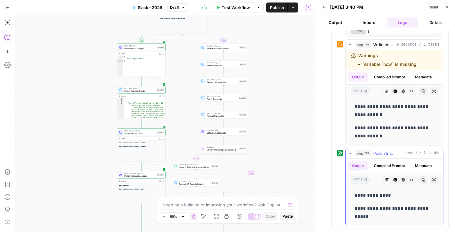
scroll to position [125, 0]
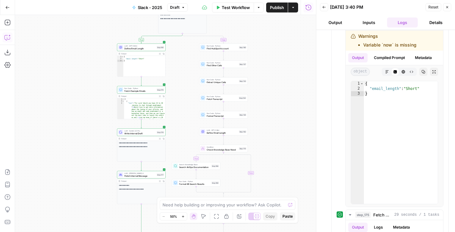
click at [371, 28] on header "Back 08/26/25 at 3:40 PM Reset Close Output Inputs Logs Details" at bounding box center [385, 15] width 139 height 30
click at [370, 22] on button "Inputs" at bounding box center [368, 23] width 31 height 10
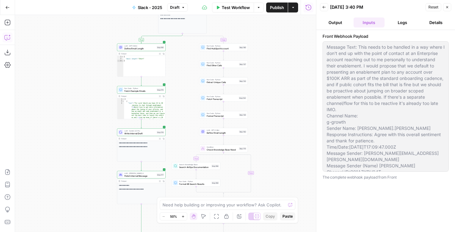
scroll to position [0, 0]
click at [399, 25] on button "Logs" at bounding box center [402, 23] width 31 height 10
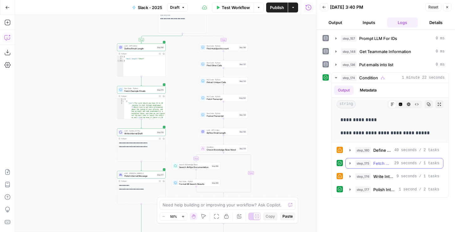
click at [371, 163] on div "step_175 Fetch Example Emails 29 seconds / 1 tasks" at bounding box center [397, 164] width 84 height 6
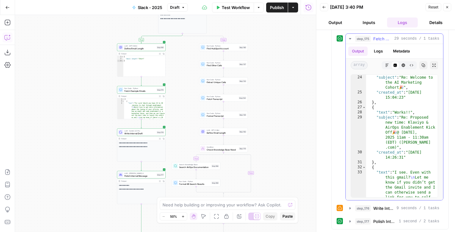
scroll to position [558, 0]
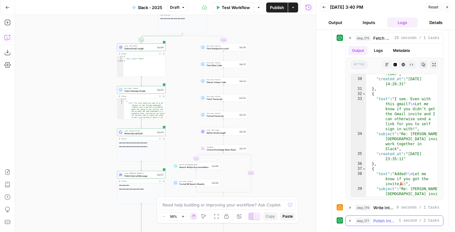
click at [395, 220] on span "Polish Internal Message" at bounding box center [384, 221] width 23 height 6
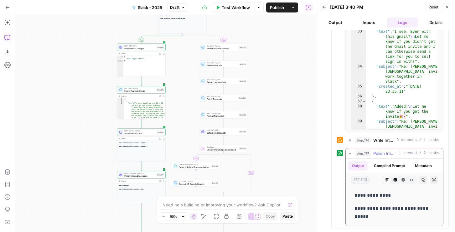
drag, startPoint x: 357, startPoint y: 193, endPoint x: 375, endPoint y: 213, distance: 27.1
click at [375, 213] on div "**********" at bounding box center [393, 206] width 87 height 34
click at [386, 137] on span "Write Internal Draft" at bounding box center [383, 140] width 21 height 6
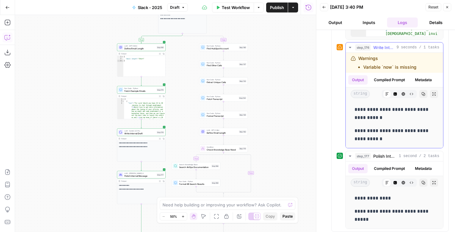
scroll to position [289, 0]
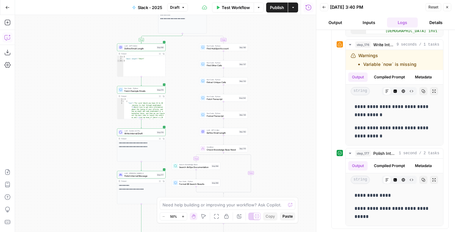
click at [369, 20] on button "Inputs" at bounding box center [368, 23] width 31 height 10
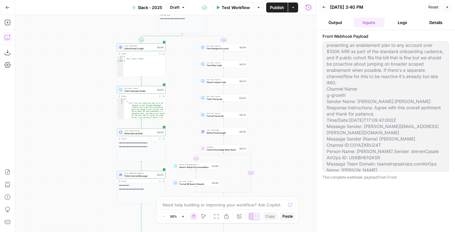
scroll to position [31, 0]
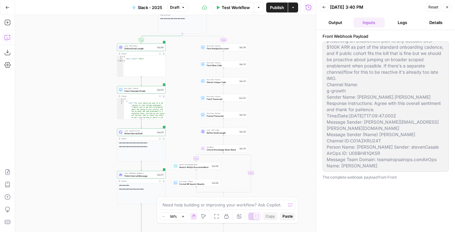
click at [447, 9] on icon "button" at bounding box center [447, 7] width 4 height 4
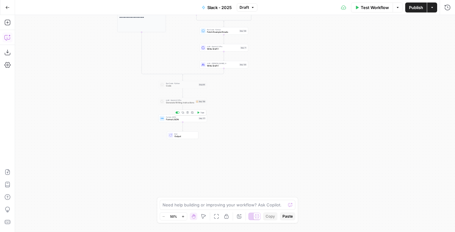
click at [201, 112] on span "Test" at bounding box center [202, 112] width 4 height 3
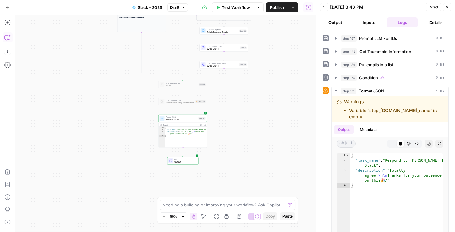
click at [274, 8] on span "Publish" at bounding box center [277, 7] width 14 height 6
click at [200, 114] on button "Test" at bounding box center [201, 113] width 10 height 4
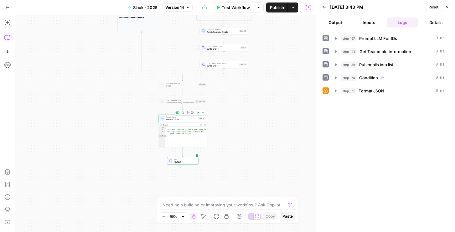
click at [185, 119] on span "Format JSON" at bounding box center [181, 119] width 31 height 3
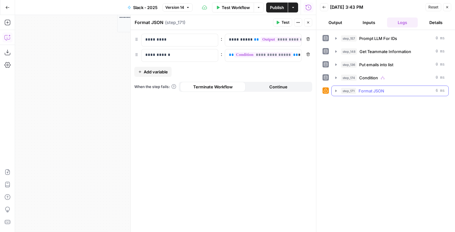
click at [342, 85] on div "step_157 Prompt LLM For IDs 0 ms step_148 Get Teammate Information 0 ms step_13…" at bounding box center [385, 64] width 126 height 63
click at [341, 89] on span "step_171" at bounding box center [348, 91] width 15 height 6
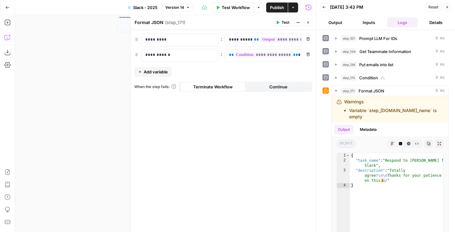
click at [324, 4] on button "Back" at bounding box center [324, 7] width 8 height 8
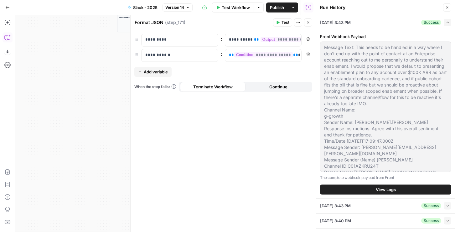
click at [446, 8] on icon "button" at bounding box center [447, 8] width 4 height 4
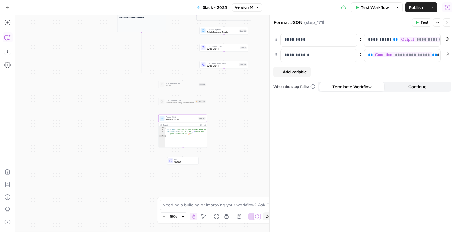
click at [448, 8] on icon "button" at bounding box center [447, 7] width 6 height 6
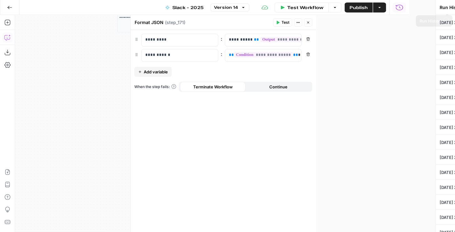
type textarea "Message Text: This needs to be handled in a way where I don't end up with the p…"
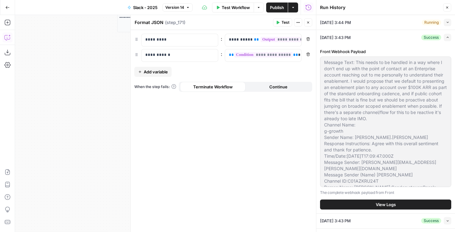
click at [449, 26] on div "08/26/25 at 3:44 PM Running Collapse" at bounding box center [385, 22] width 131 height 15
click at [447, 23] on icon "button" at bounding box center [447, 22] width 3 height 3
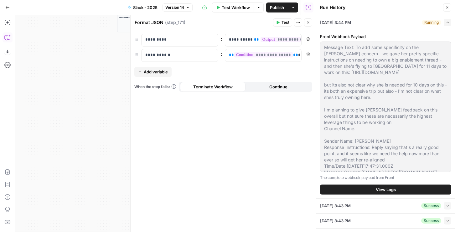
click at [373, 190] on button "View Logs" at bounding box center [385, 190] width 131 height 10
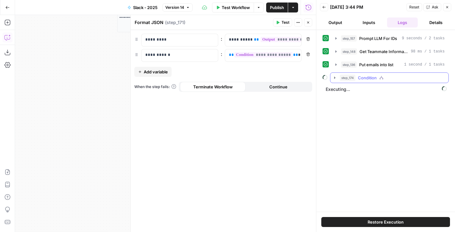
click at [363, 74] on button "step_174 Condition" at bounding box center [389, 78] width 118 height 10
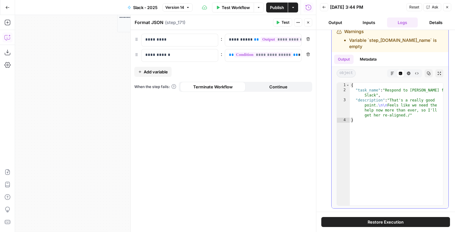
scroll to position [104, 0]
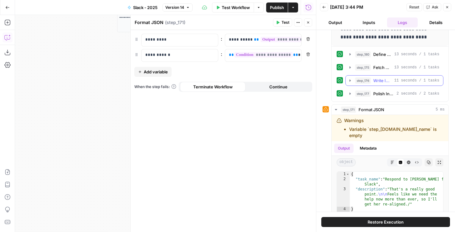
click at [365, 91] on span "step_177" at bounding box center [363, 94] width 16 height 6
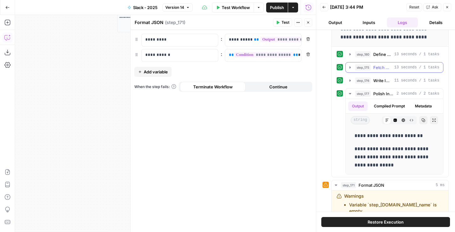
click at [364, 71] on button "step_175 Fetch Example Emails 13 seconds / 1 tasks" at bounding box center [393, 68] width 97 height 10
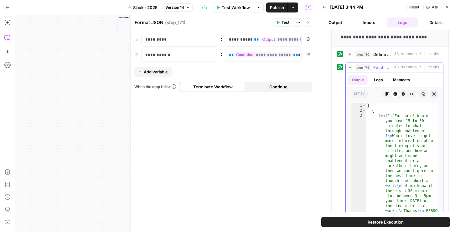
click at [365, 70] on span "step_175" at bounding box center [363, 67] width 16 height 6
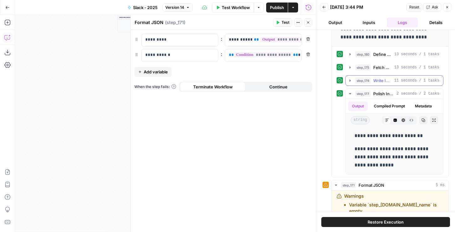
click at [365, 79] on span "step_176" at bounding box center [363, 81] width 16 height 6
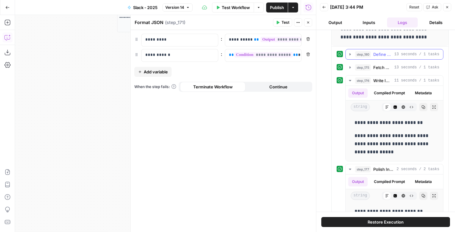
click at [365, 56] on span "step_180" at bounding box center [363, 54] width 16 height 6
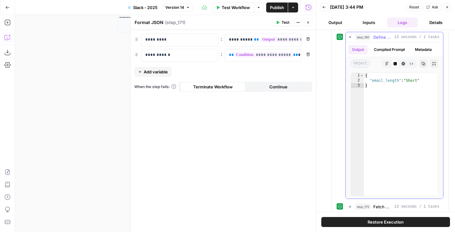
scroll to position [124, 0]
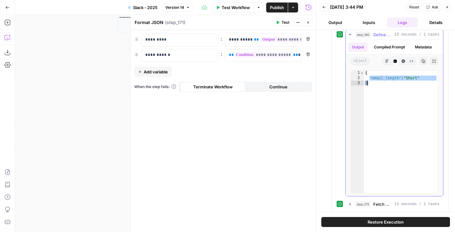
drag, startPoint x: 370, startPoint y: 78, endPoint x: 412, endPoint y: 81, distance: 42.4
click at [412, 81] on div "{ "email_length" : "Short" }" at bounding box center [401, 137] width 74 height 133
click at [381, 80] on div "{ "email_length" : "Short" }" at bounding box center [401, 137] width 74 height 133
type textarea "**********"
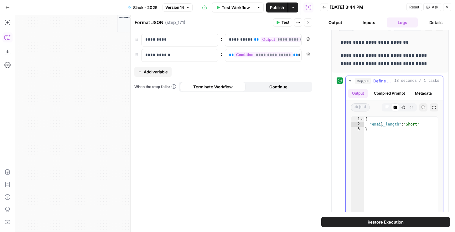
scroll to position [57, 0]
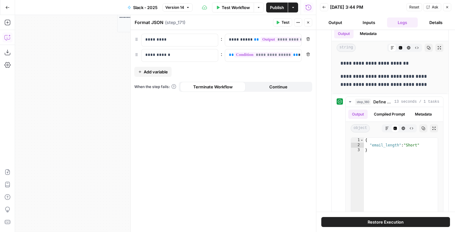
click at [307, 23] on icon "button" at bounding box center [308, 23] width 2 height 2
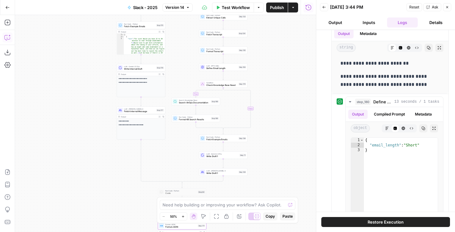
click at [371, 222] on span "Restore Execution" at bounding box center [385, 222] width 36 height 6
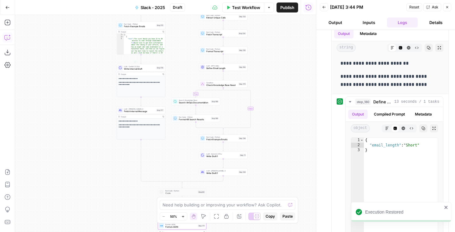
click at [140, 29] on div "Run Code · Python Fetch Example Emails Step 175" at bounding box center [141, 26] width 49 height 8
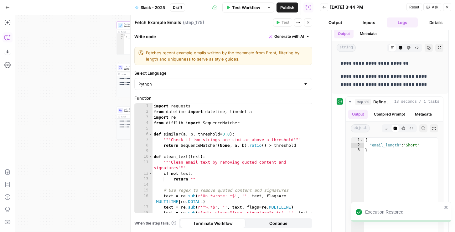
type textarea "**********"
click at [222, 121] on div "import requests from datetime import datetime , timedelta import re from diffli…" at bounding box center [231, 167] width 159 height 127
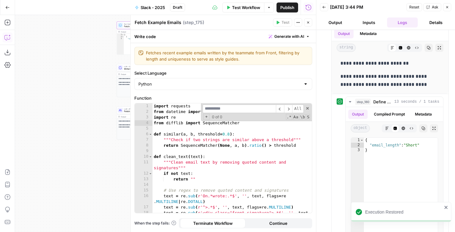
type input "*"
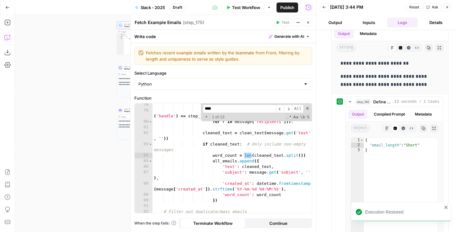
scroll to position [598, 0]
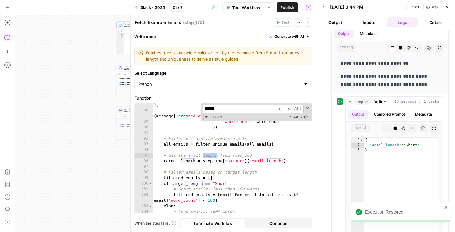
type input "******"
click at [207, 169] on div "'subject' : message . get ( 'subject' , '' ) , 'created_at' : datetime . fromti…" at bounding box center [231, 163] width 159 height 132
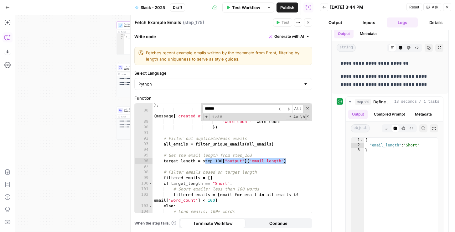
drag, startPoint x: 204, startPoint y: 161, endPoint x: 293, endPoint y: 161, distance: 89.2
click at [293, 161] on div "'subject' : message . get ( 'subject' , '' ) , 'created_at' : datetime . fromti…" at bounding box center [231, 163] width 159 height 132
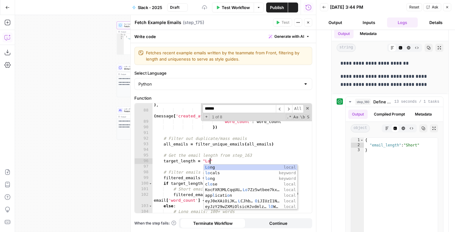
scroll to position [0, 4]
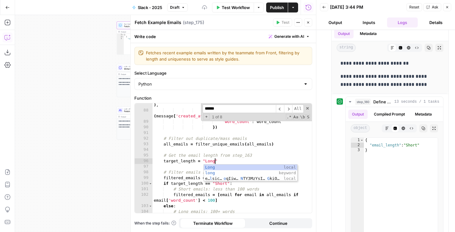
type textarea "**********"
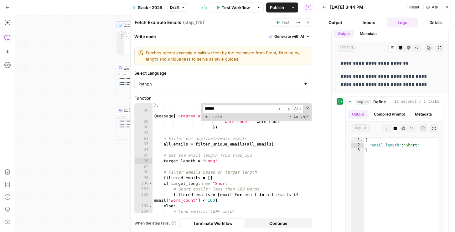
click at [307, 23] on icon "button" at bounding box center [308, 23] width 4 height 4
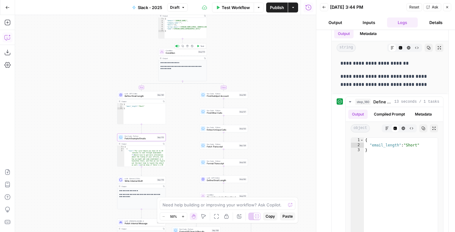
click at [200, 45] on span "Test" at bounding box center [202, 46] width 4 height 3
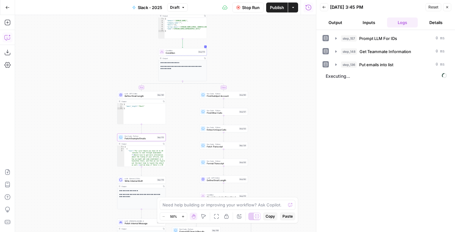
click at [333, 23] on button "Output" at bounding box center [335, 23] width 31 height 10
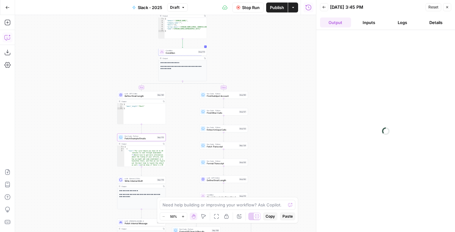
click at [402, 28] on header "Back 08/26/25 at 3:45 PM Reset Close Output Inputs Logs Details" at bounding box center [385, 15] width 139 height 30
click at [401, 25] on button "Logs" at bounding box center [402, 23] width 31 height 10
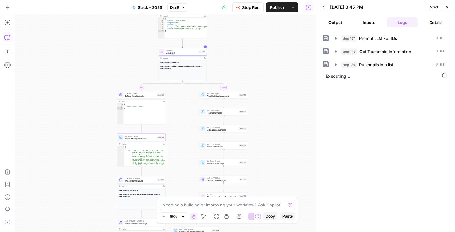
click at [275, 12] on button "Publish" at bounding box center [277, 8] width 22 height 10
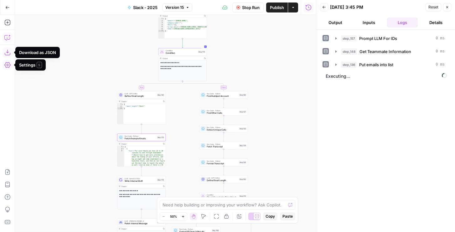
click at [7, 51] on icon "button" at bounding box center [7, 52] width 6 height 6
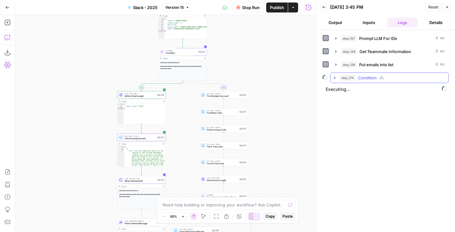
click at [351, 74] on button "step_174 Condition" at bounding box center [389, 78] width 118 height 10
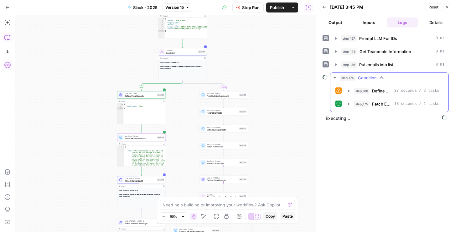
click at [365, 98] on div "step_180 Define Email Length 37 seconds / 2 tasks step_175 Fetch Example Emails…" at bounding box center [389, 98] width 108 height 24
click at [365, 103] on span "step_175" at bounding box center [362, 104] width 16 height 6
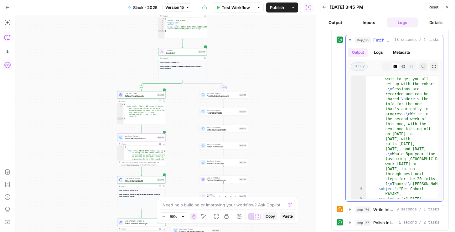
scroll to position [14, 0]
click at [379, 222] on span "Polish Internal Message" at bounding box center [384, 223] width 23 height 6
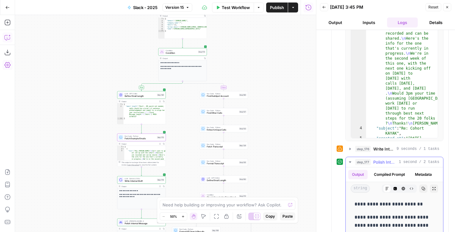
scroll to position [209, 0]
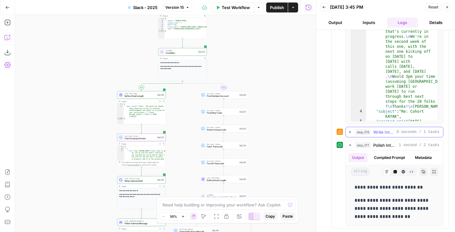
click at [374, 136] on button "step_176 Write Internal Draft 9 seconds / 1 tasks" at bounding box center [393, 132] width 97 height 10
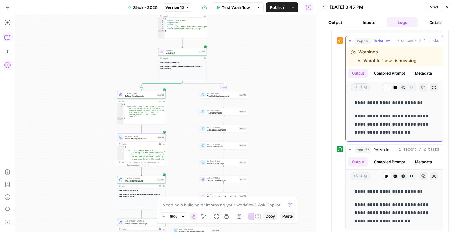
scroll to position [305, 0]
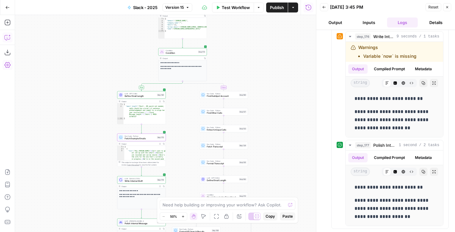
click at [447, 8] on icon "button" at bounding box center [447, 7] width 4 height 4
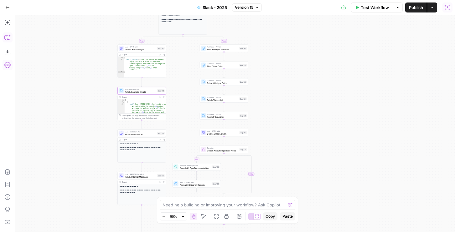
click at [133, 137] on div "LLM · Gemini 2.5 Pro Write Internal Draft Step 176 Copy step Delete step Add No…" at bounding box center [141, 134] width 49 height 8
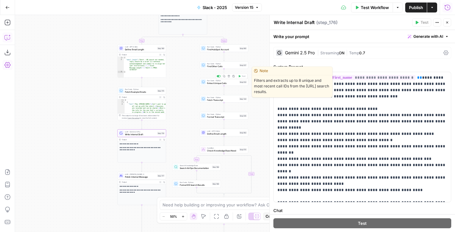
click at [291, 54] on div "Gemini 2.5 Pro" at bounding box center [300, 53] width 30 height 4
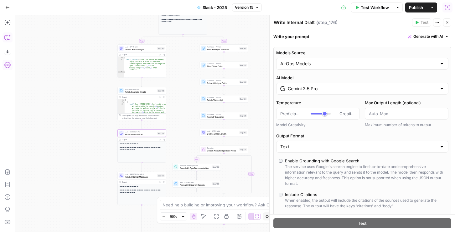
click at [299, 98] on div "Models Source AirOps Models AI Model Gemini 2.5 Pro Temperature Predictable Cre…" at bounding box center [362, 156] width 178 height 218
click at [299, 92] on input "Gemini 2.5 Pro" at bounding box center [362, 89] width 149 height 6
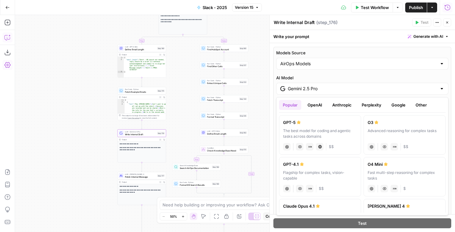
click at [308, 100] on button "OpenAI" at bounding box center [315, 105] width 22 height 10
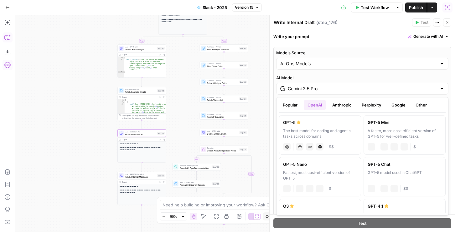
click at [341, 103] on button "Anthropic" at bounding box center [341, 105] width 27 height 10
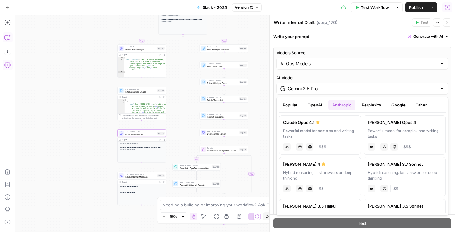
click at [332, 173] on div "Hybrid reasoning: fast answers or deep thinking" at bounding box center [320, 175] width 74 height 11
type input "[PERSON_NAME] 4"
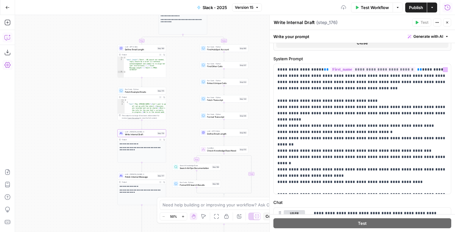
scroll to position [310, 0]
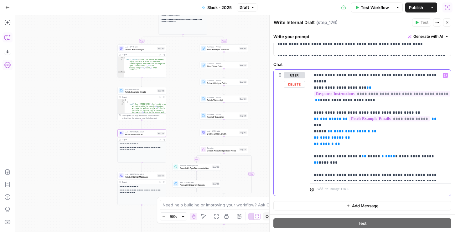
click at [373, 136] on p "**********" at bounding box center [380, 125] width 133 height 106
click at [383, 78] on p "**********" at bounding box center [380, 125] width 133 height 106
click at [435, 75] on p "**********" at bounding box center [380, 125] width 133 height 106
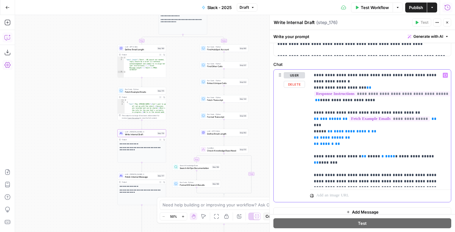
click at [406, 77] on p "**********" at bounding box center [380, 128] width 133 height 113
click at [322, 80] on p "**********" at bounding box center [380, 128] width 133 height 113
drag, startPoint x: 397, startPoint y: 81, endPoint x: 402, endPoint y: 73, distance: 9.7
click at [401, 73] on p "**********" at bounding box center [380, 128] width 133 height 113
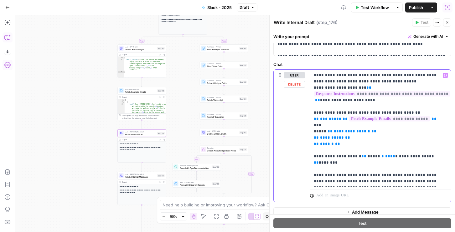
click at [407, 83] on p "**********" at bounding box center [380, 128] width 133 height 113
click at [381, 81] on p "**********" at bounding box center [380, 128] width 133 height 113
drag, startPoint x: 359, startPoint y: 82, endPoint x: 420, endPoint y: 79, distance: 61.7
click at [420, 78] on p "**********" at bounding box center [380, 128] width 133 height 113
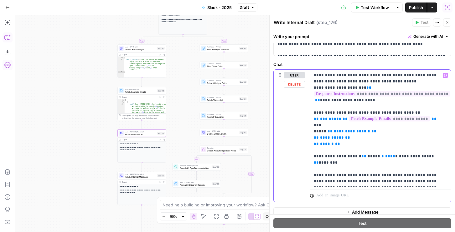
drag, startPoint x: 419, startPoint y: 80, endPoint x: 367, endPoint y: 81, distance: 52.6
click at [367, 81] on p "**********" at bounding box center [380, 128] width 133 height 113
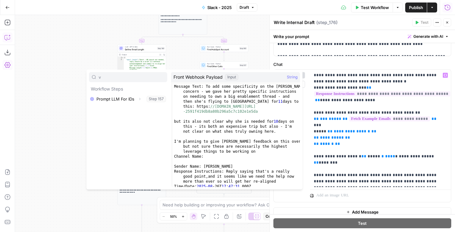
type input "v"
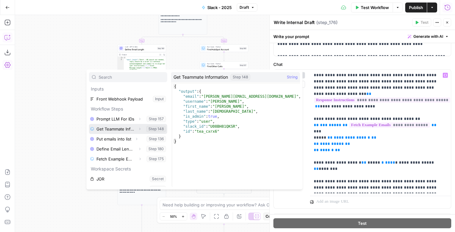
click at [137, 129] on button "Expand" at bounding box center [139, 129] width 8 height 8
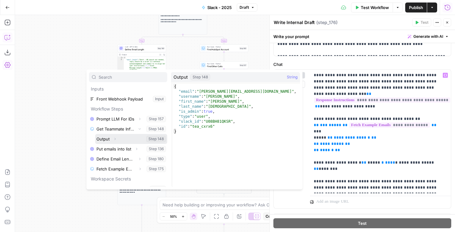
click at [116, 139] on icon "button" at bounding box center [115, 139] width 4 height 4
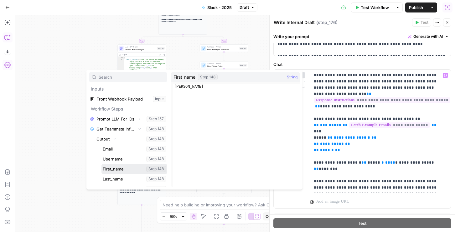
click at [112, 170] on button "Select variable First_name" at bounding box center [134, 169] width 66 height 10
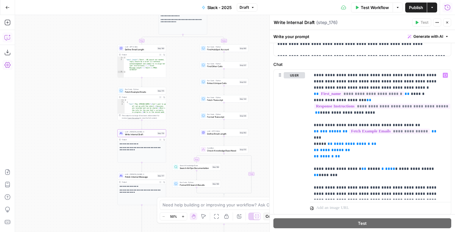
click at [137, 180] on div "LLM · Claude Sonnet 4 Polish Internal Message Step 177 Copy step Delete step Ad…" at bounding box center [141, 176] width 49 height 8
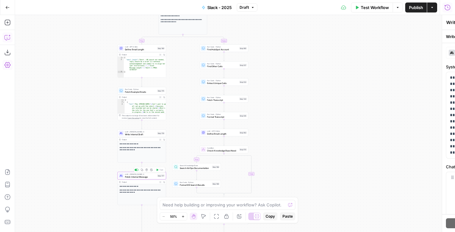
type textarea "Polish Internal Message"
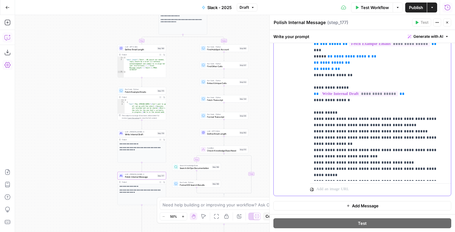
click at [356, 118] on p "**********" at bounding box center [380, 94] width 133 height 169
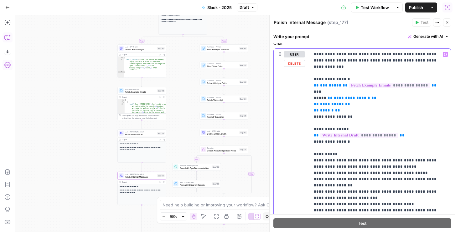
scroll to position [119, 0]
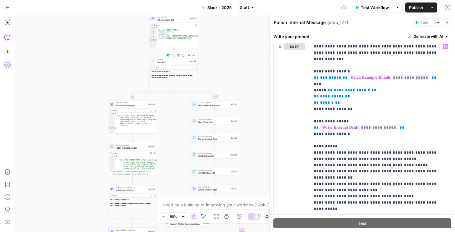
click at [188, 54] on icon "button" at bounding box center [189, 55] width 2 height 2
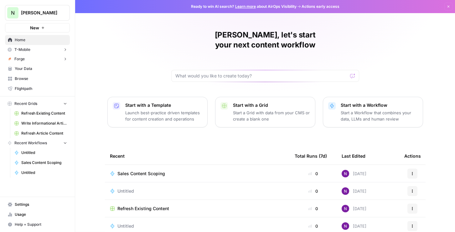
click at [37, 24] on button "New" at bounding box center [37, 27] width 65 height 9
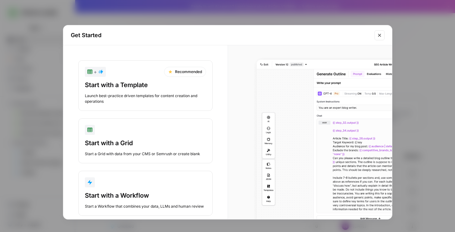
click at [116, 198] on div "Start with a Workflow" at bounding box center [145, 195] width 121 height 9
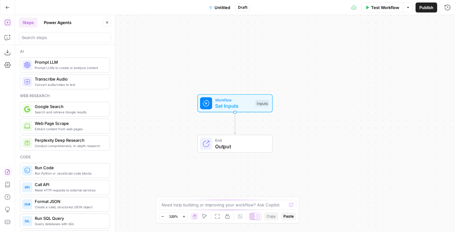
click at [4, 171] on icon "button" at bounding box center [7, 172] width 6 height 6
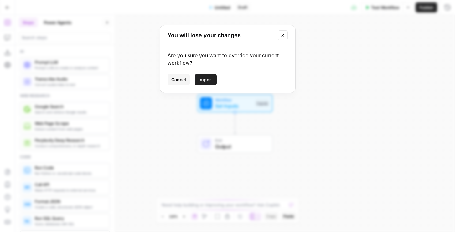
click at [207, 77] on span "Import" at bounding box center [205, 80] width 14 height 6
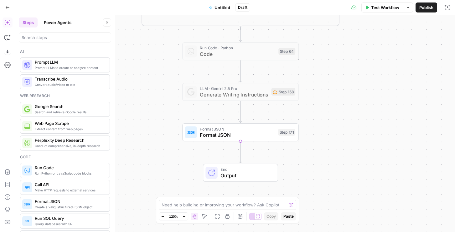
click at [224, 10] on span "Untitled" at bounding box center [222, 7] width 16 height 6
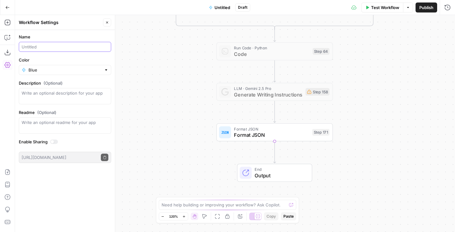
click at [71, 49] on input "Name" at bounding box center [65, 47] width 87 height 6
type input "SLACK NEW 2025"
click at [107, 24] on button "Close" at bounding box center [107, 22] width 8 height 8
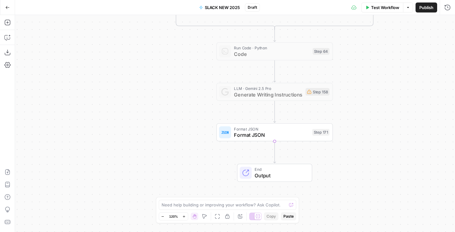
click at [425, 8] on span "Publish" at bounding box center [426, 7] width 14 height 6
click at [416, 9] on span "Publish" at bounding box center [416, 7] width 14 height 6
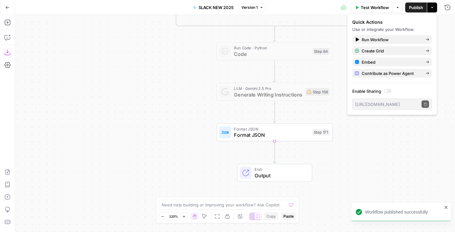
click at [8, 6] on icon "button" at bounding box center [7, 7] width 4 height 4
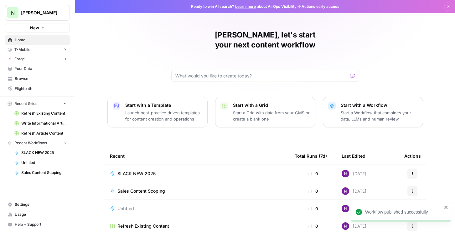
click at [26, 206] on span "Settings" at bounding box center [41, 205] width 52 height 6
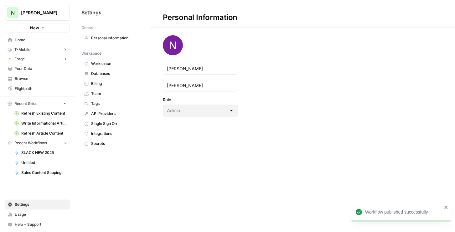
click at [100, 112] on span "API Providers" at bounding box center [116, 114] width 50 height 6
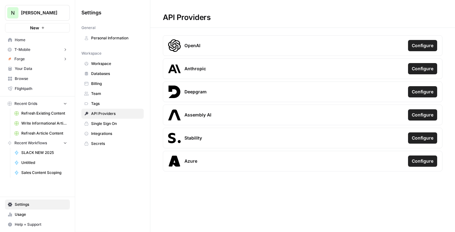
click at [105, 65] on span "Workspace" at bounding box center [116, 64] width 50 height 6
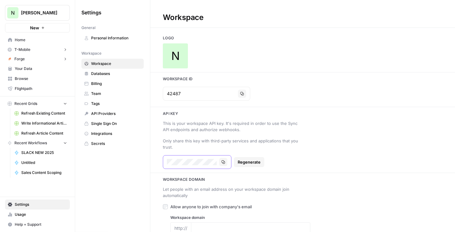
click at [220, 161] on button "Copy" at bounding box center [223, 162] width 8 height 8
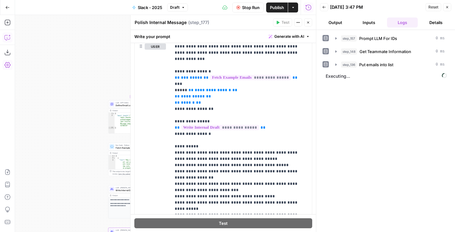
click at [306, 25] on button "Close" at bounding box center [308, 22] width 8 height 8
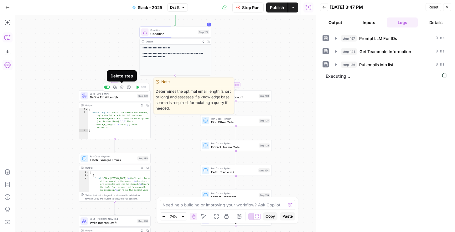
click at [123, 87] on button "Delete step" at bounding box center [122, 87] width 6 height 6
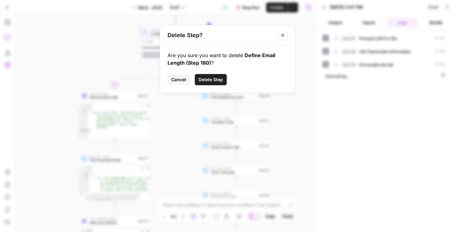
click at [175, 78] on span "Cancel" at bounding box center [178, 80] width 15 height 6
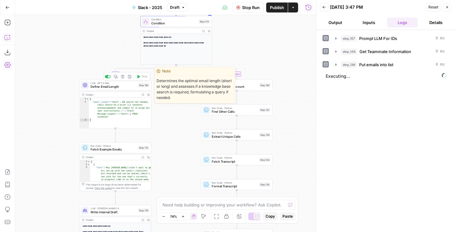
click at [107, 77] on div at bounding box center [108, 76] width 6 height 3
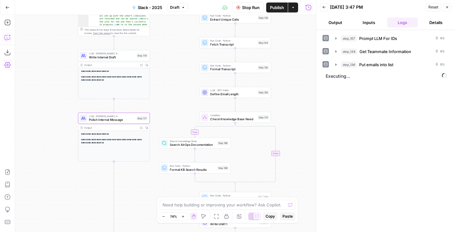
click at [340, 23] on button "Output" at bounding box center [335, 23] width 31 height 10
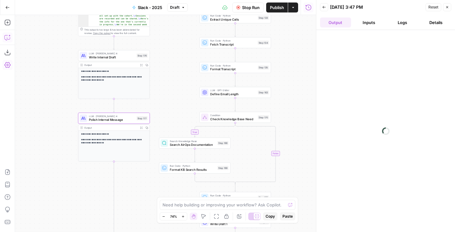
click at [395, 19] on button "Logs" at bounding box center [402, 23] width 31 height 10
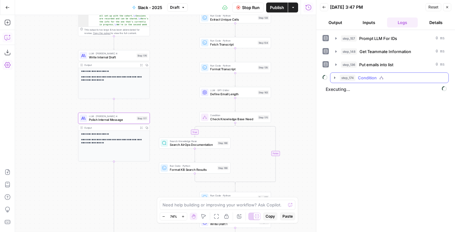
click at [353, 82] on button "step_174 Condition" at bounding box center [389, 78] width 118 height 10
click at [356, 94] on span "step_180" at bounding box center [362, 91] width 16 height 6
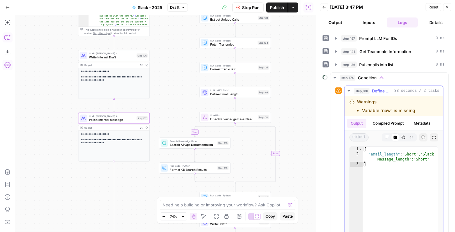
click at [355, 94] on span "step_180" at bounding box center [362, 91] width 16 height 6
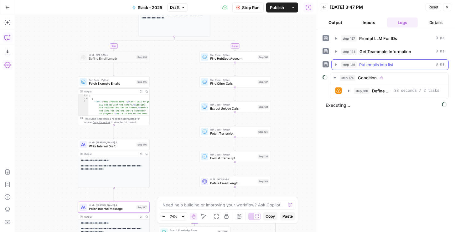
click at [351, 66] on span "step_136" at bounding box center [349, 65] width 16 height 6
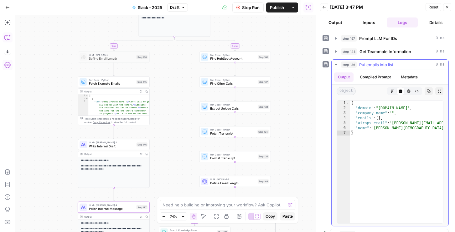
click at [351, 66] on span "step_136" at bounding box center [349, 65] width 16 height 6
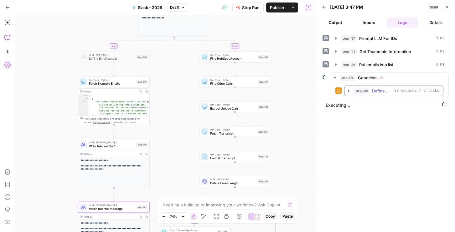
click at [352, 90] on button "step_180 Define Email Length 33 seconds / 2 tasks" at bounding box center [393, 91] width 99 height 10
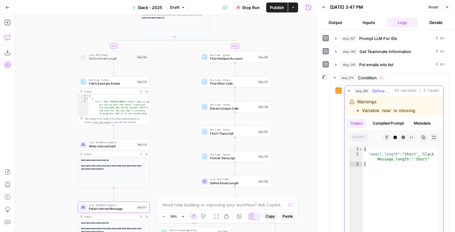
click at [352, 90] on button "step_180 Define Email Length 33 seconds / 2 tasks" at bounding box center [393, 91] width 99 height 10
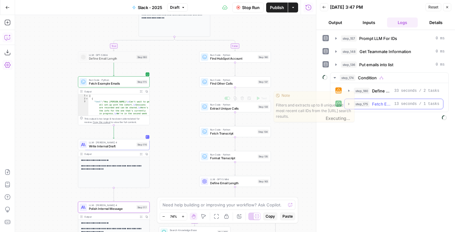
click at [356, 100] on button "step_175 Fetch Example Emails 13 seconds / 1 tasks" at bounding box center [393, 104] width 99 height 10
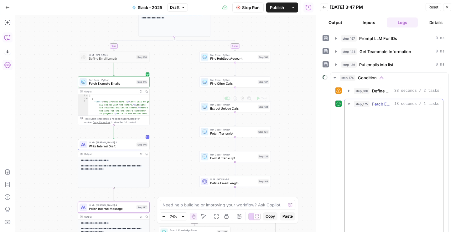
click at [357, 104] on span "step_175" at bounding box center [362, 104] width 16 height 6
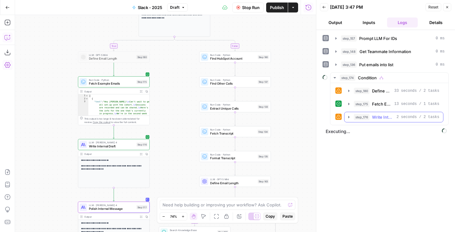
click at [378, 114] on button "step_176 Write Internal Draft 2 seconds / 2 tasks" at bounding box center [393, 117] width 99 height 10
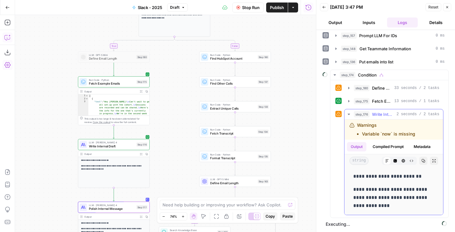
scroll to position [3, 0]
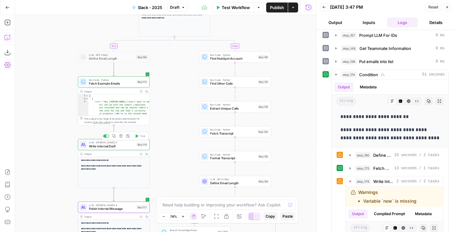
click at [138, 146] on div "Step 176" at bounding box center [141, 145] width 11 height 4
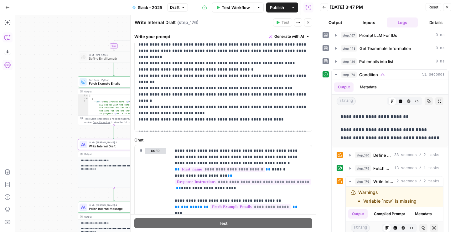
scroll to position [79, 0]
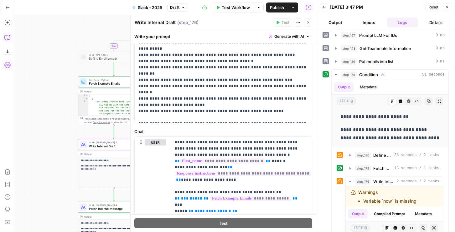
click at [447, 8] on icon "button" at bounding box center [447, 7] width 4 height 4
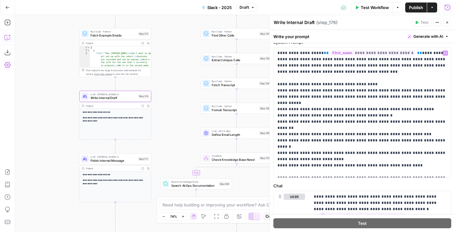
scroll to position [29, 0]
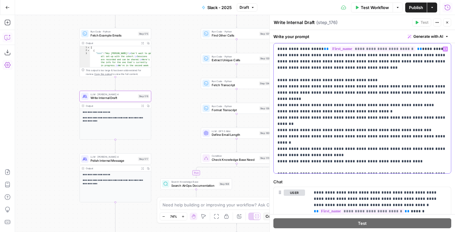
click at [316, 114] on p "**********" at bounding box center [362, 108] width 170 height 125
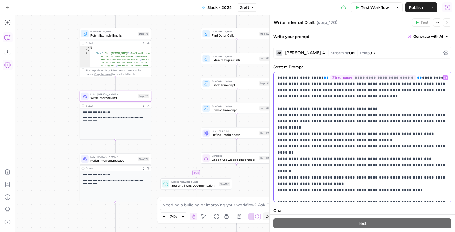
click at [318, 114] on p "**********" at bounding box center [362, 137] width 170 height 125
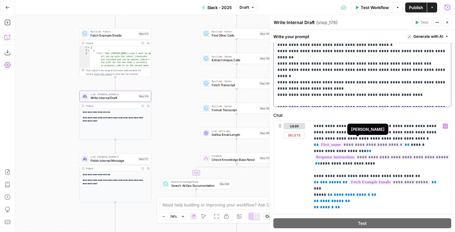
scroll to position [94, 0]
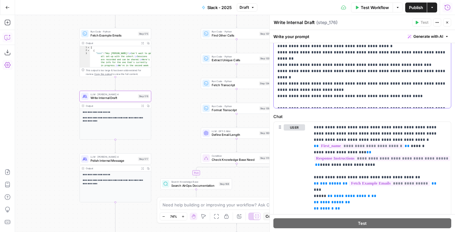
click at [394, 67] on p "**********" at bounding box center [362, 43] width 170 height 125
click at [373, 76] on p "**********" at bounding box center [362, 43] width 170 height 125
click at [404, 77] on p "**********" at bounding box center [362, 43] width 170 height 125
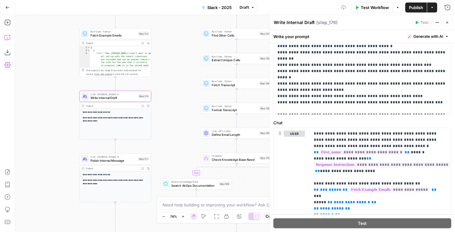
click at [445, 23] on icon "button" at bounding box center [447, 23] width 4 height 4
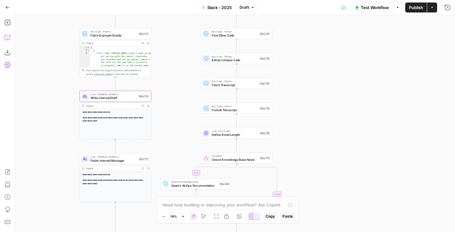
click at [105, 99] on span "Write Internal Draft" at bounding box center [113, 98] width 46 height 5
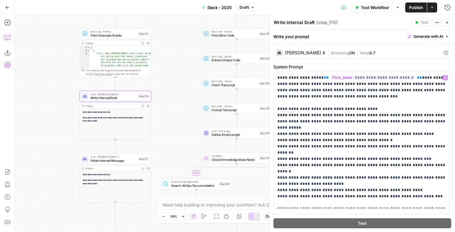
scroll to position [64, 0]
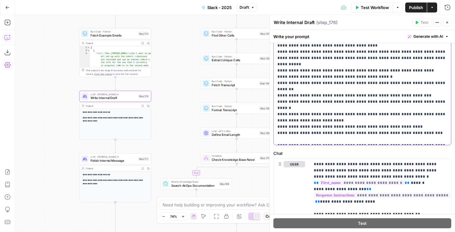
click at [420, 116] on p "**********" at bounding box center [362, 76] width 170 height 131
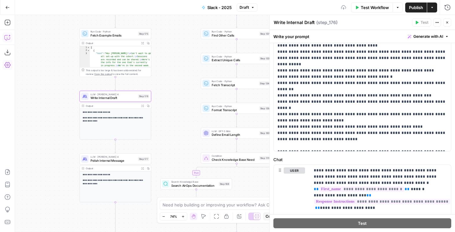
click at [446, 21] on icon "button" at bounding box center [447, 23] width 4 height 4
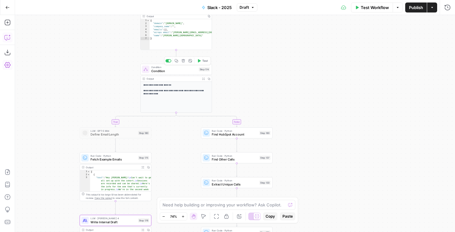
click at [204, 60] on span "Test" at bounding box center [205, 61] width 6 height 4
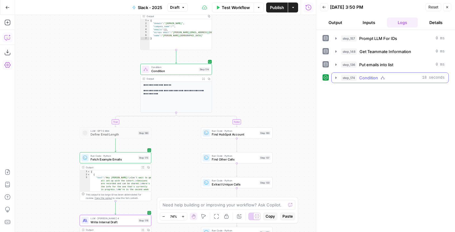
click at [351, 82] on button "step_174 Condition 18 seconds" at bounding box center [389, 78] width 117 height 10
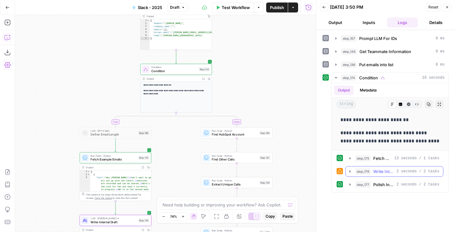
click at [366, 172] on span "step_176" at bounding box center [363, 172] width 16 height 6
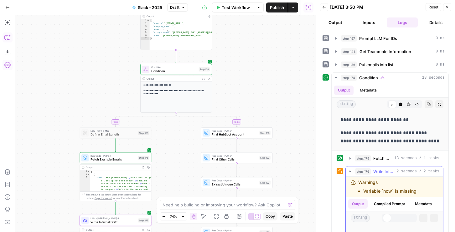
scroll to position [54, 0]
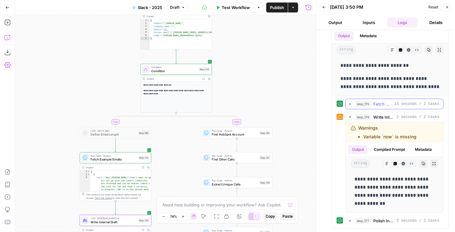
click at [370, 102] on div "step_175 Fetch Example Emails 13 seconds / 1 tasks" at bounding box center [397, 104] width 84 height 6
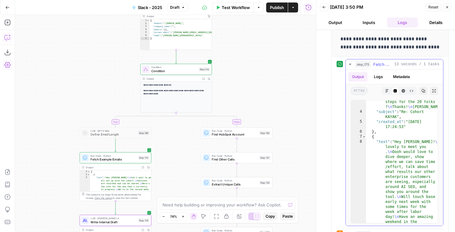
scroll to position [116, 0]
click at [370, 66] on span "step_175" at bounding box center [363, 64] width 16 height 6
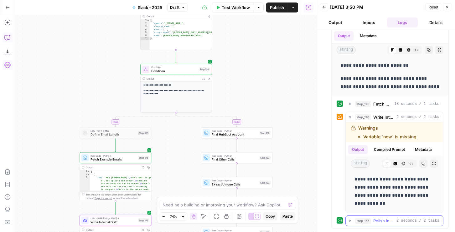
click at [369, 227] on div "**********" at bounding box center [389, 129] width 117 height 200
click at [369, 219] on span "step_177" at bounding box center [363, 221] width 16 height 6
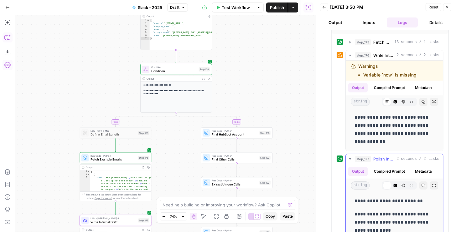
scroll to position [130, 0]
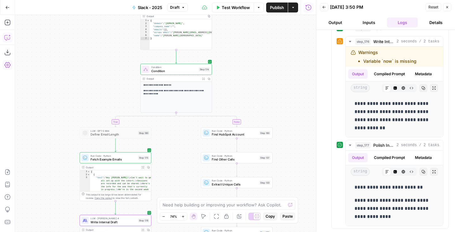
click at [276, 6] on span "Publish" at bounding box center [277, 7] width 14 height 6
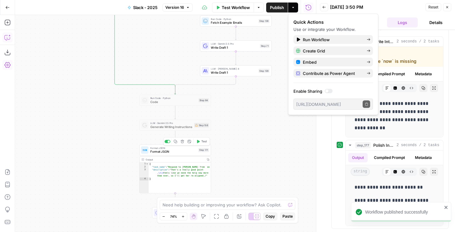
click at [199, 143] on icon "button" at bounding box center [198, 142] width 4 height 4
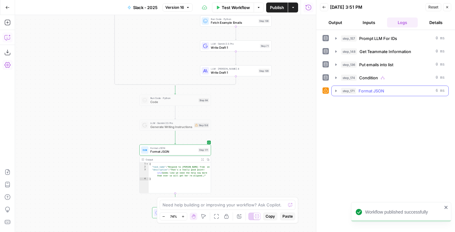
click at [370, 92] on span "Format JSON" at bounding box center [371, 91] width 26 height 6
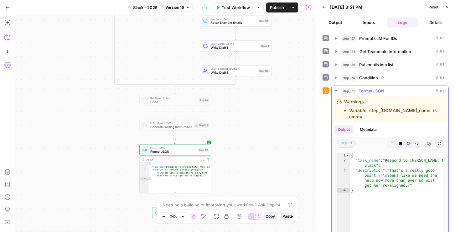
click at [370, 92] on span "Format JSON" at bounding box center [371, 91] width 26 height 6
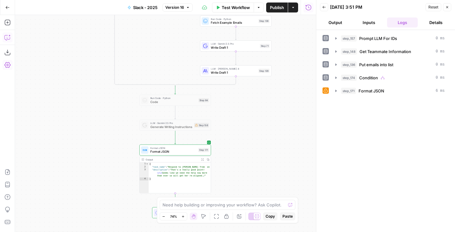
click at [283, 5] on span "Publish" at bounding box center [277, 7] width 14 height 6
